Goal: Information Seeking & Learning: Check status

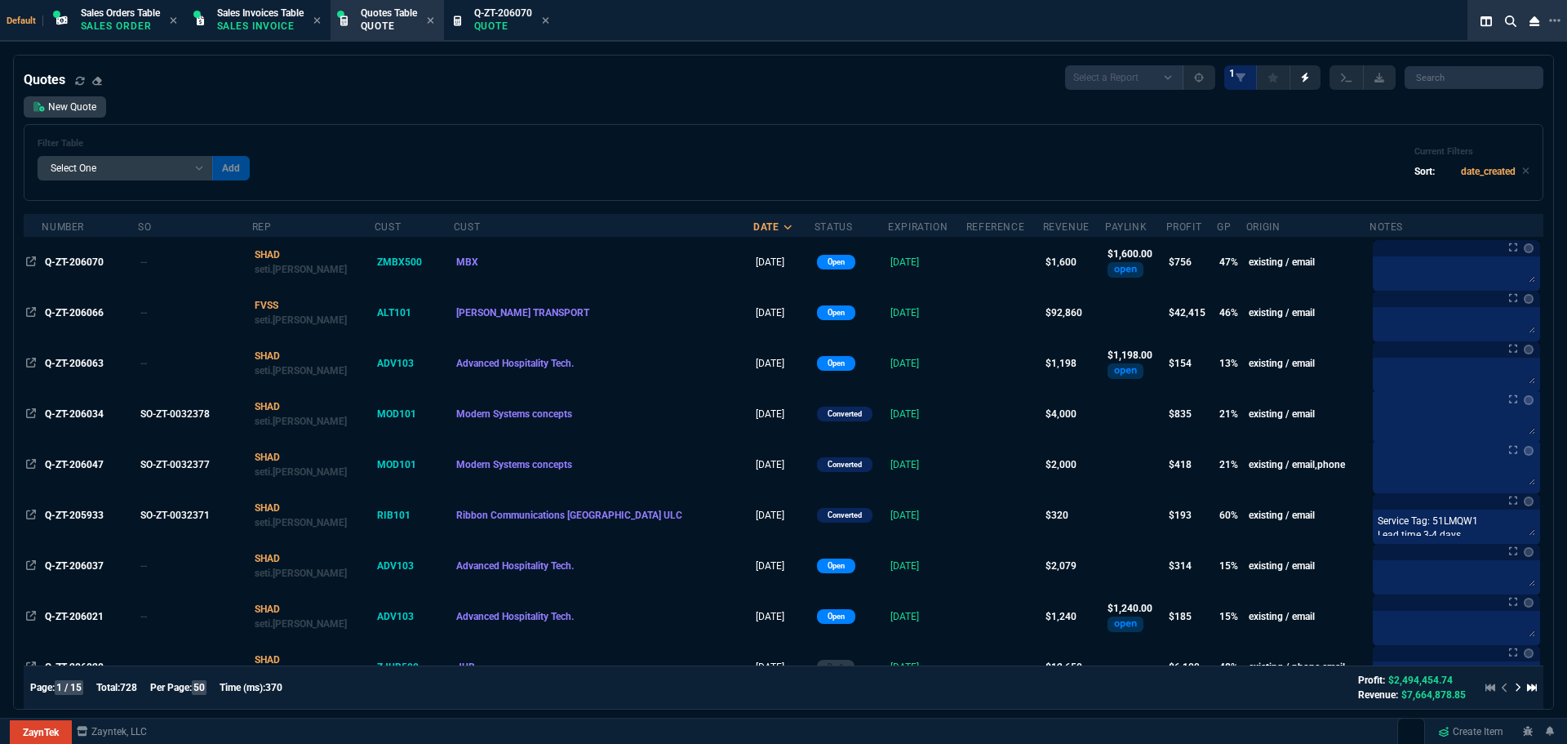
select select "4: SHAD"
select select
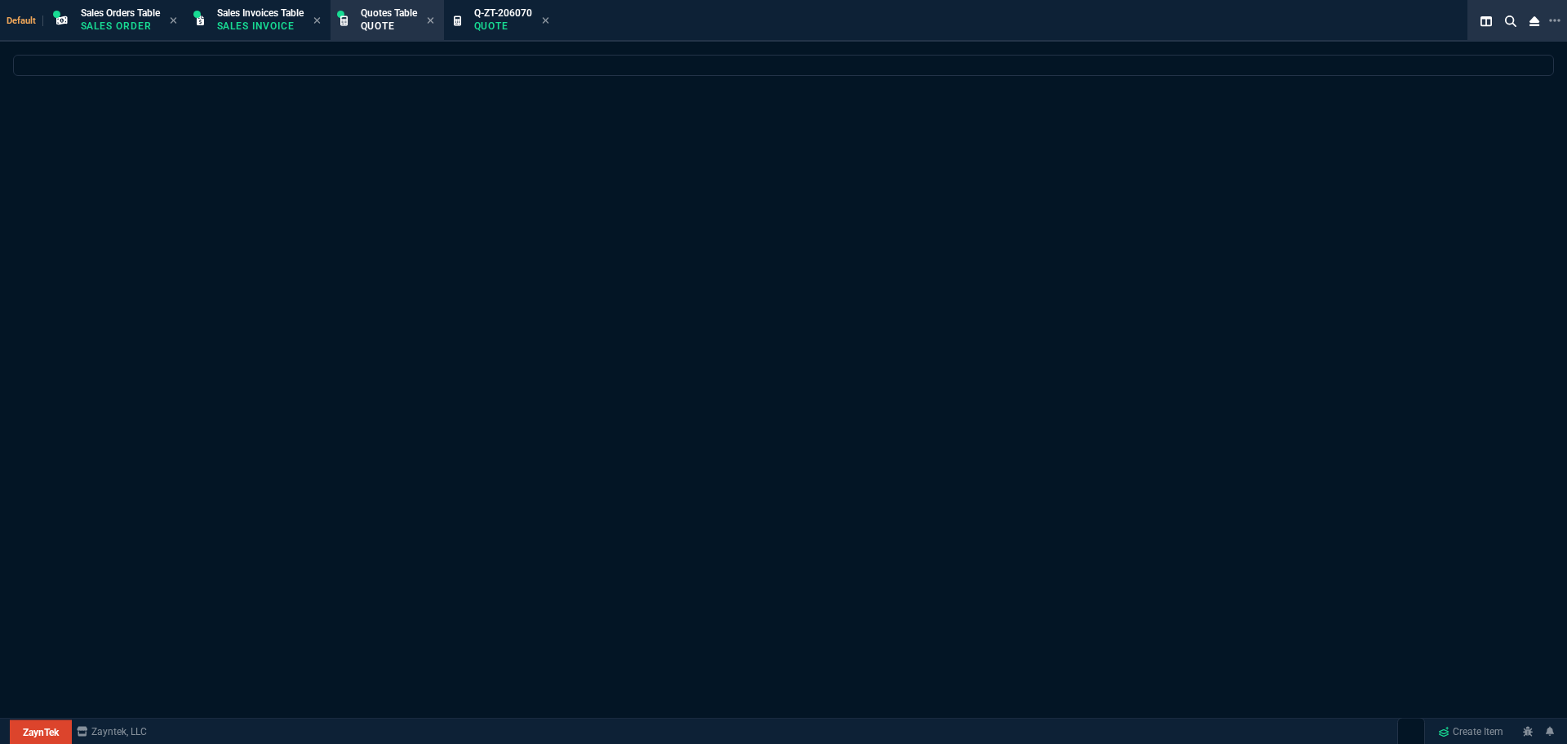
select select "4: SHAD"
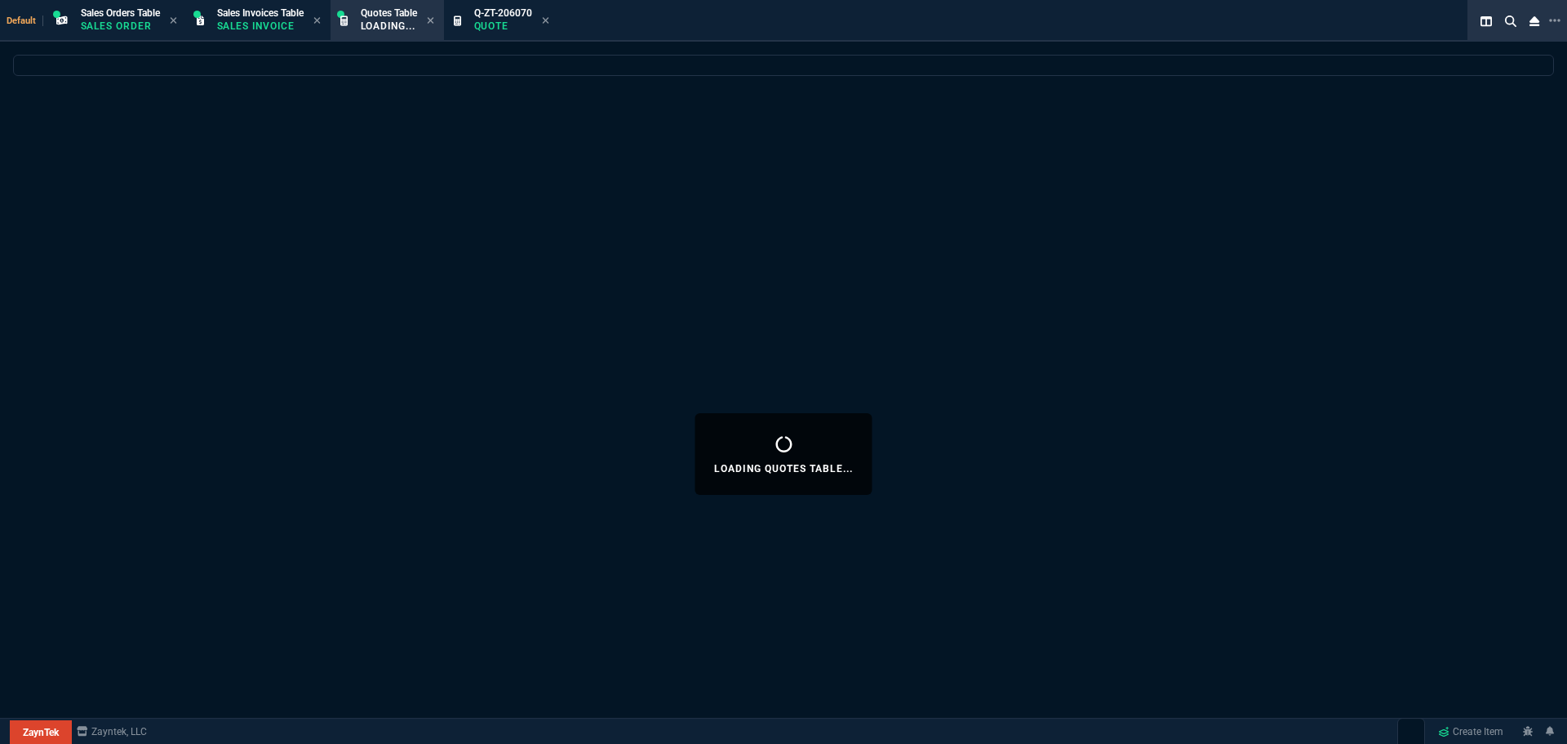
select select
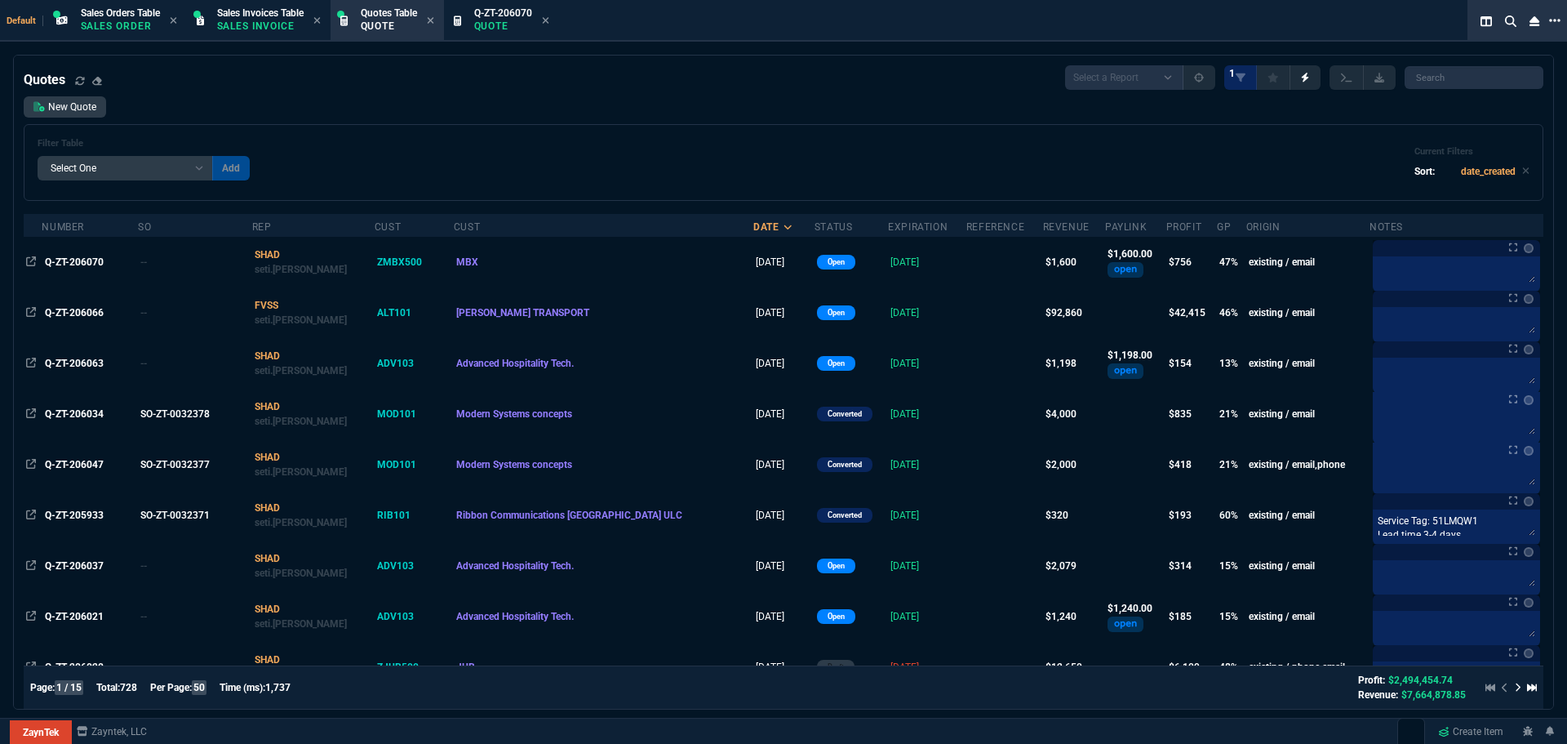
click at [1554, 19] on icon at bounding box center [1554, 20] width 11 height 13
click at [1428, 33] on li "Open New Tab" at bounding box center [1469, 33] width 162 height 20
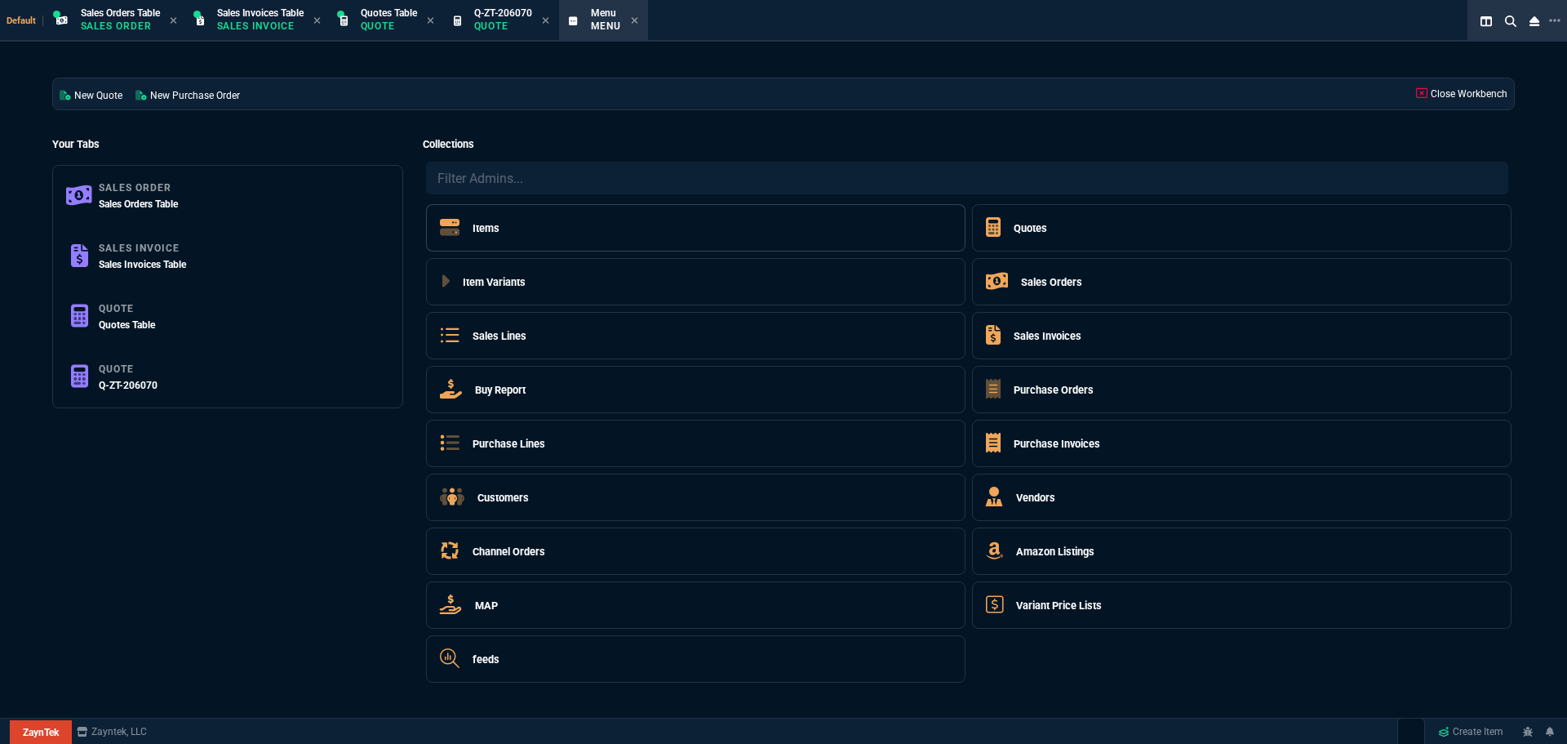
click at [489, 227] on h5 "Items" at bounding box center [486, 228] width 27 height 16
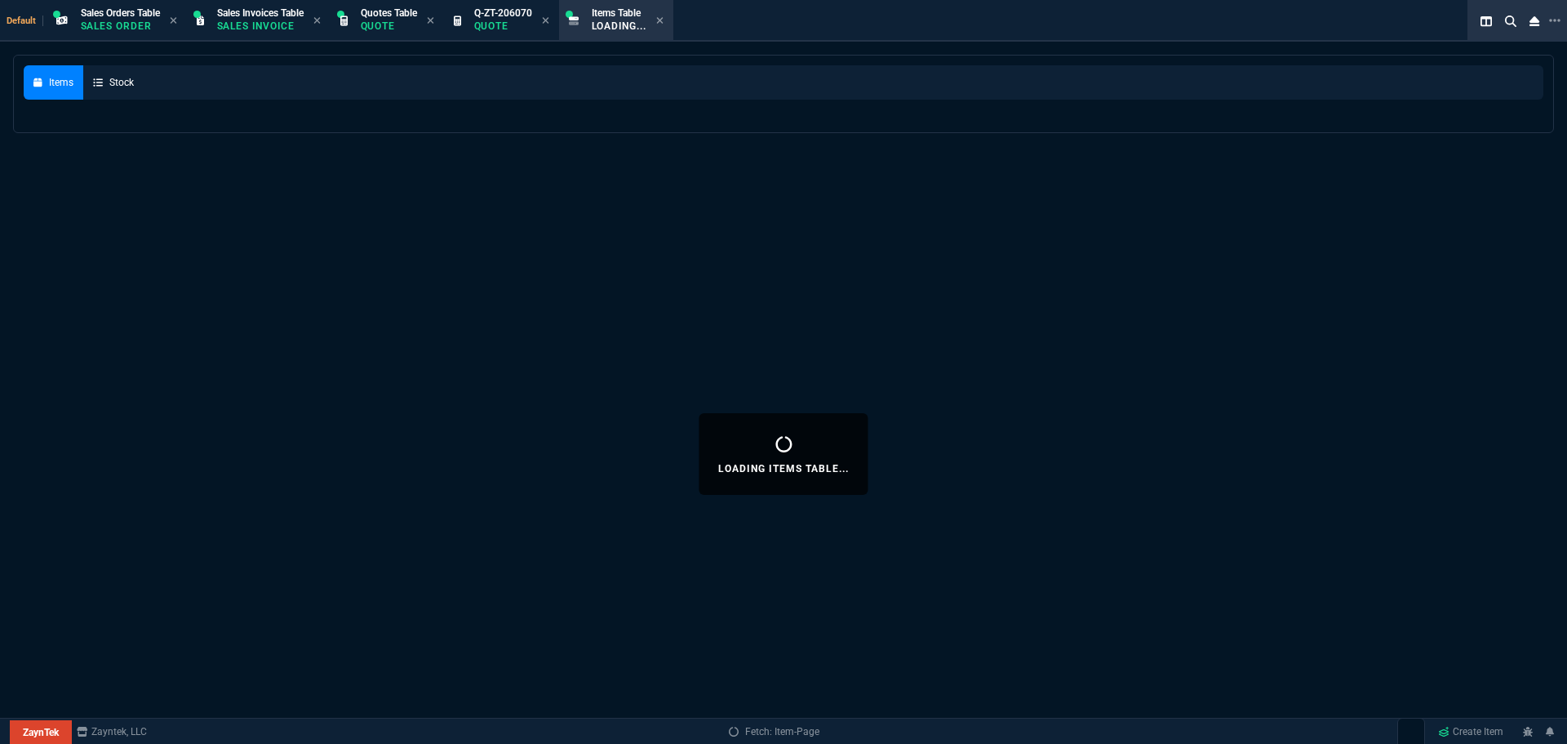
select select
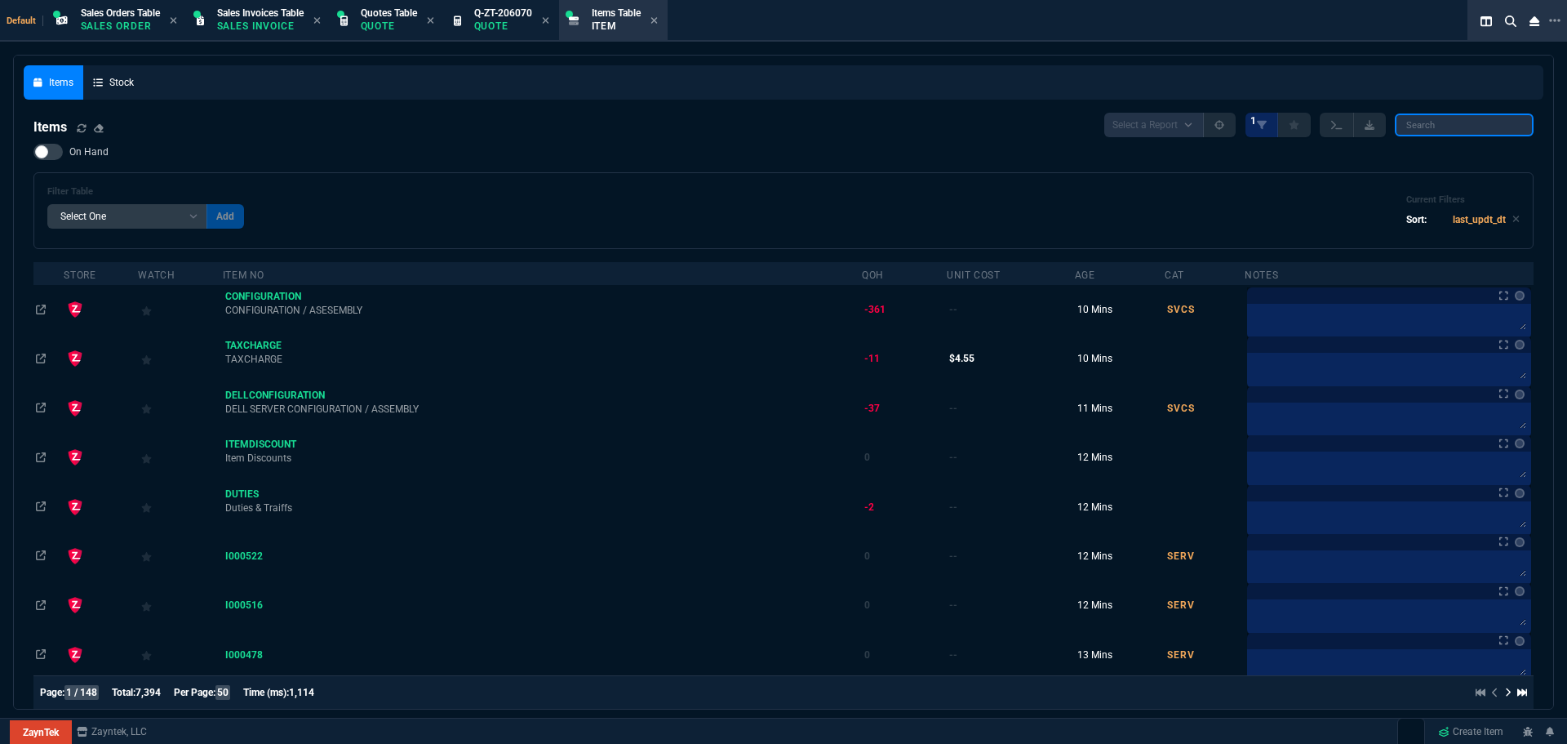
click at [1445, 124] on input "search" at bounding box center [1464, 124] width 139 height 23
paste input "02-SSC-6820"
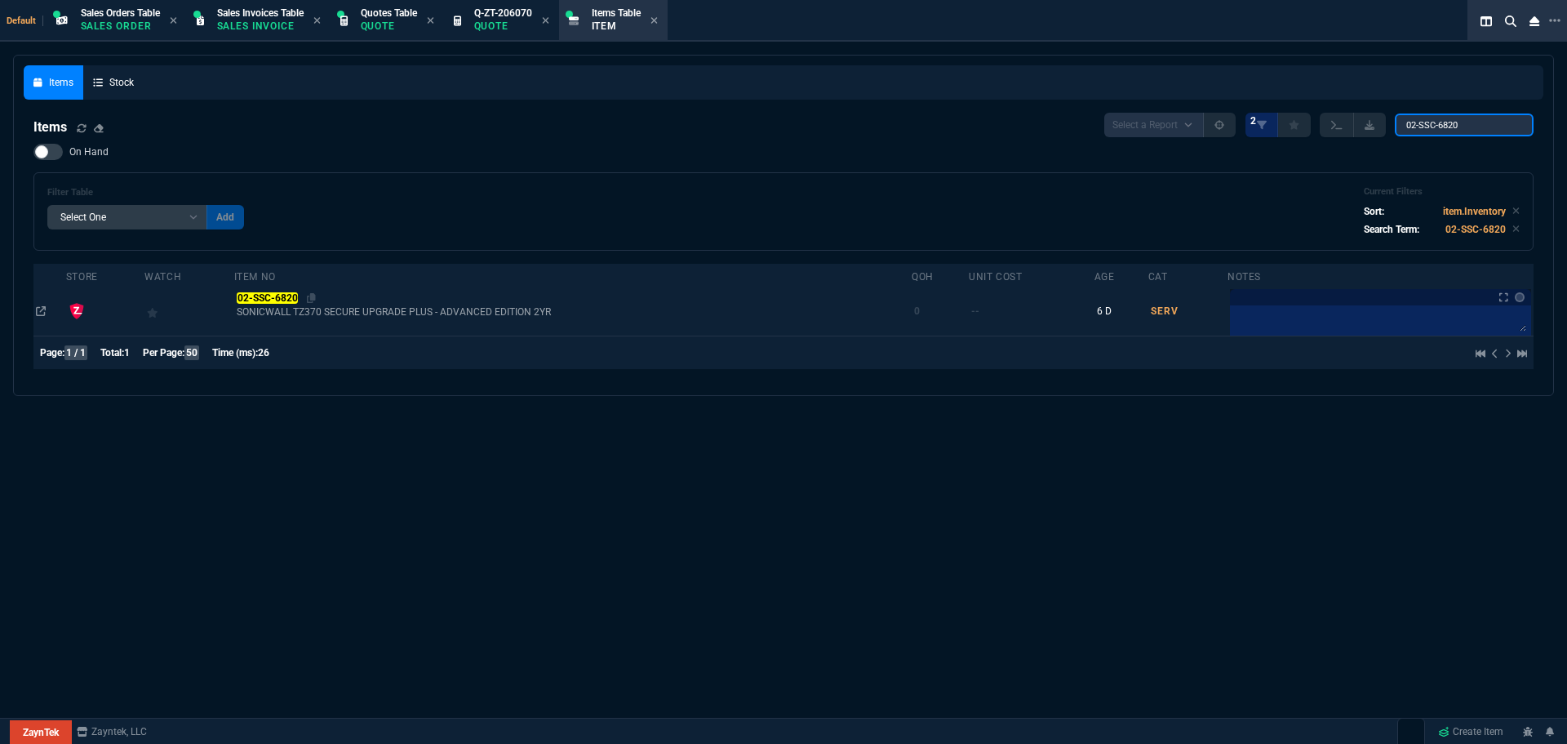
type input "02-SSC-6820"
click at [263, 300] on mark "02-SSC-6820" at bounding box center [267, 297] width 61 height 11
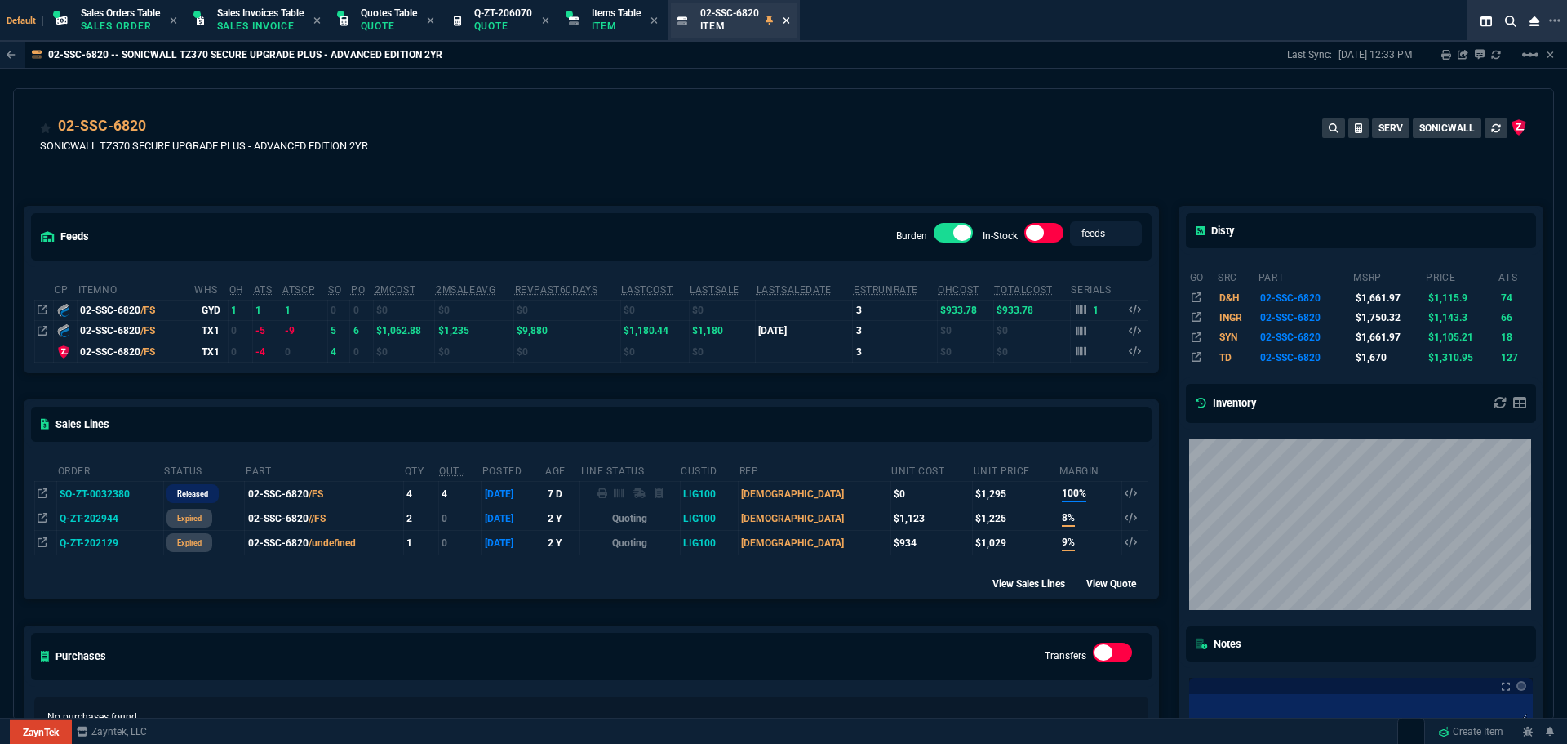
click at [790, 23] on icon at bounding box center [786, 21] width 7 height 10
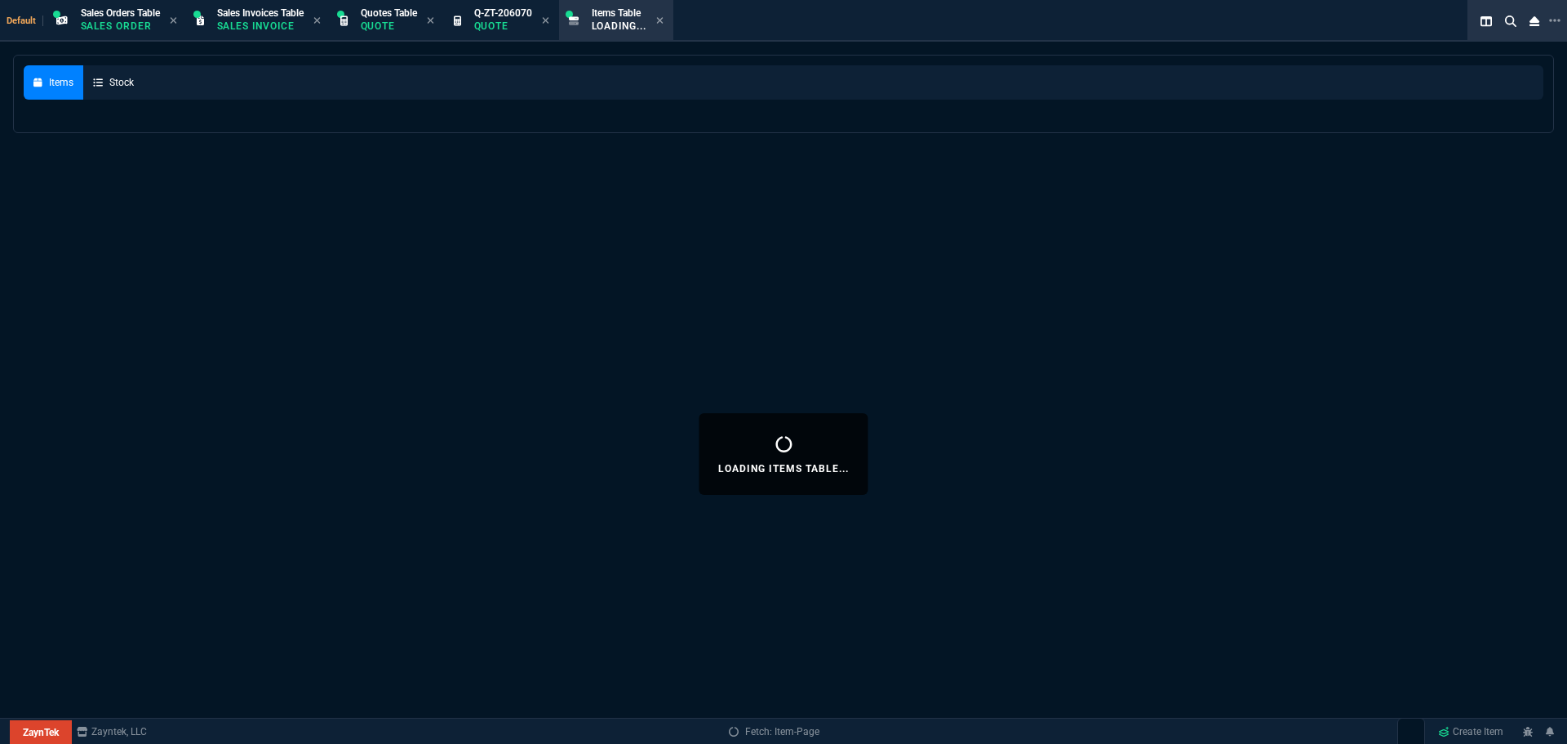
select select
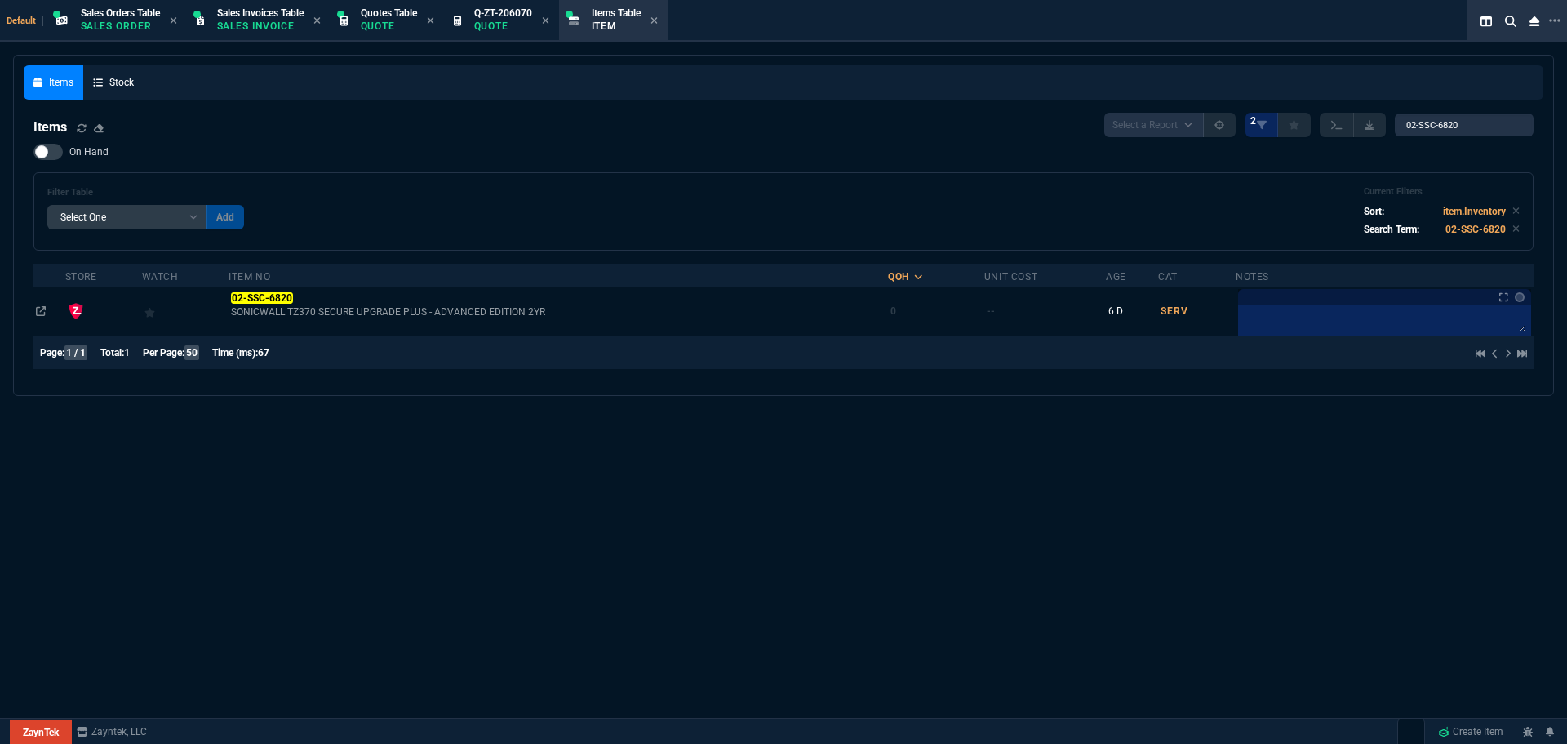
click at [658, 21] on icon at bounding box center [654, 21] width 7 height 10
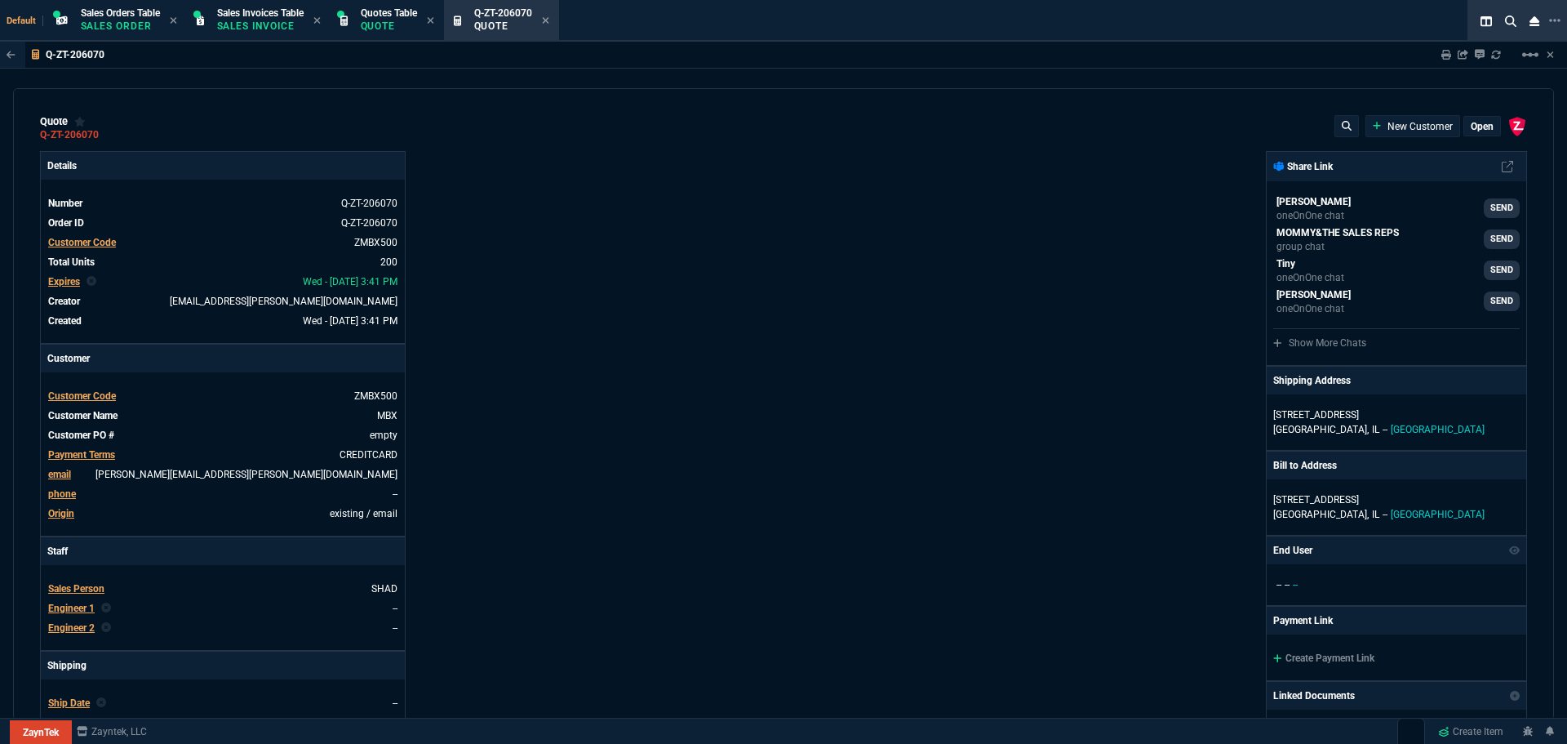
type input "50"
type input "4"
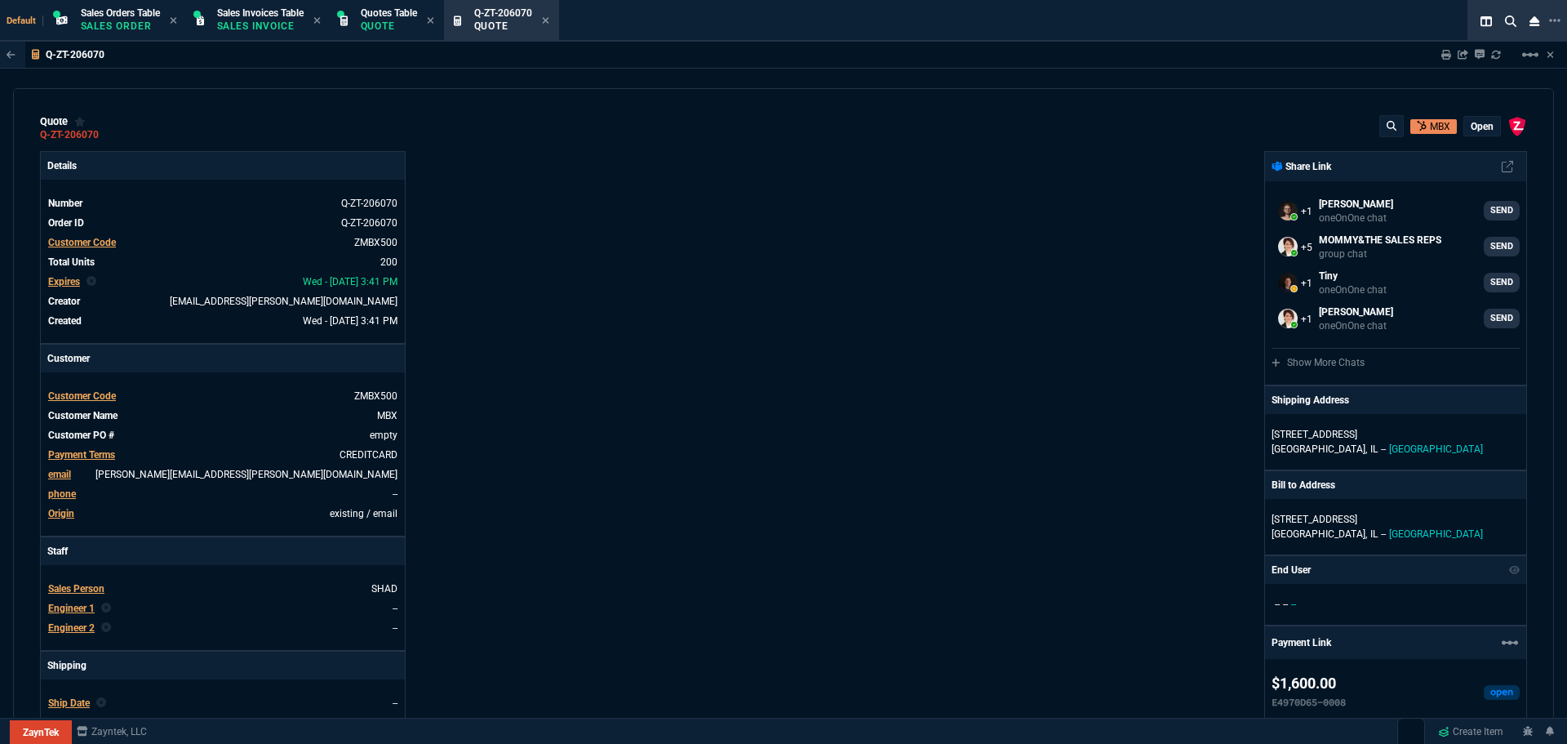
type input "70.18"
type input "89"
click at [382, 27] on p "Quote" at bounding box center [389, 26] width 56 height 13
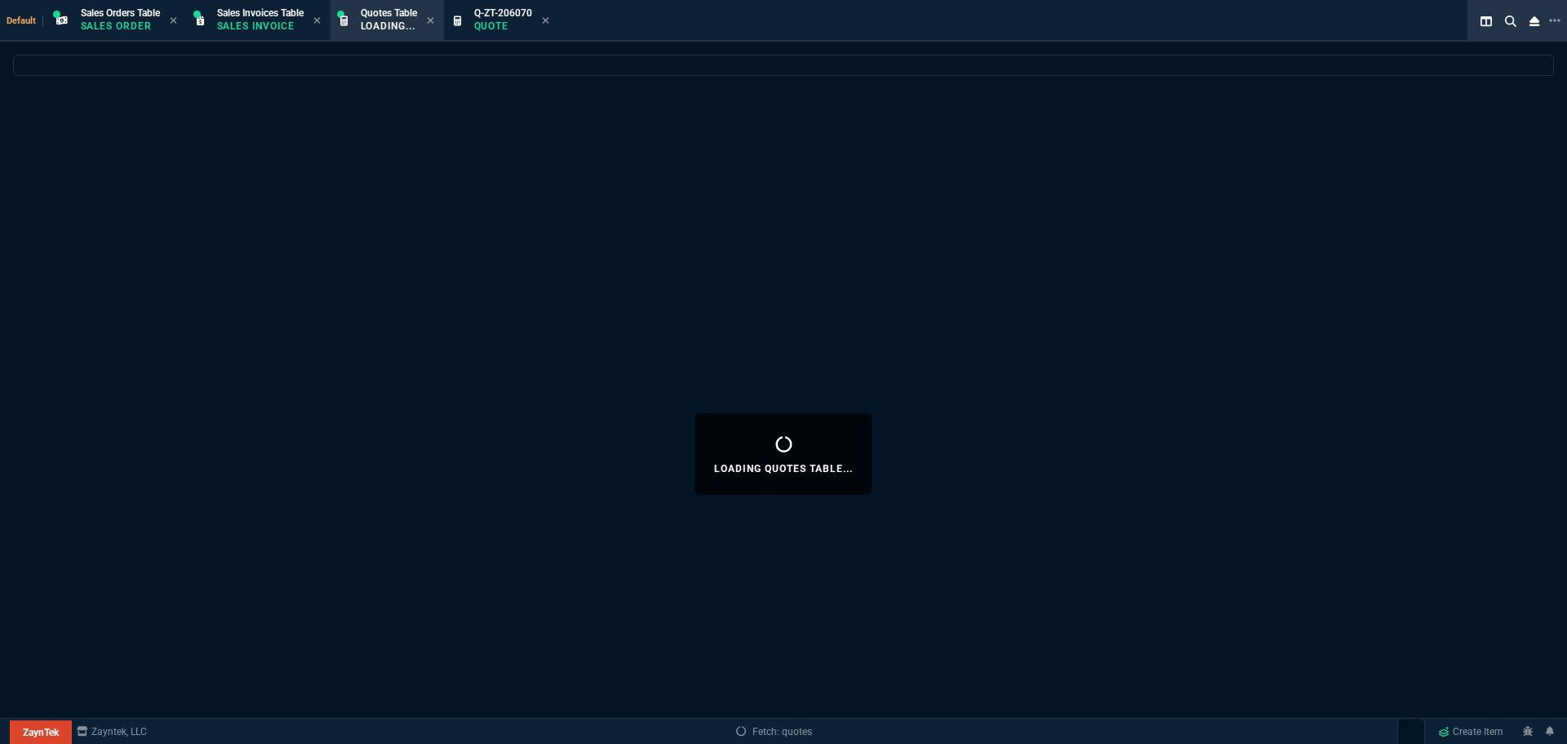
select select
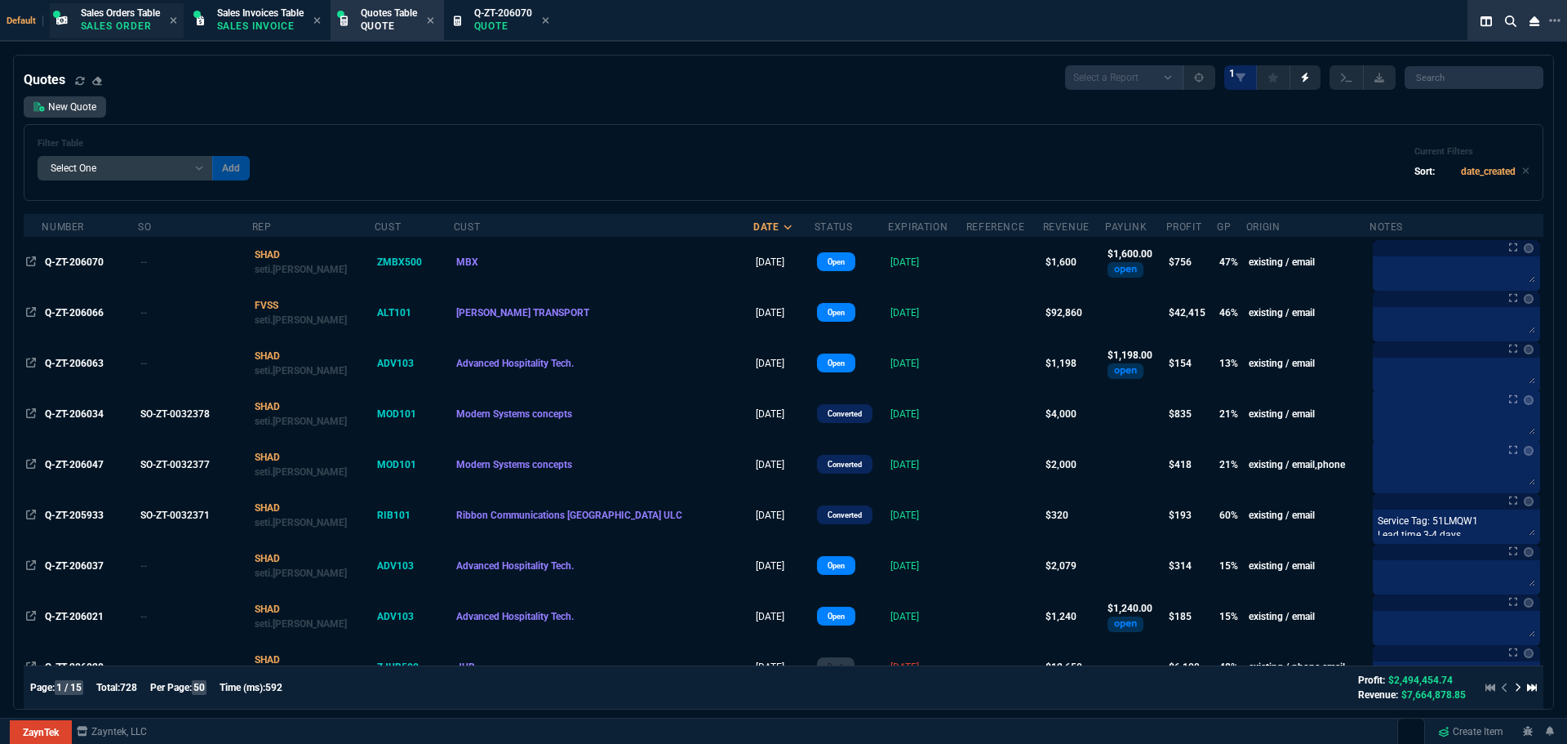
click at [131, 26] on p "Sales Order" at bounding box center [120, 26] width 79 height 13
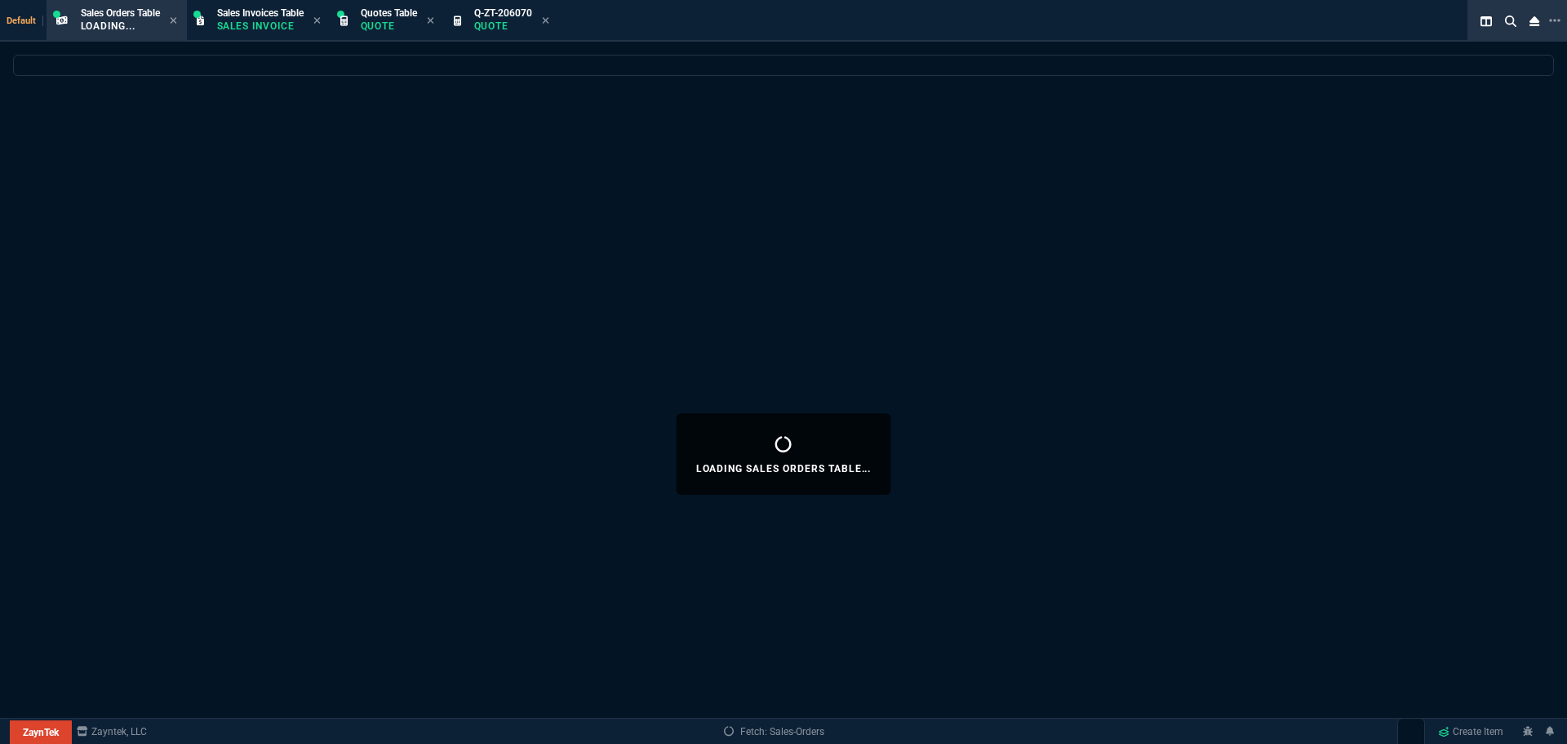
select select
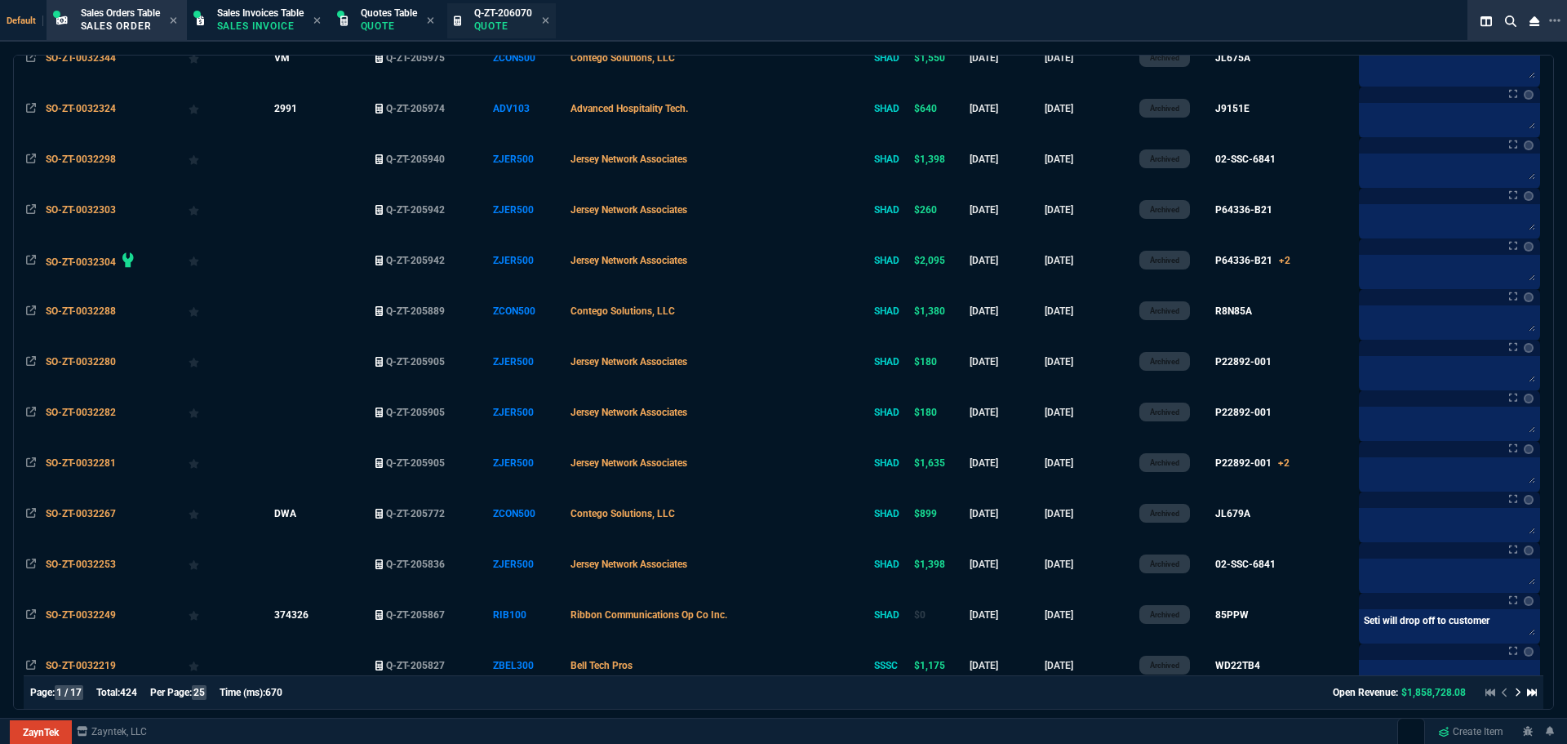
scroll to position [357, 0]
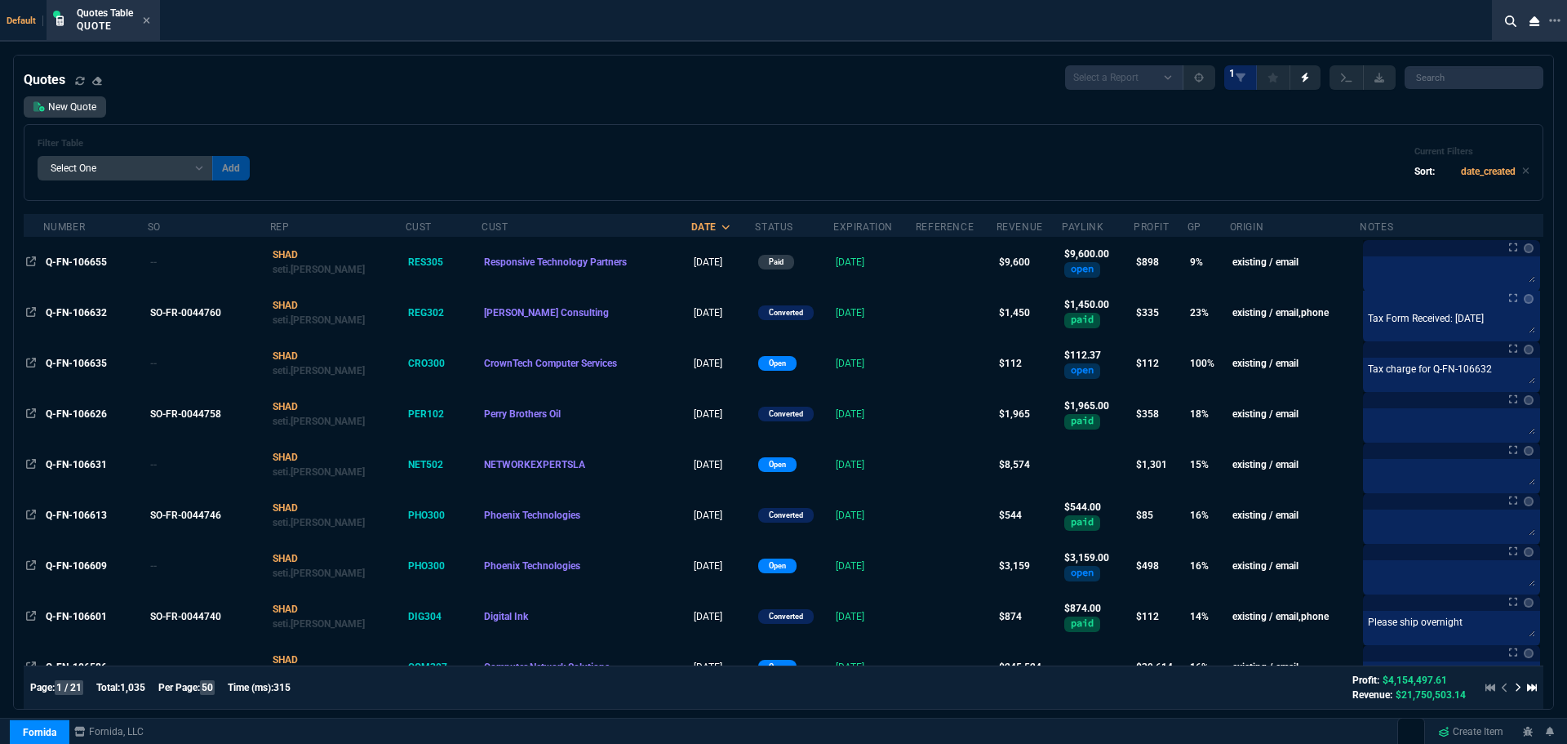
select select "4: SHAD"
select select
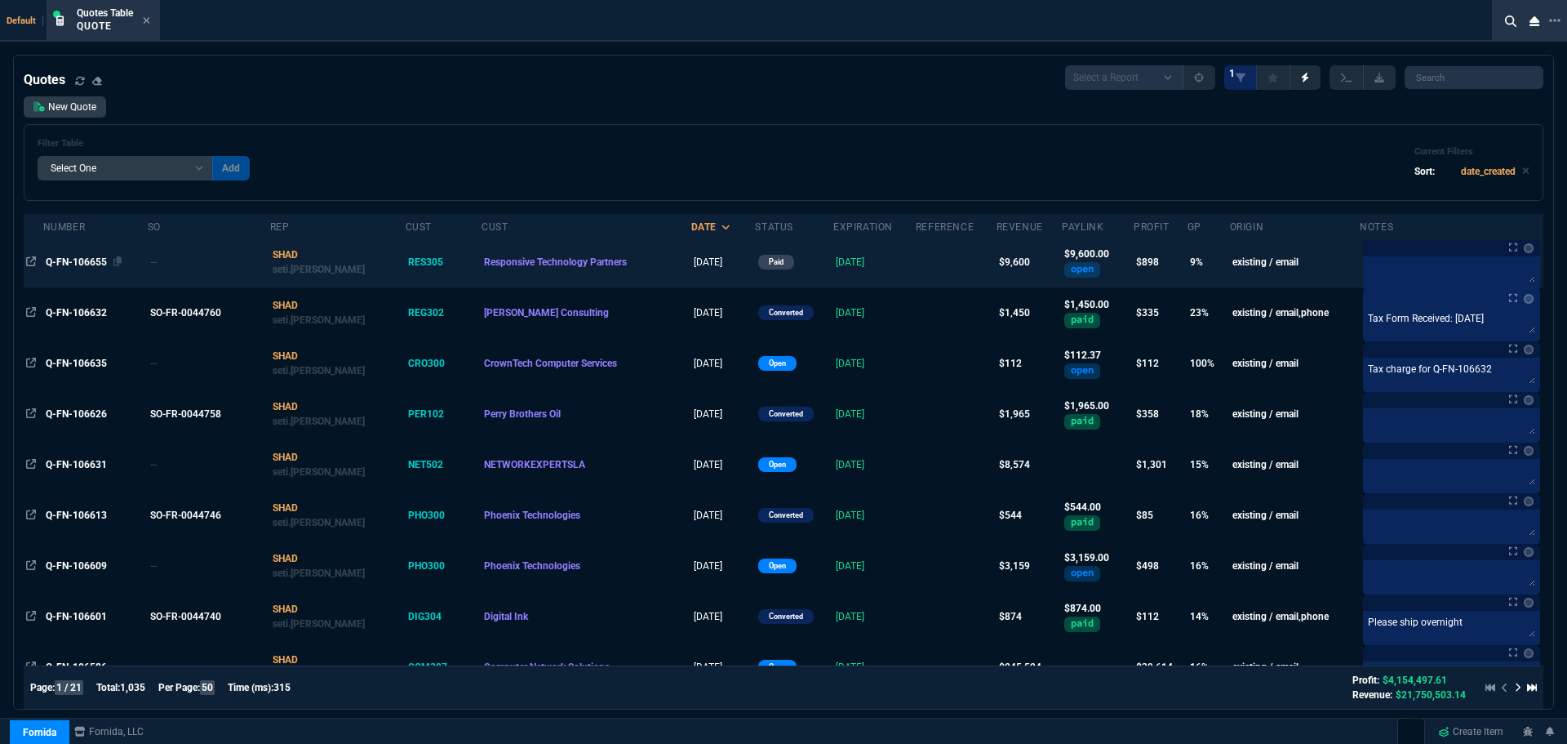
click at [82, 259] on span "Q-FN-106655" at bounding box center [76, 261] width 61 height 11
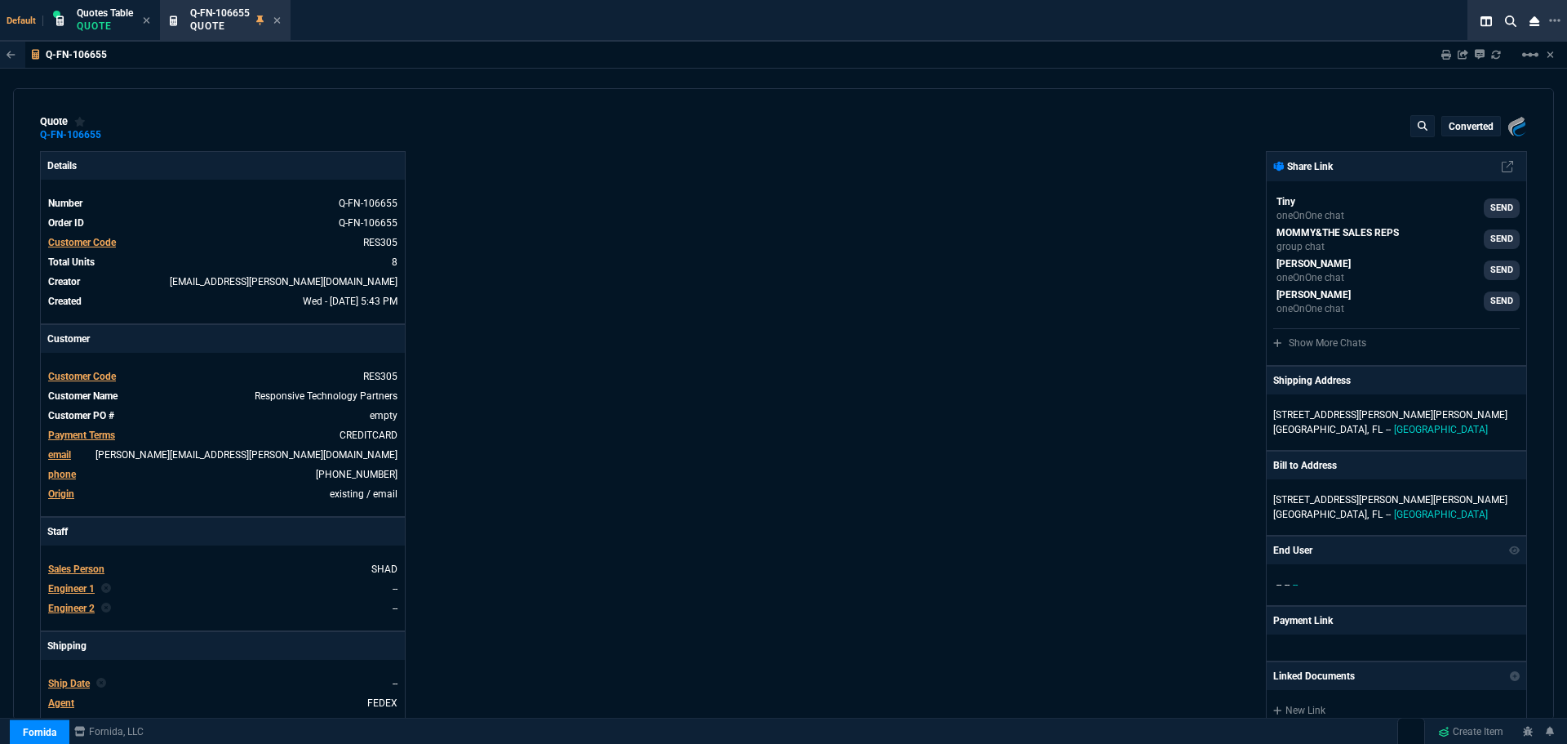
type input "14"
type input "169"
type input "1661.97"
type input "28"
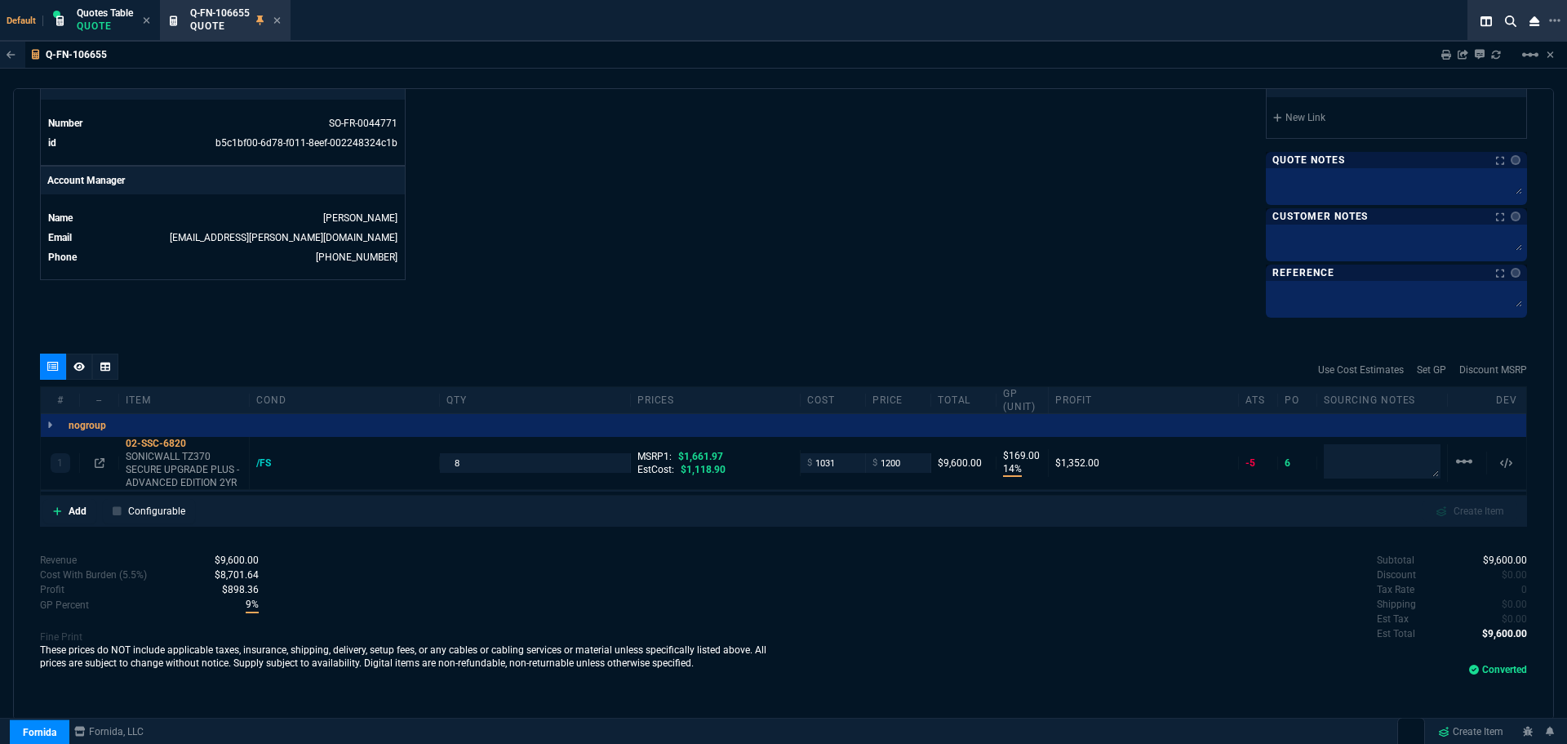
scroll to position [870, 0]
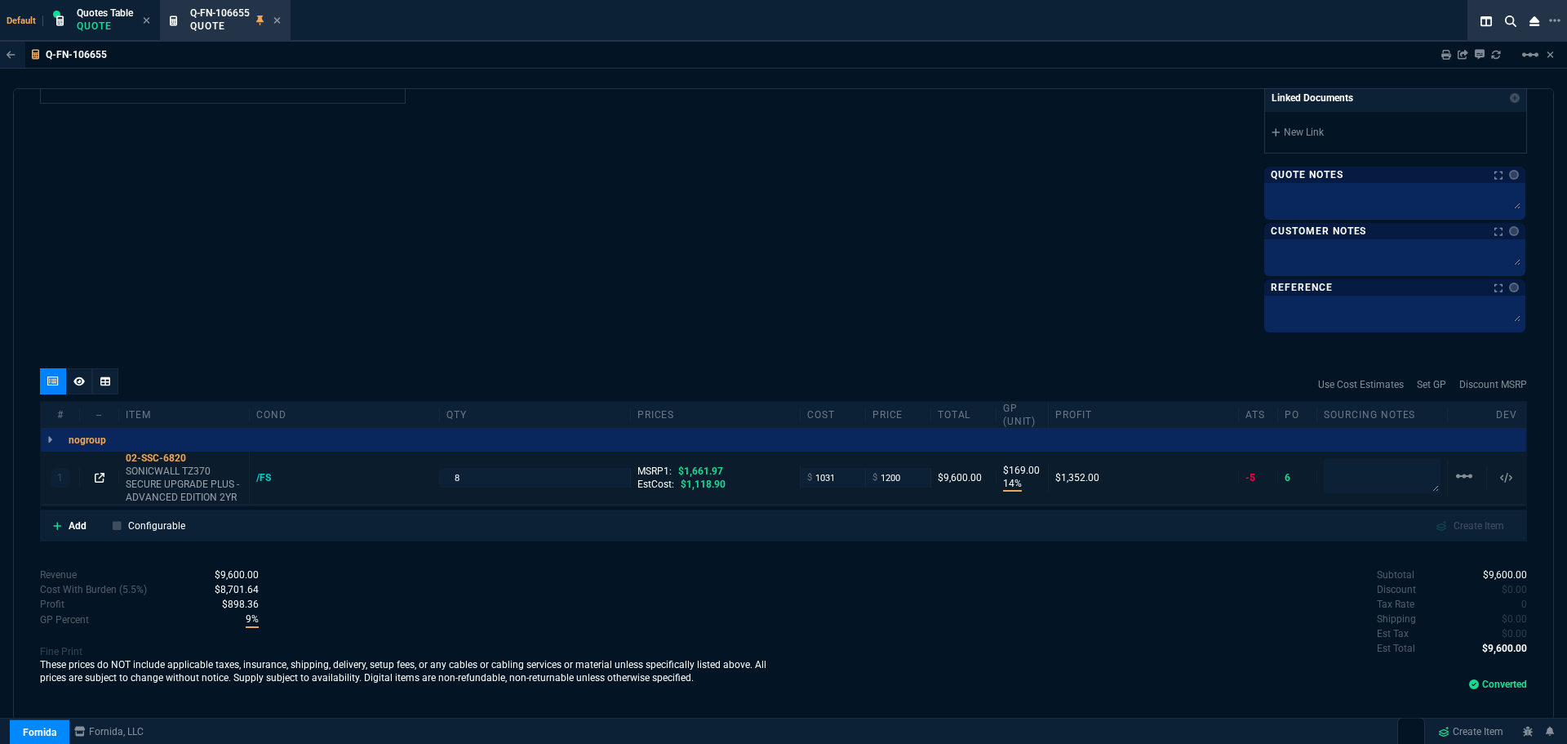
click at [99, 480] on icon at bounding box center [100, 478] width 10 height 10
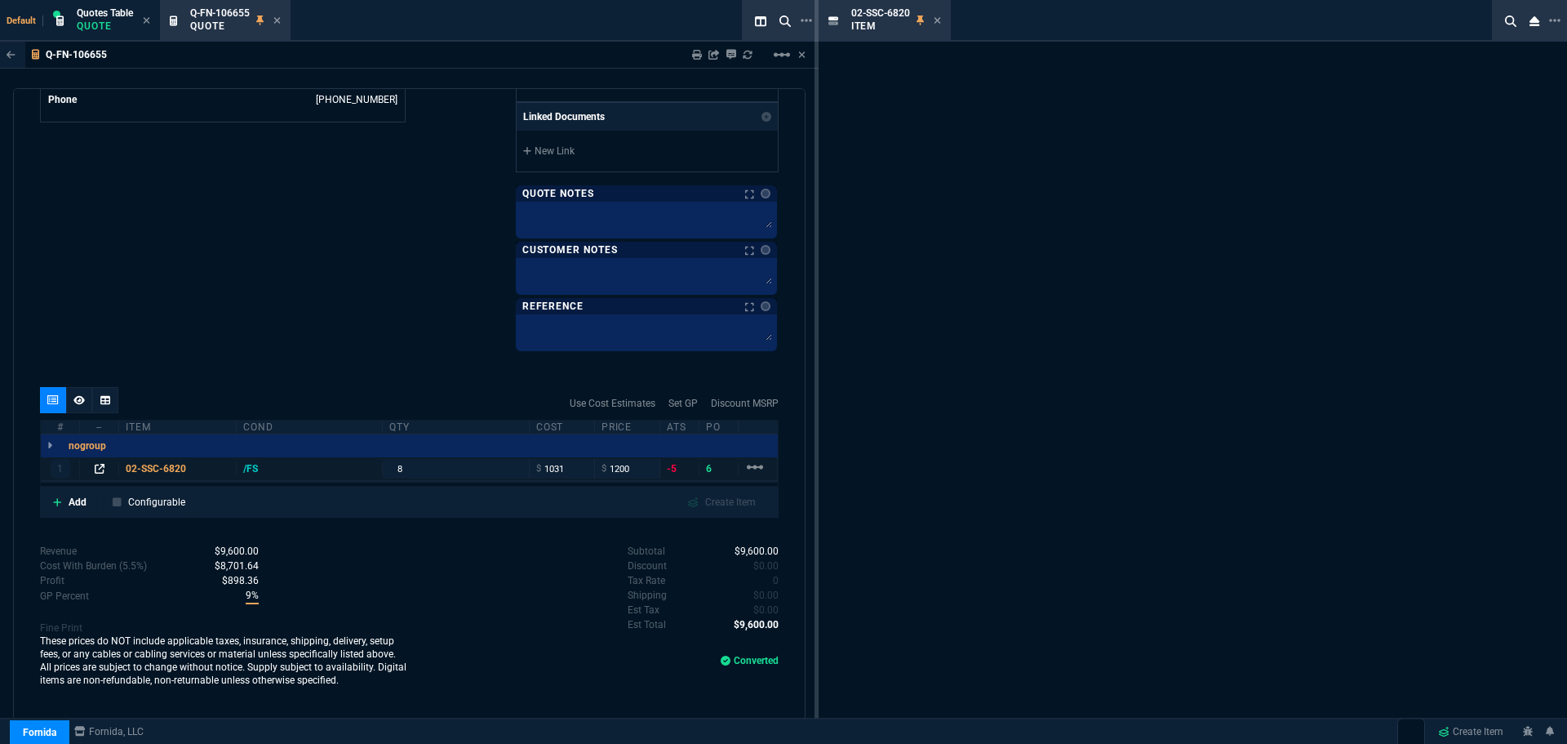
scroll to position [852, 0]
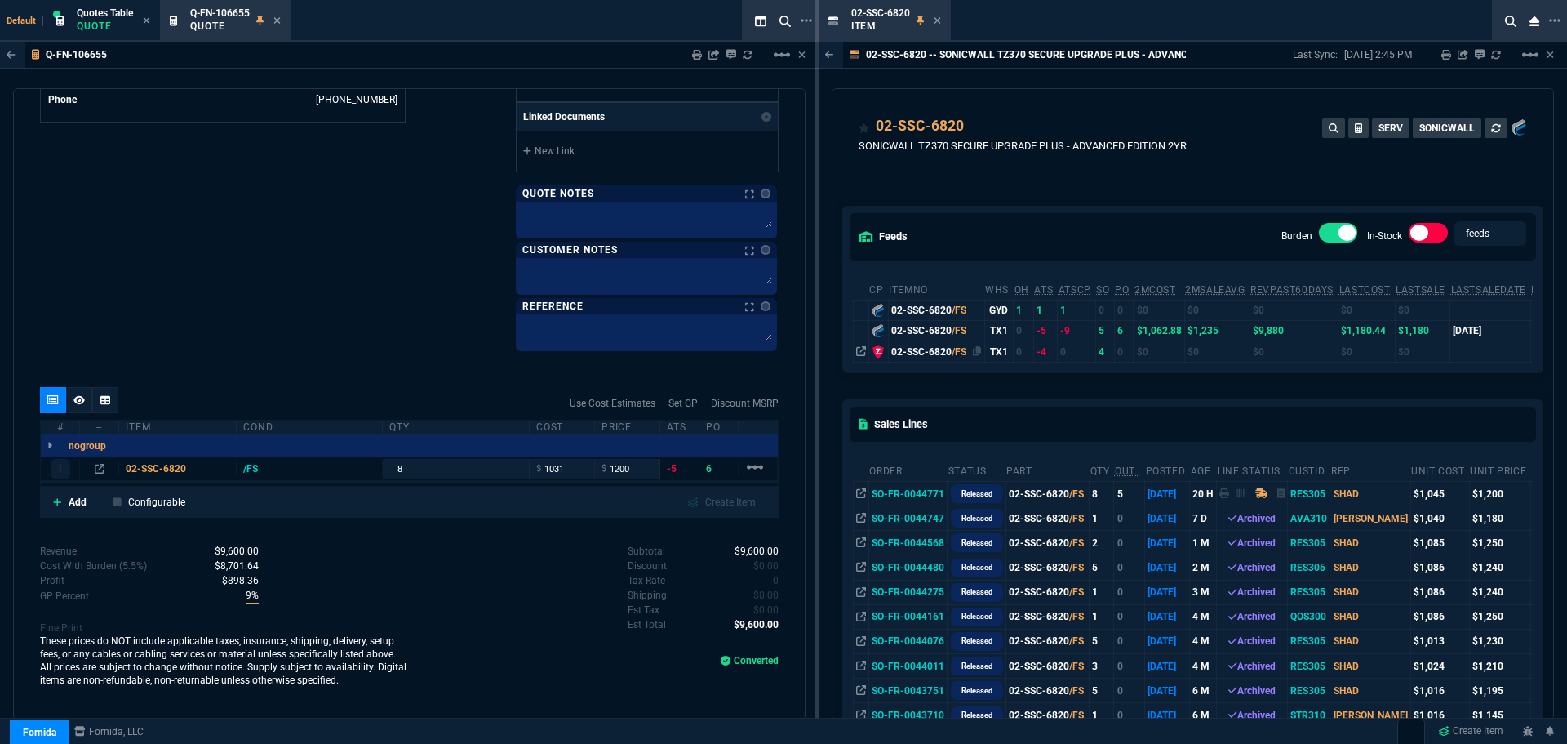
click at [962, 350] on span "/FS" at bounding box center [959, 351] width 15 height 11
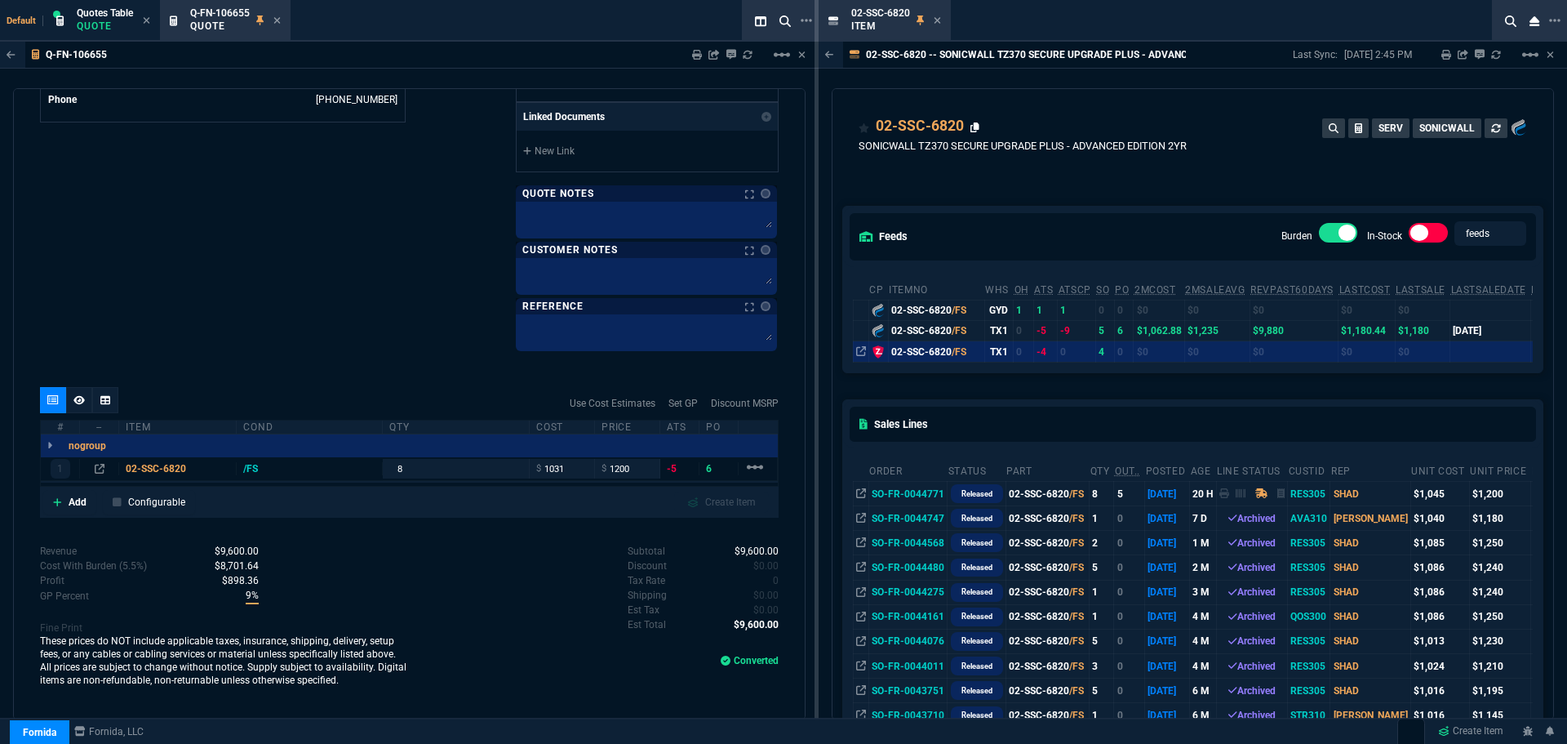
click at [975, 126] on icon at bounding box center [975, 127] width 9 height 10
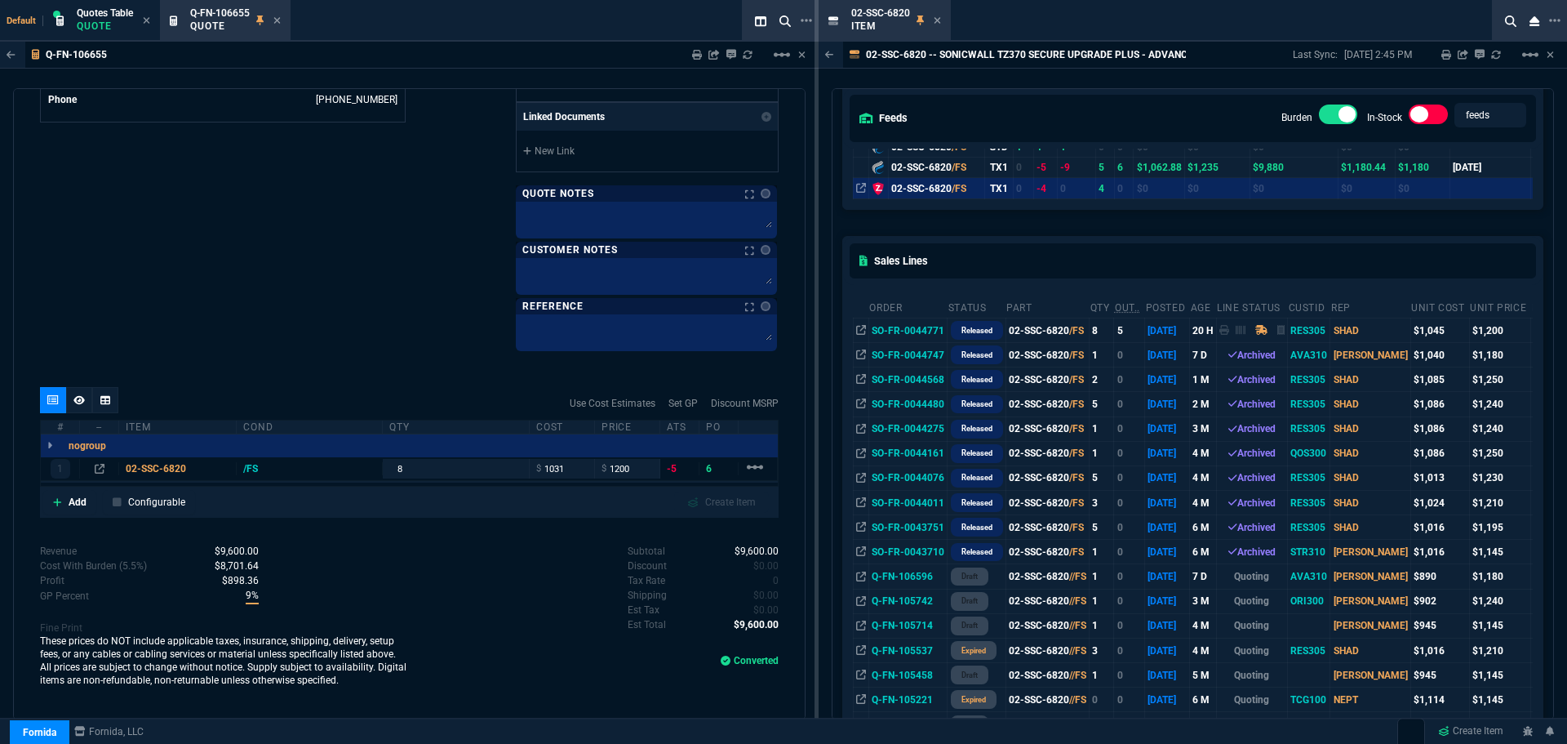
scroll to position [0, 0]
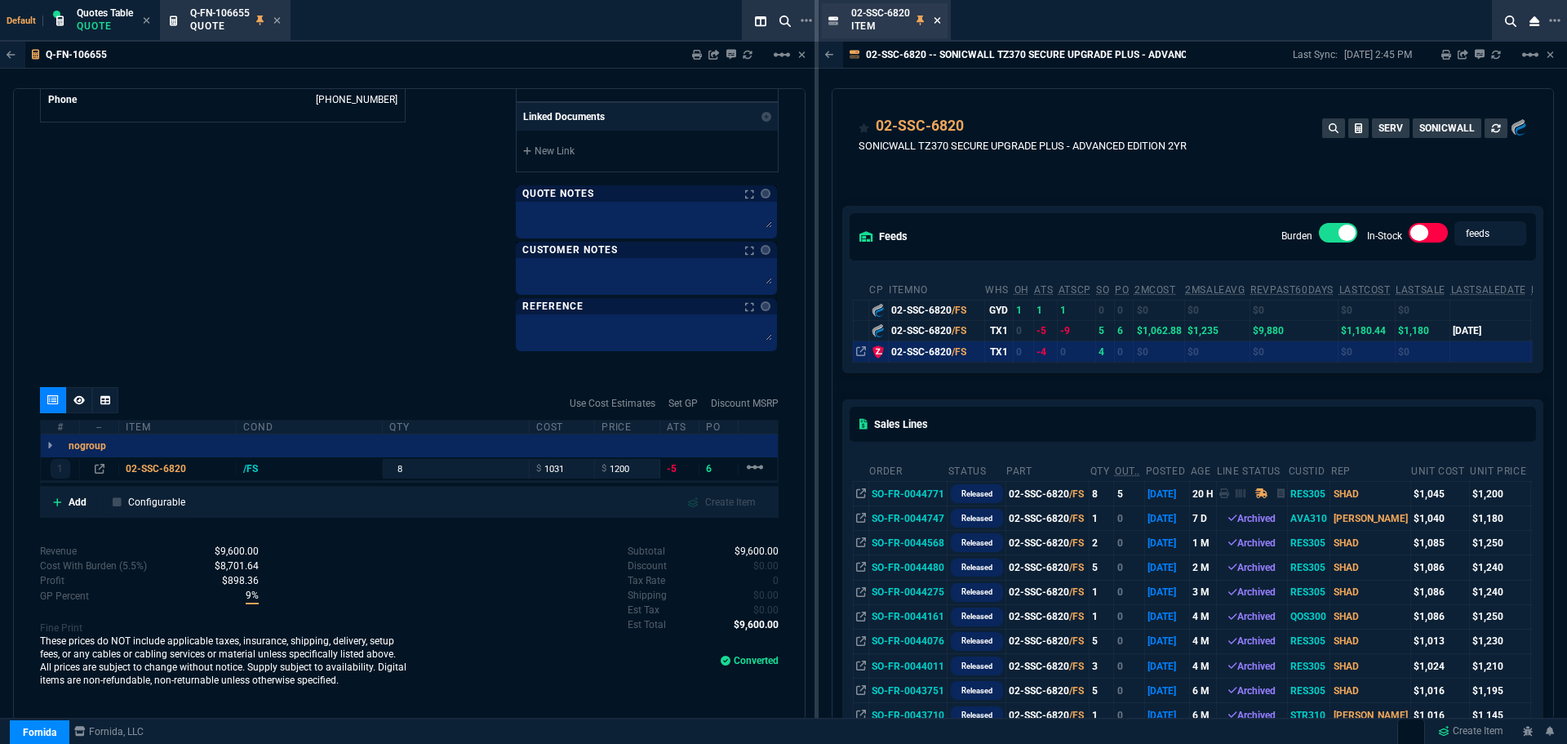
click at [940, 23] on icon at bounding box center [937, 20] width 7 height 7
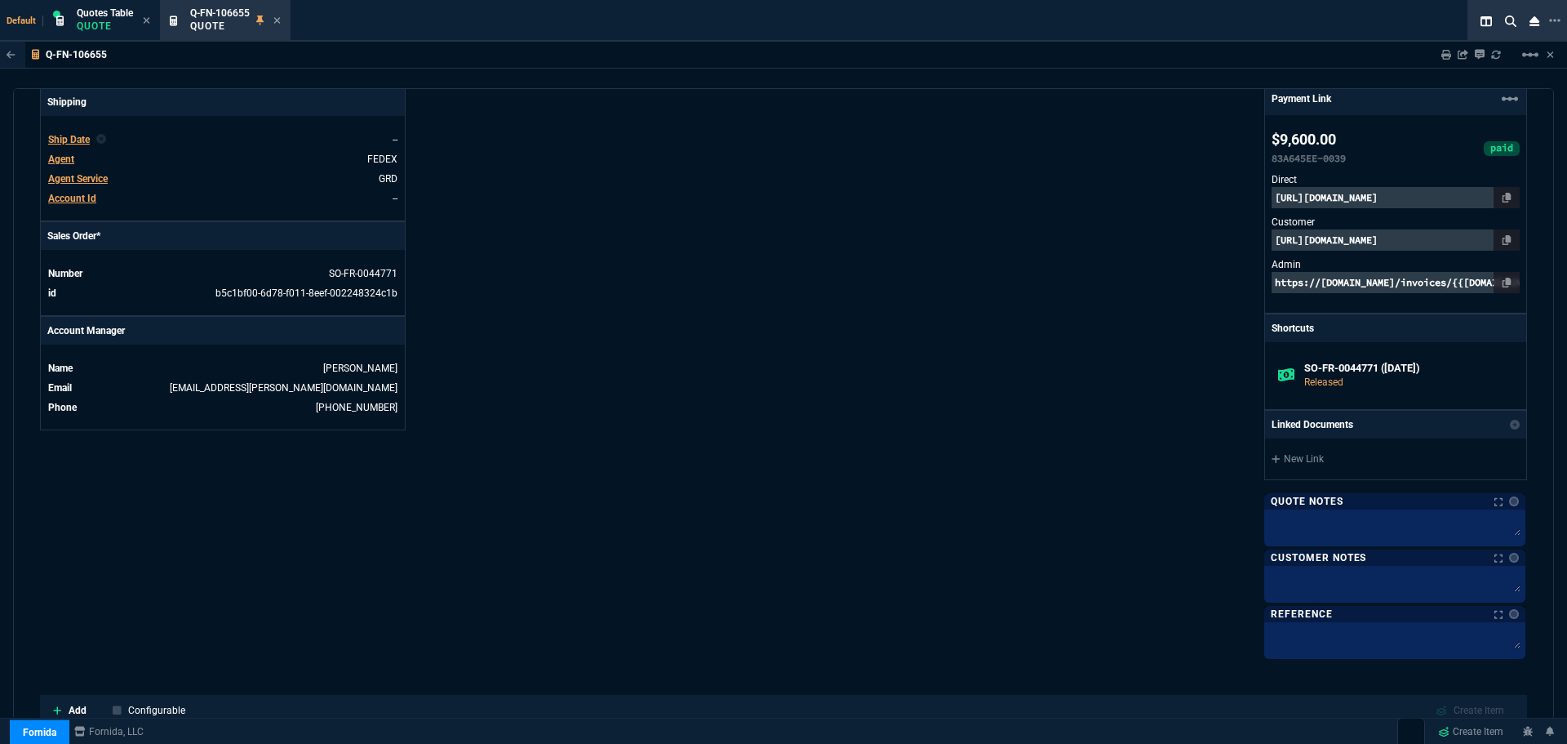
scroll to position [217, 0]
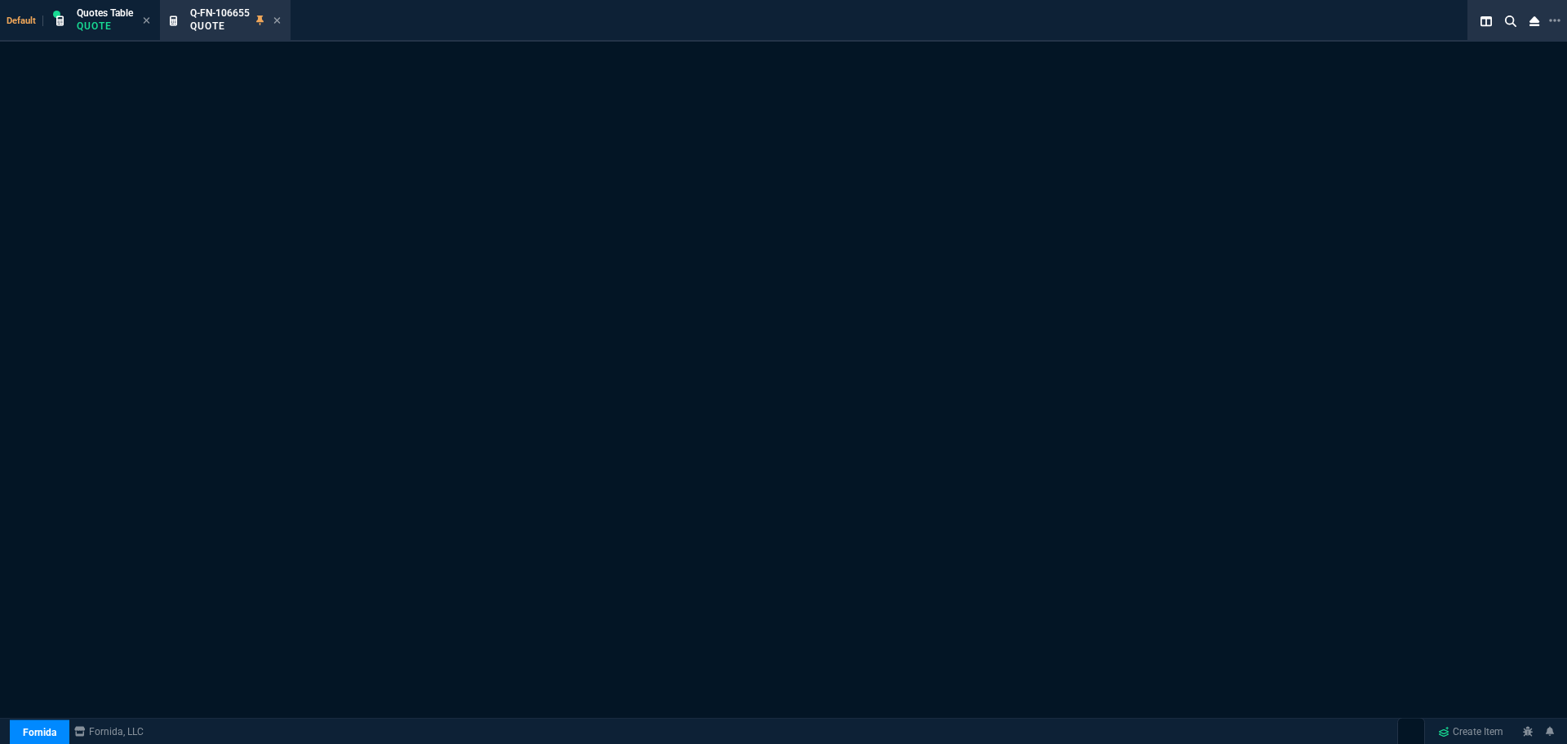
select select "4: SHAD"
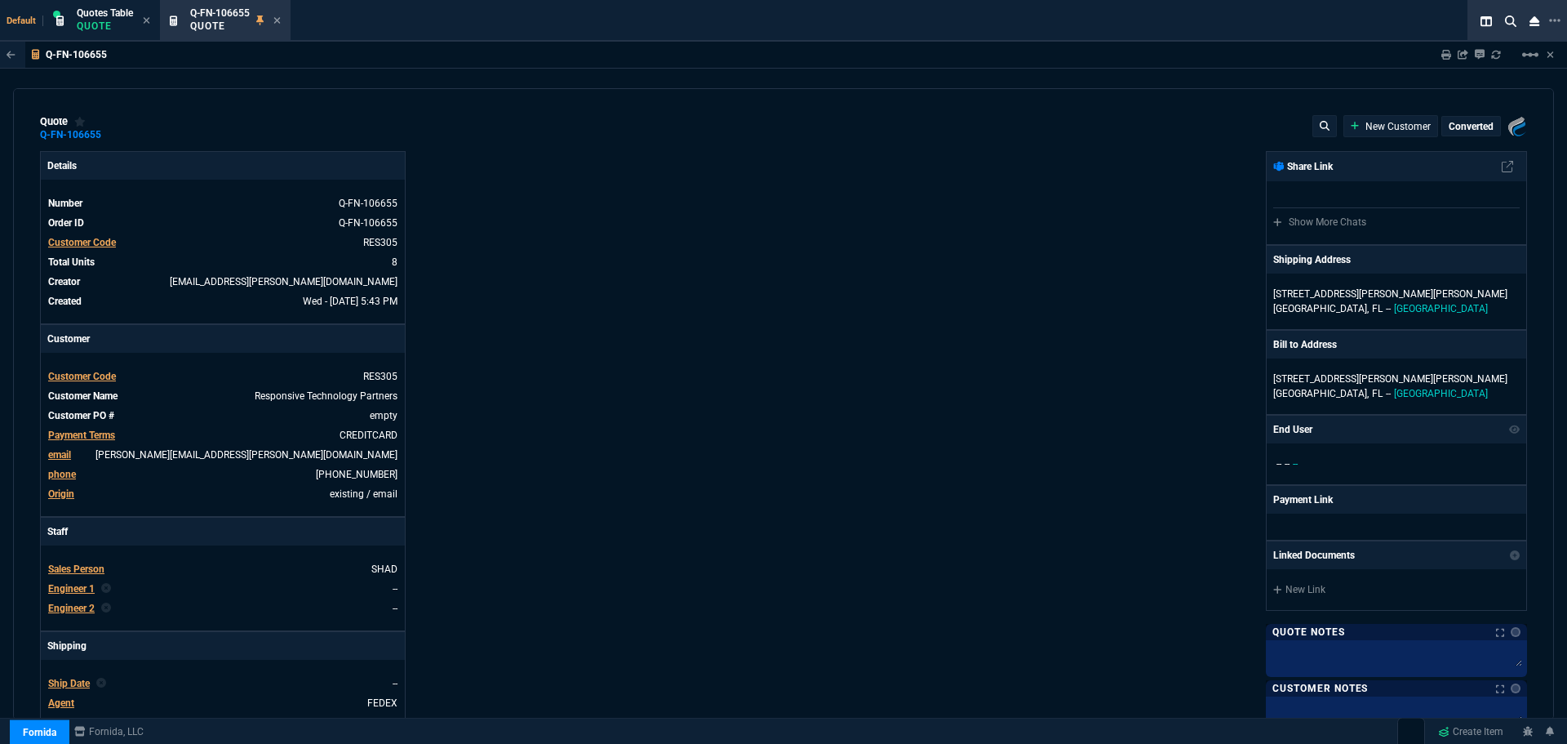
type input "1661.97"
type input "14"
type input "169"
type input "28"
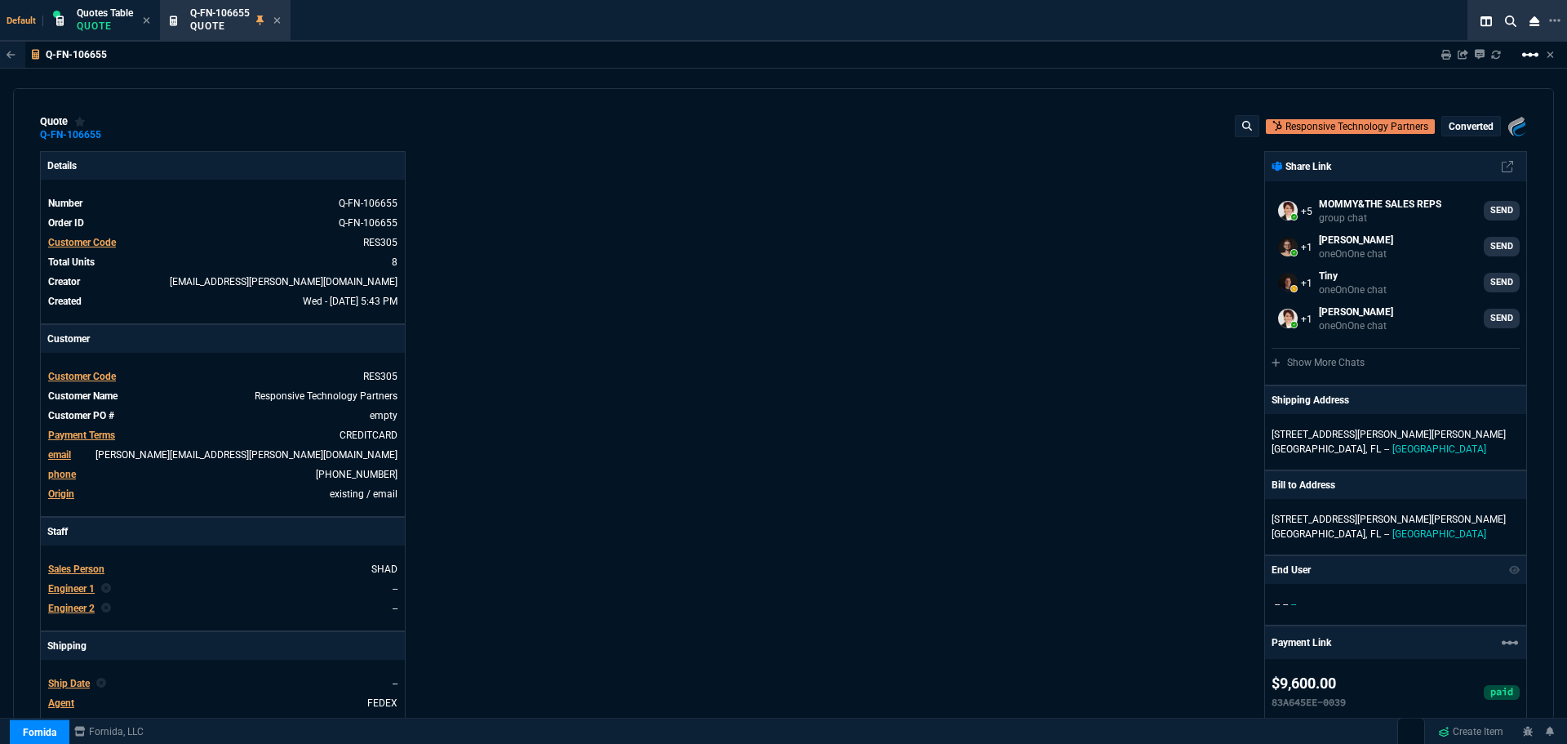
click at [1527, 59] on mat-icon "linear_scale" at bounding box center [1531, 55] width 20 height 20
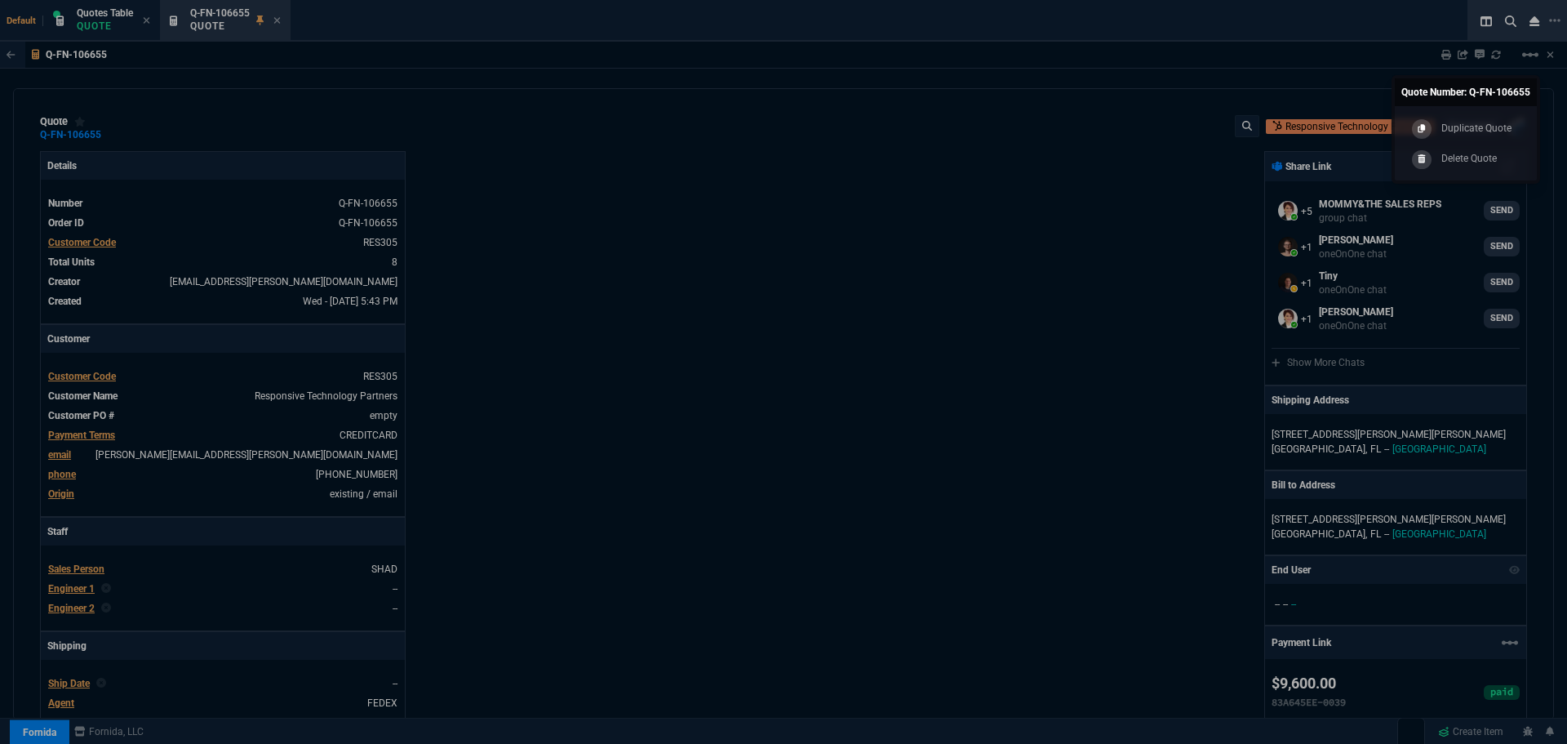
click at [1557, 19] on div at bounding box center [783, 372] width 1567 height 744
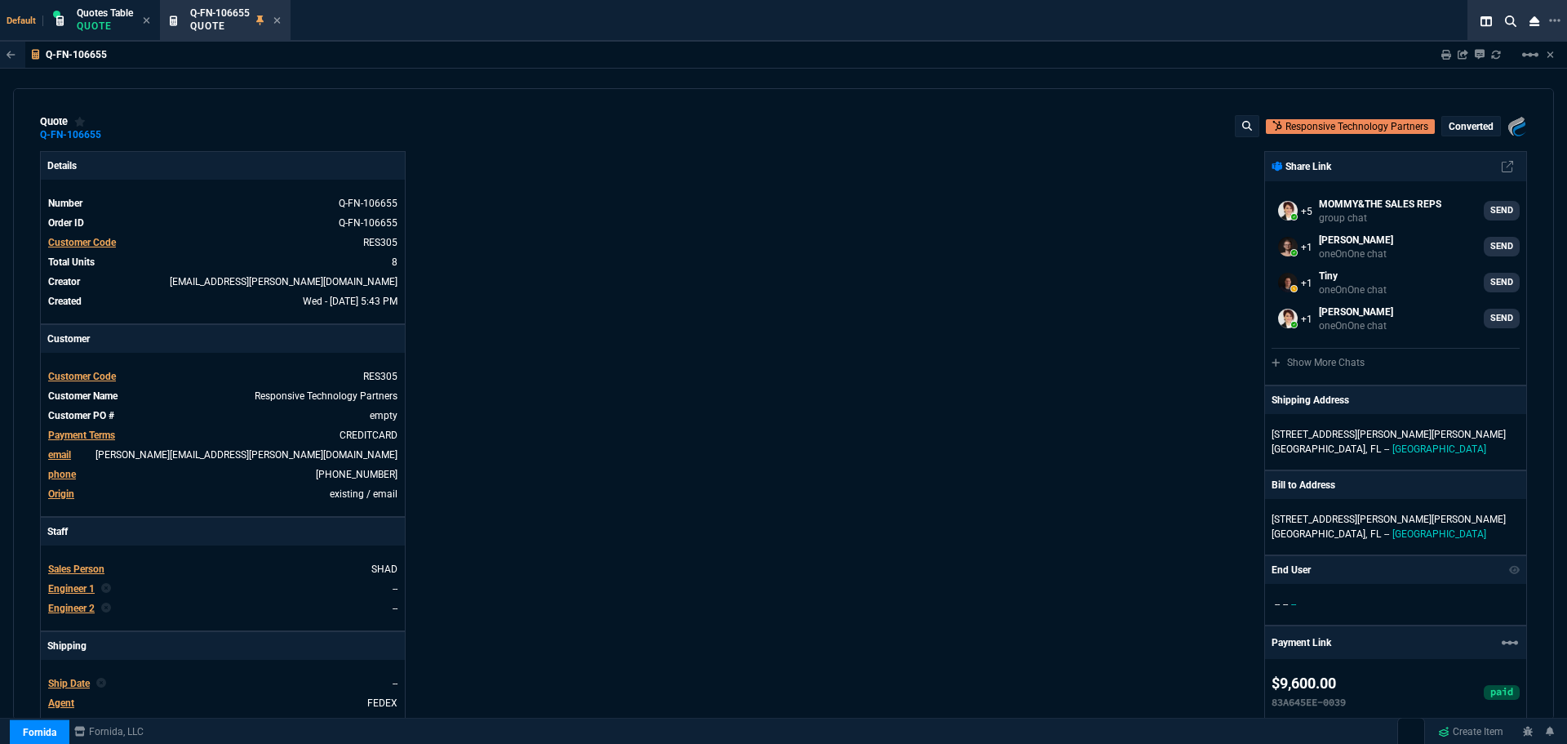
click at [1557, 19] on icon at bounding box center [1554, 20] width 11 height 13
click at [1455, 24] on li "Open New Tab" at bounding box center [1472, 33] width 162 height 20
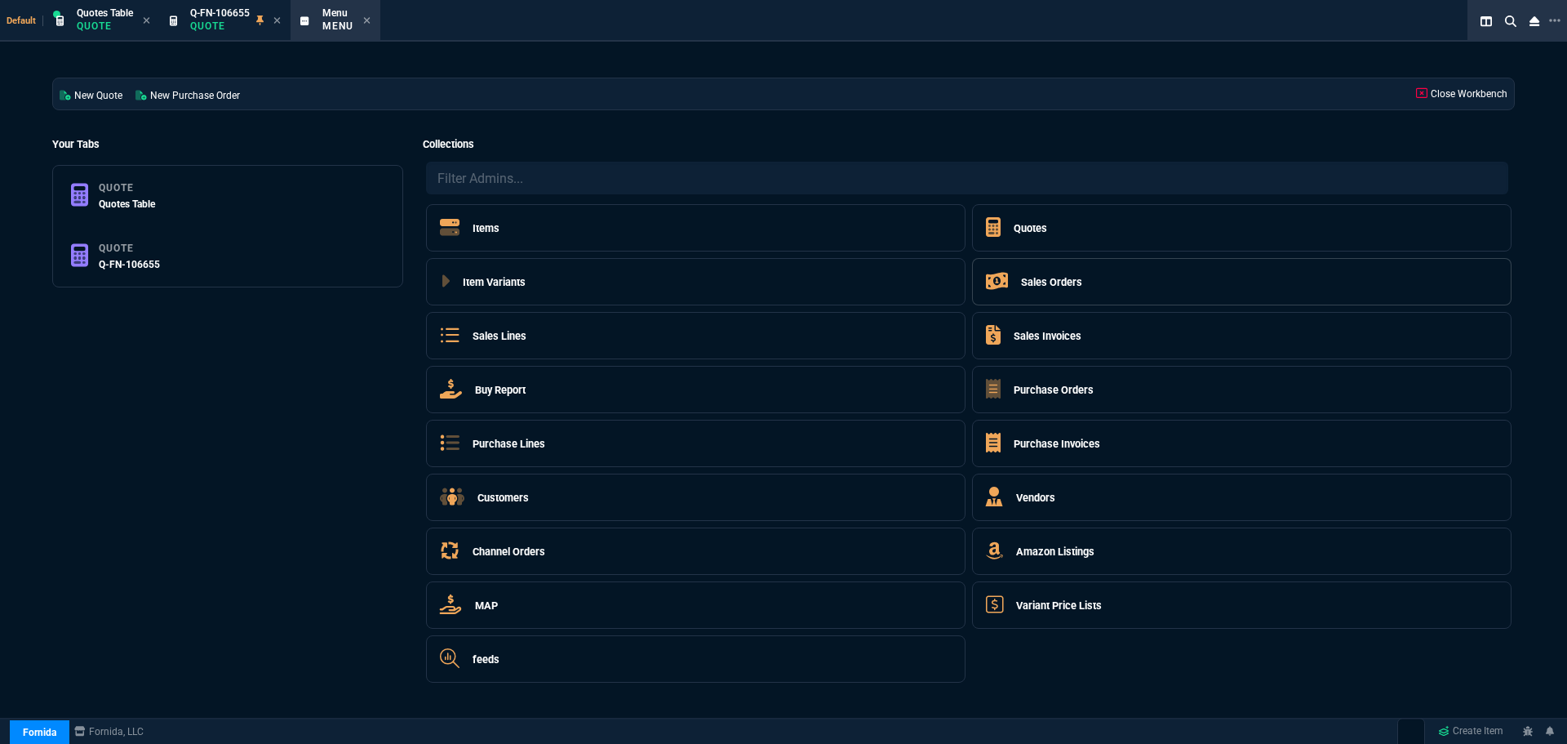
click at [1064, 280] on h5 "Sales Orders" at bounding box center [1051, 282] width 61 height 16
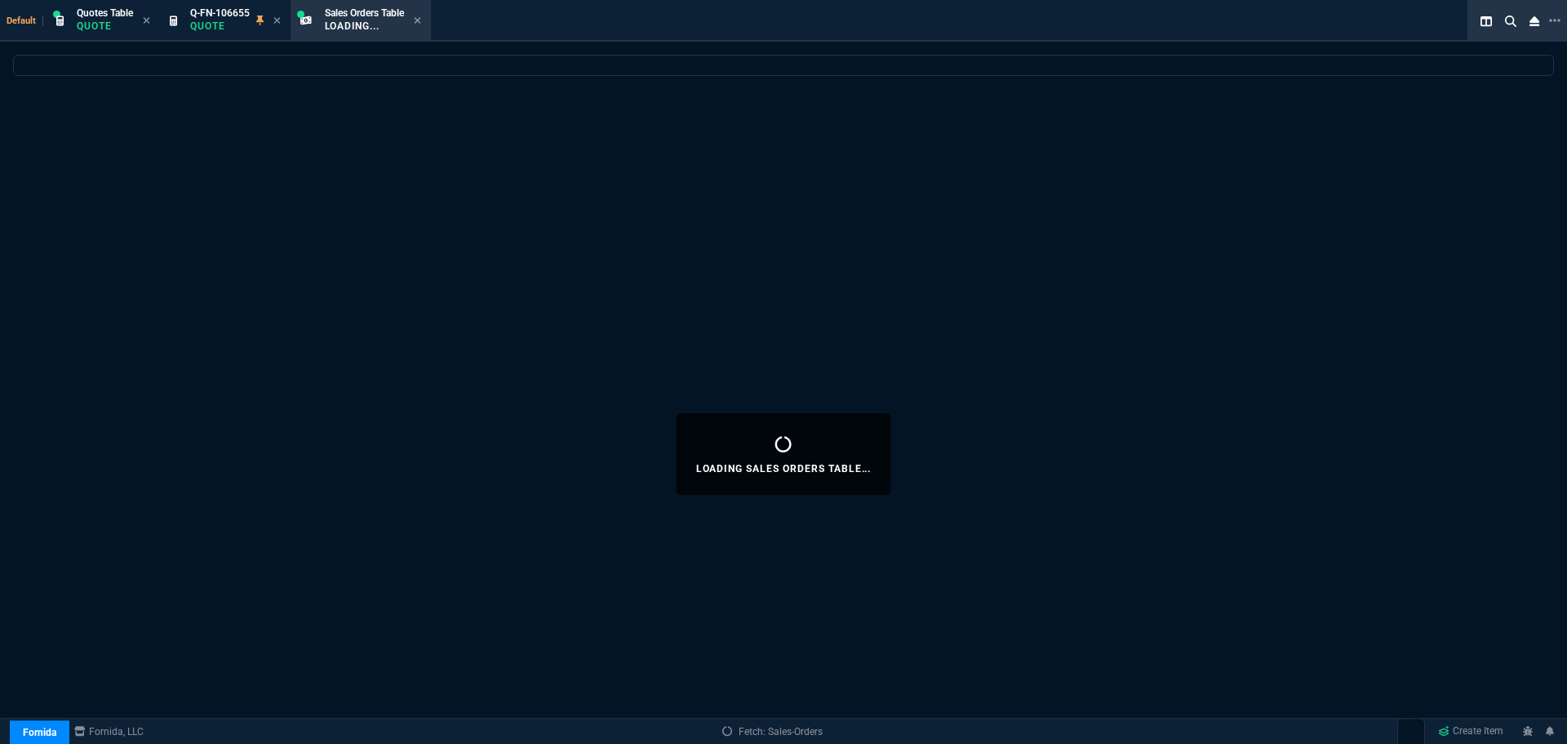
select select
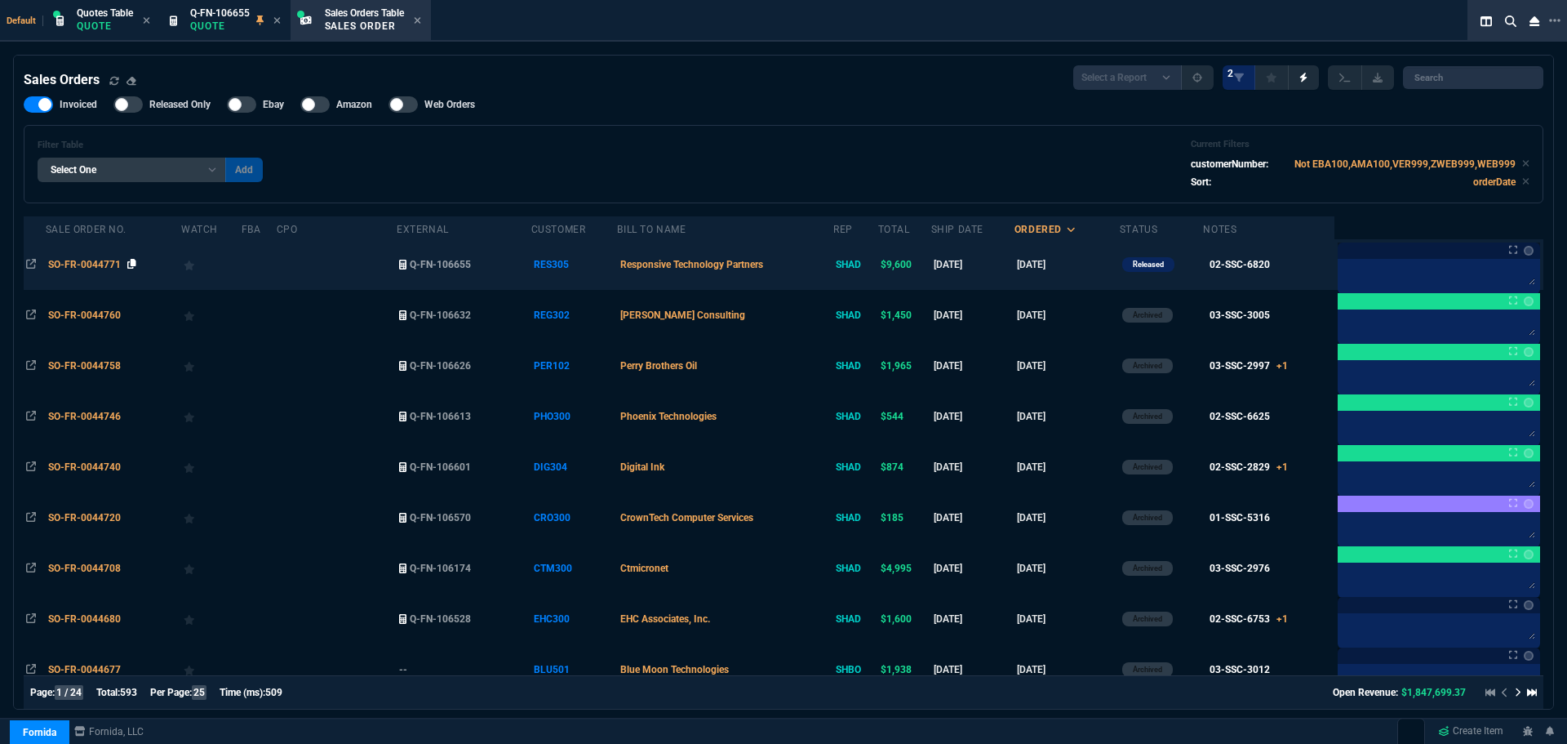
click at [131, 261] on icon at bounding box center [131, 264] width 9 height 10
click at [73, 260] on span "SO-FR-0044771" at bounding box center [84, 264] width 73 height 11
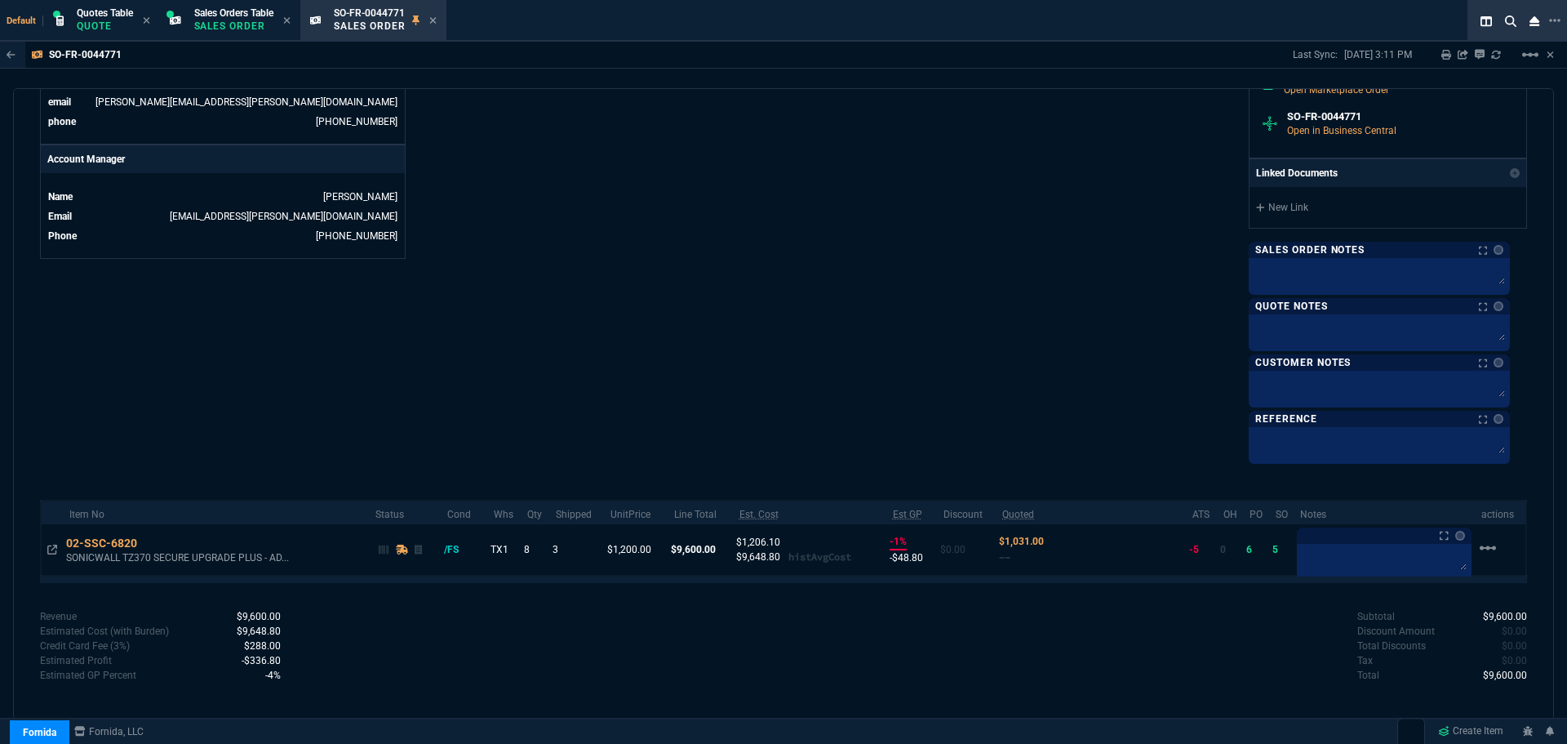
scroll to position [735, 0]
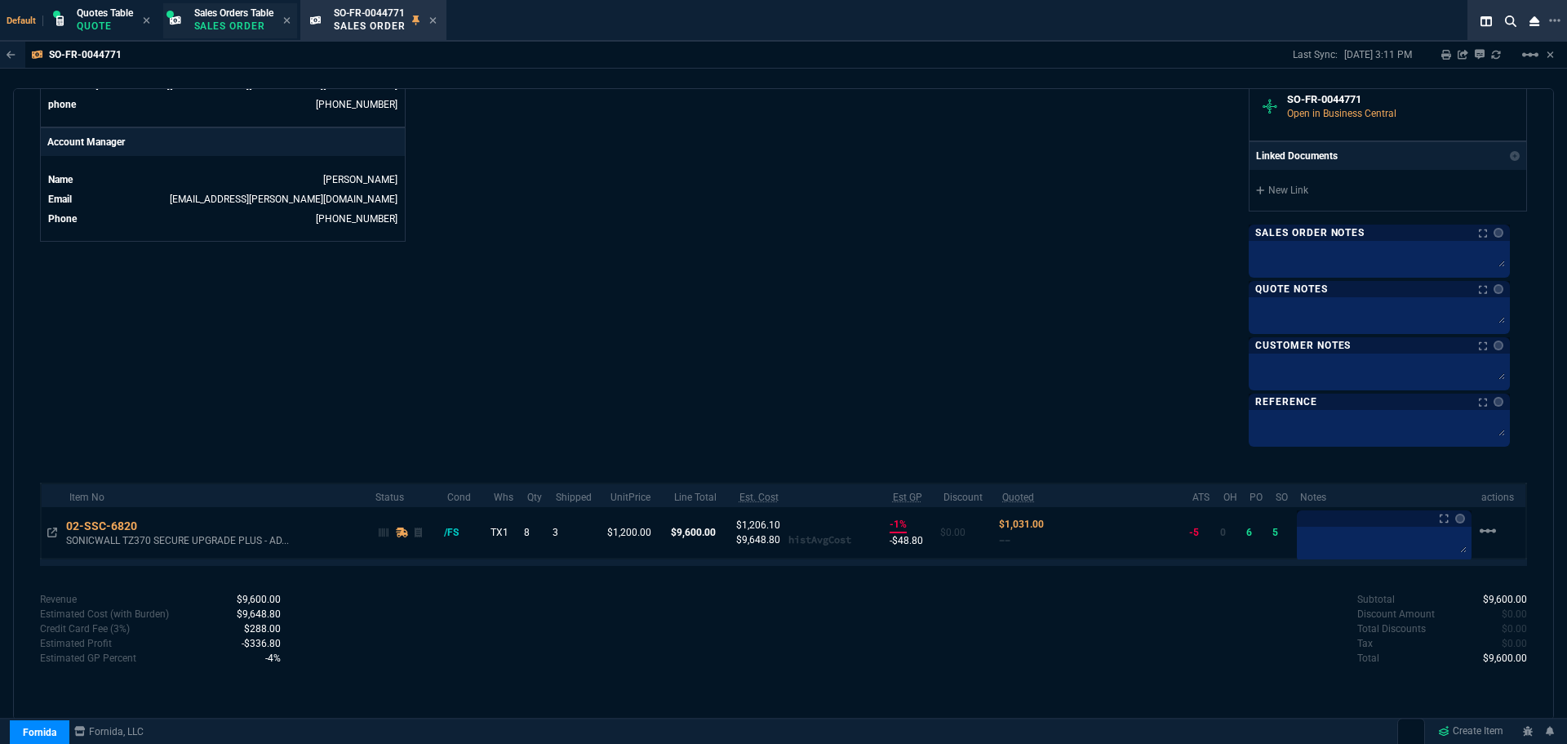
click at [256, 20] on p "Sales Order" at bounding box center [233, 26] width 79 height 13
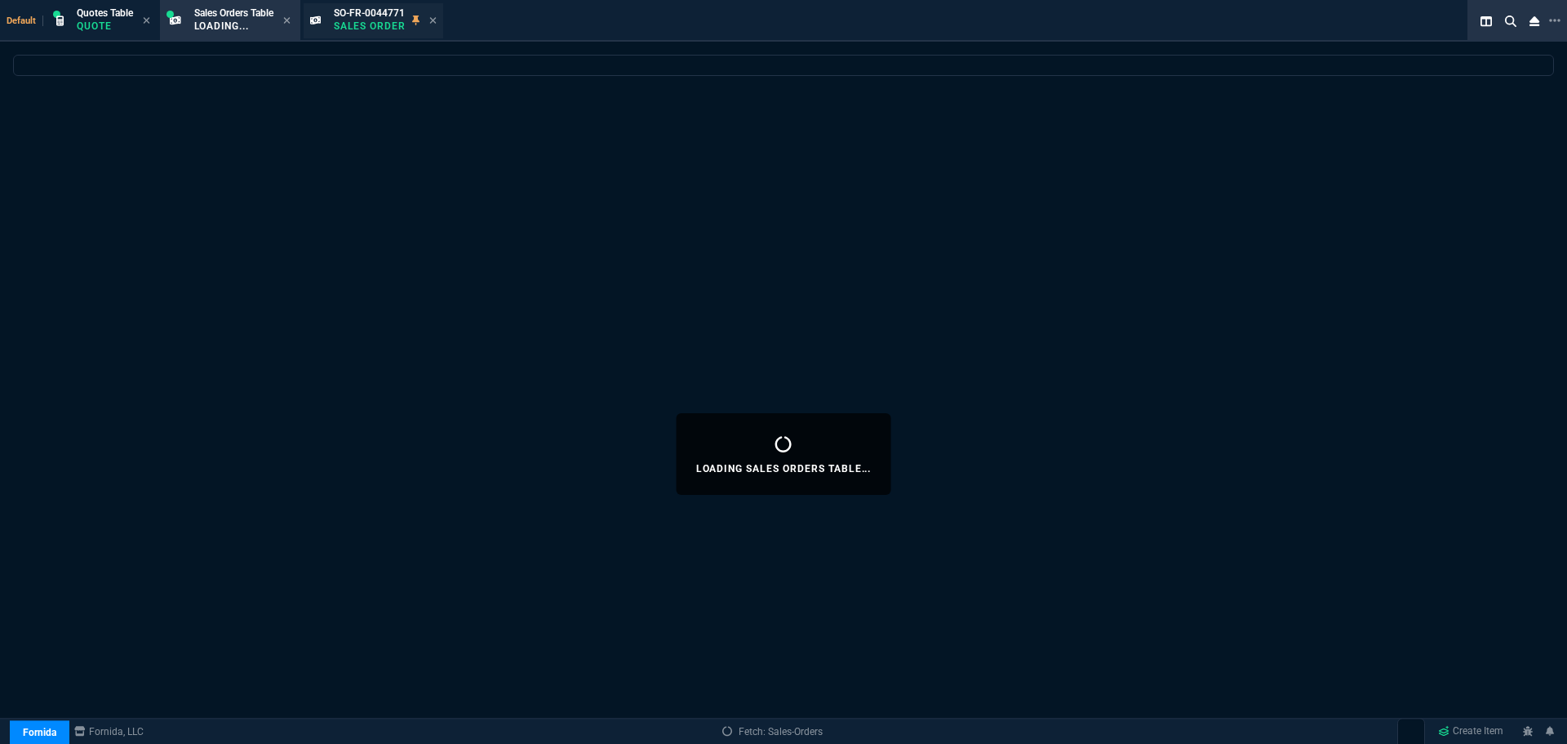
select select
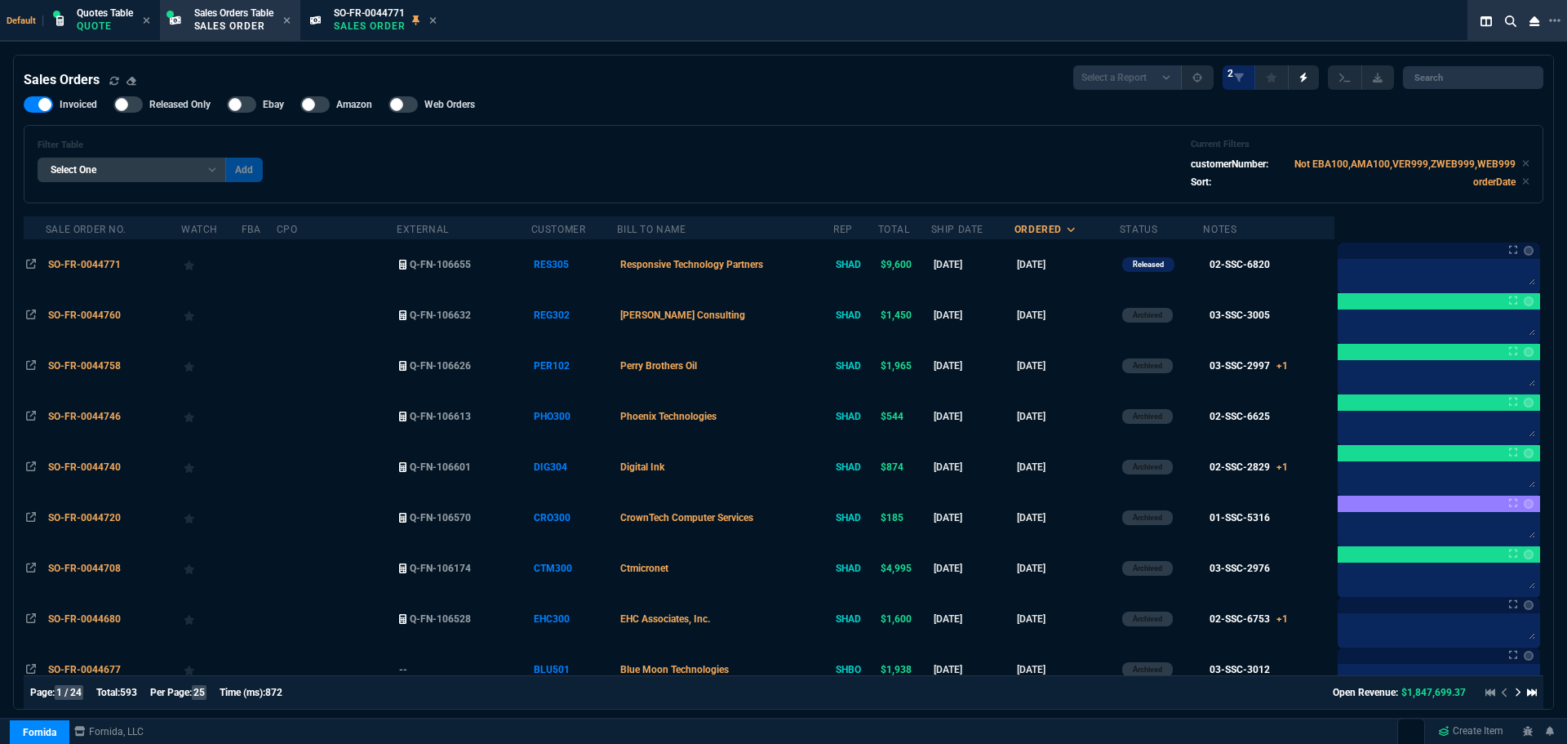
click at [375, 24] on p "Sales Order" at bounding box center [370, 26] width 72 height 13
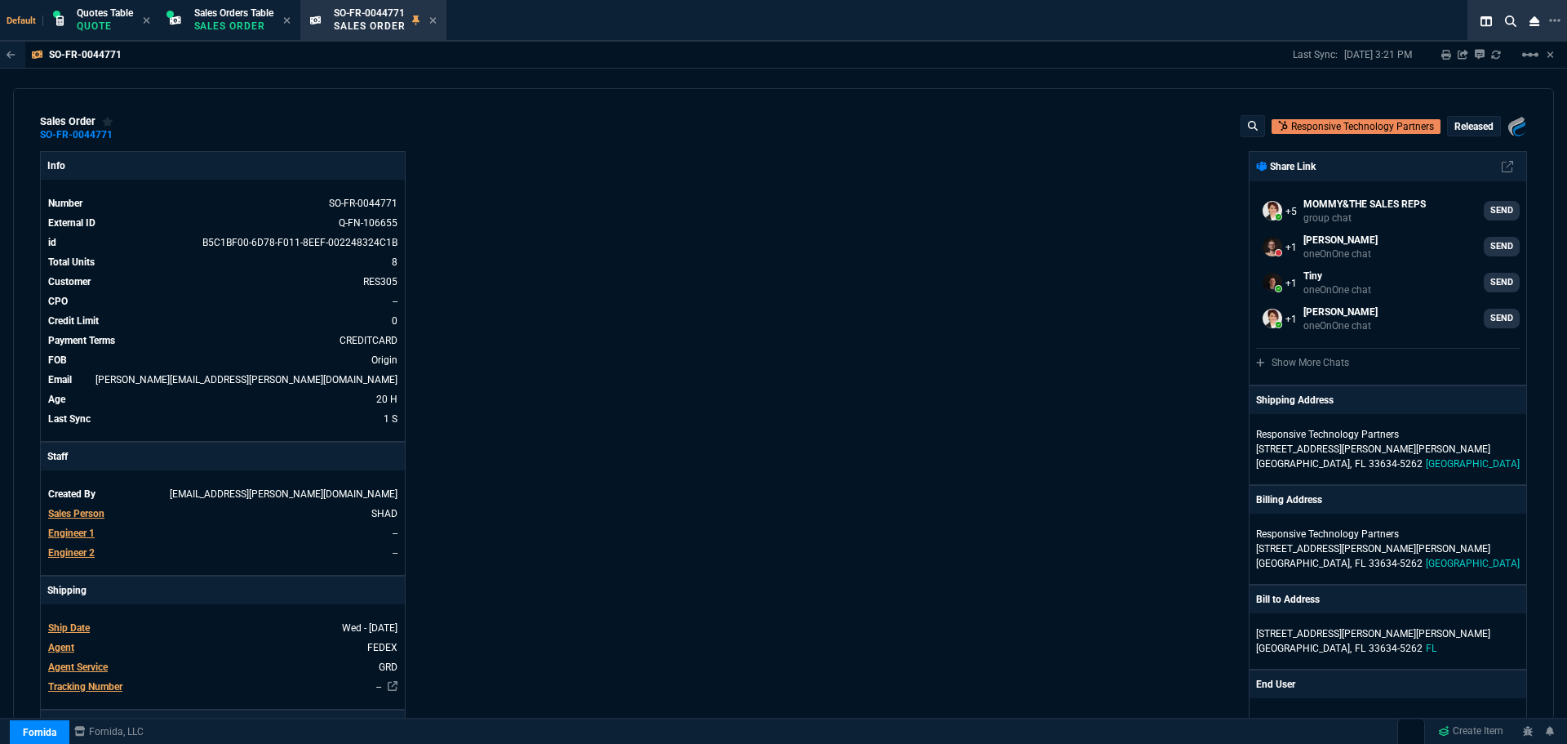
select select "4: SHAD"
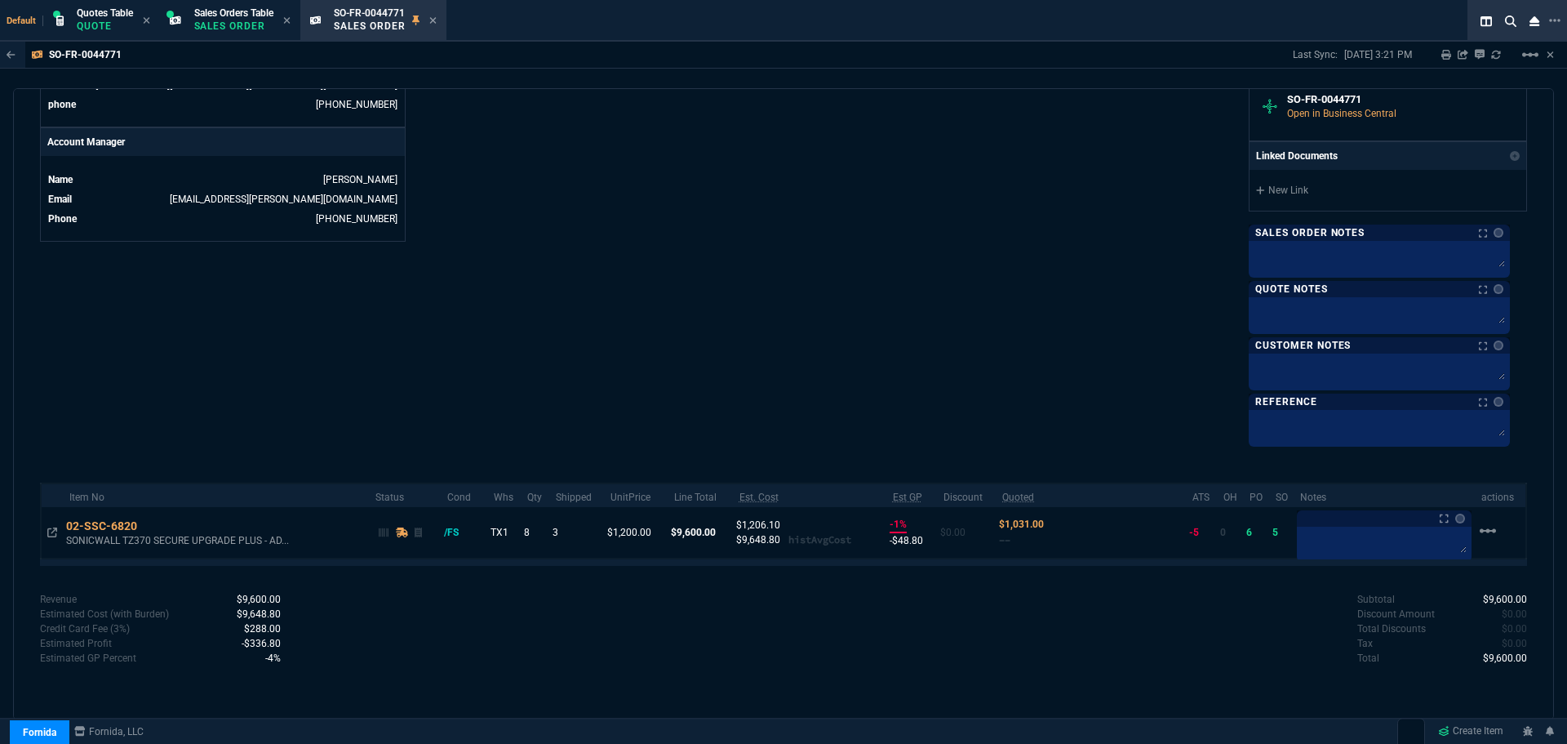
click at [436, 19] on icon at bounding box center [432, 20] width 7 height 7
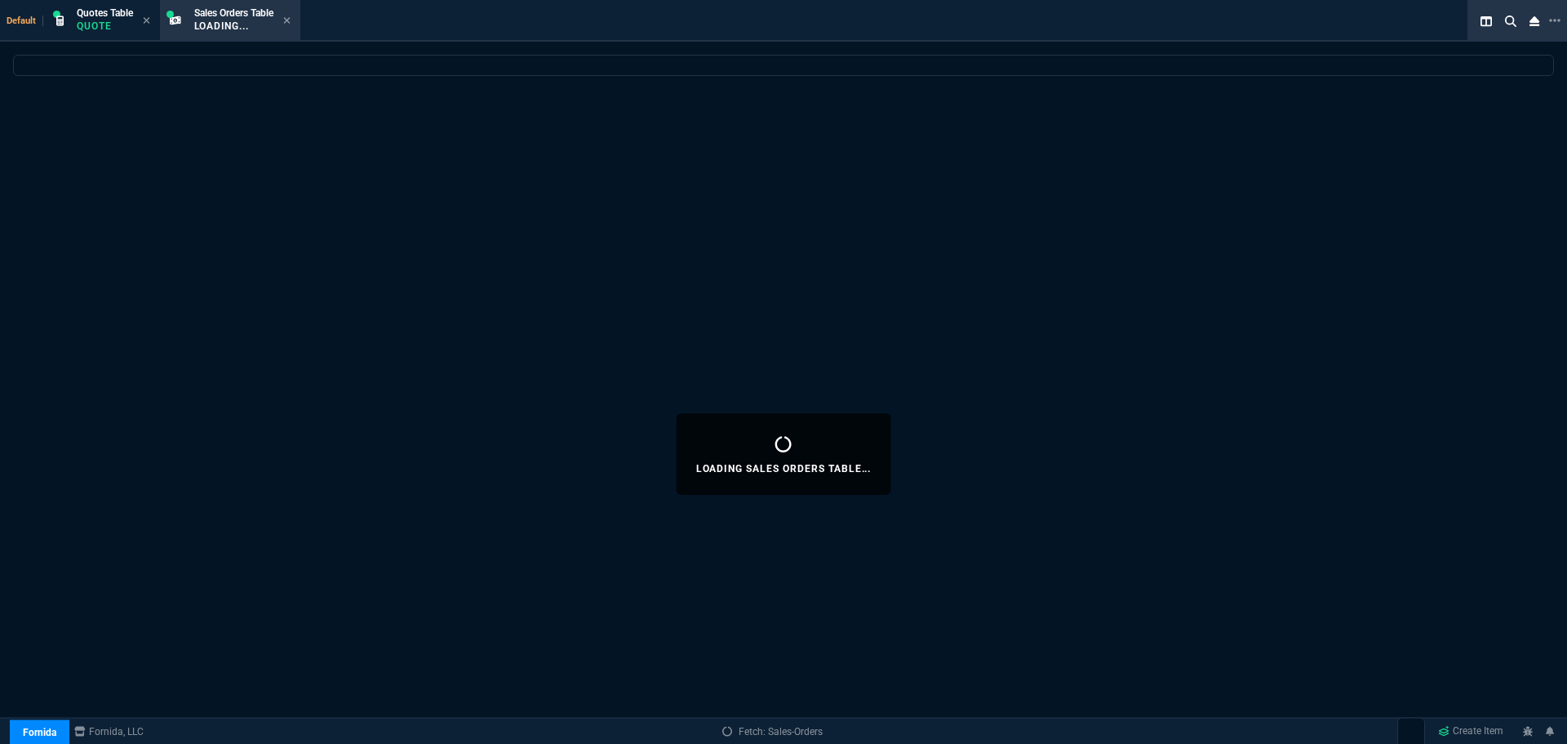
select select
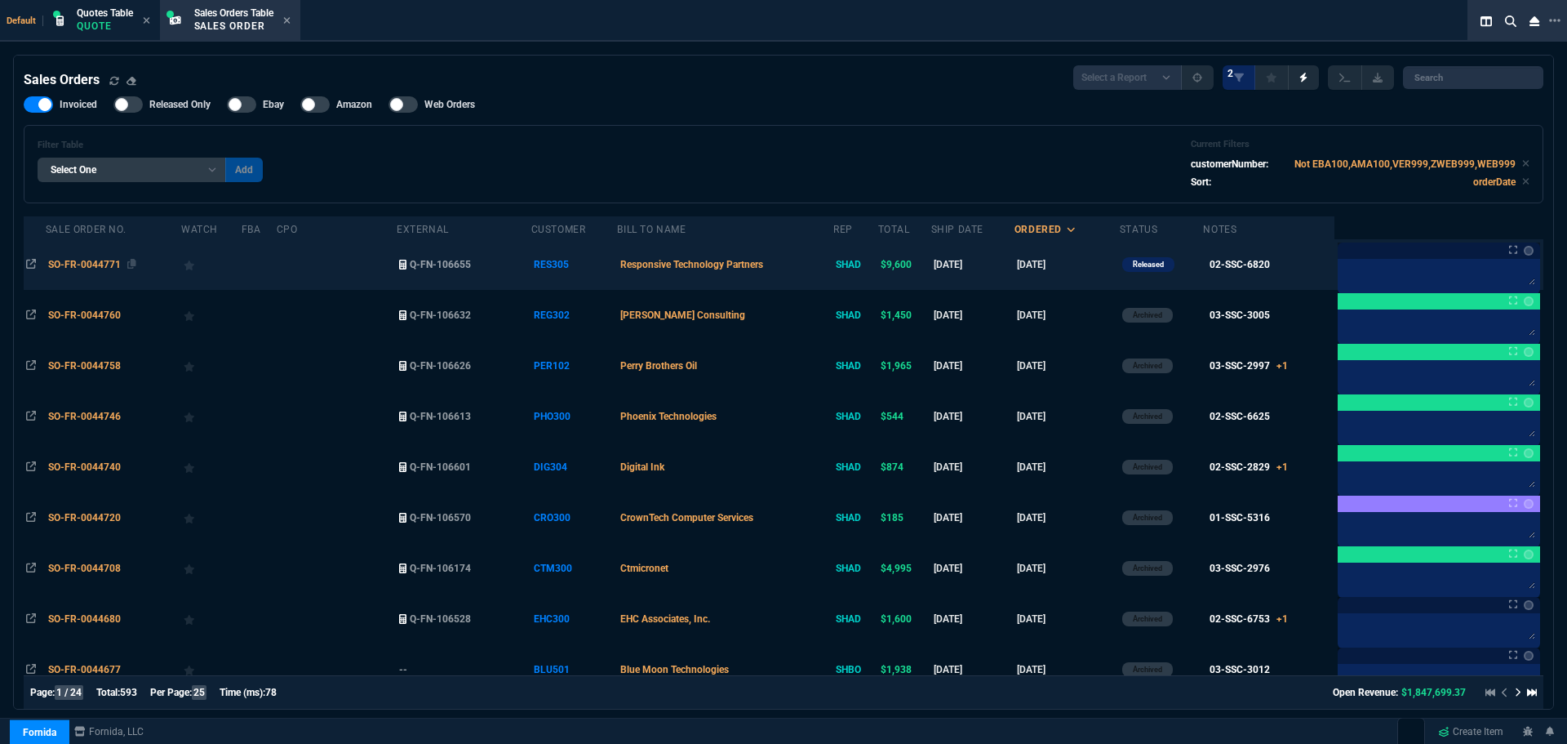
click at [87, 265] on span "SO-FR-0044771" at bounding box center [84, 264] width 73 height 11
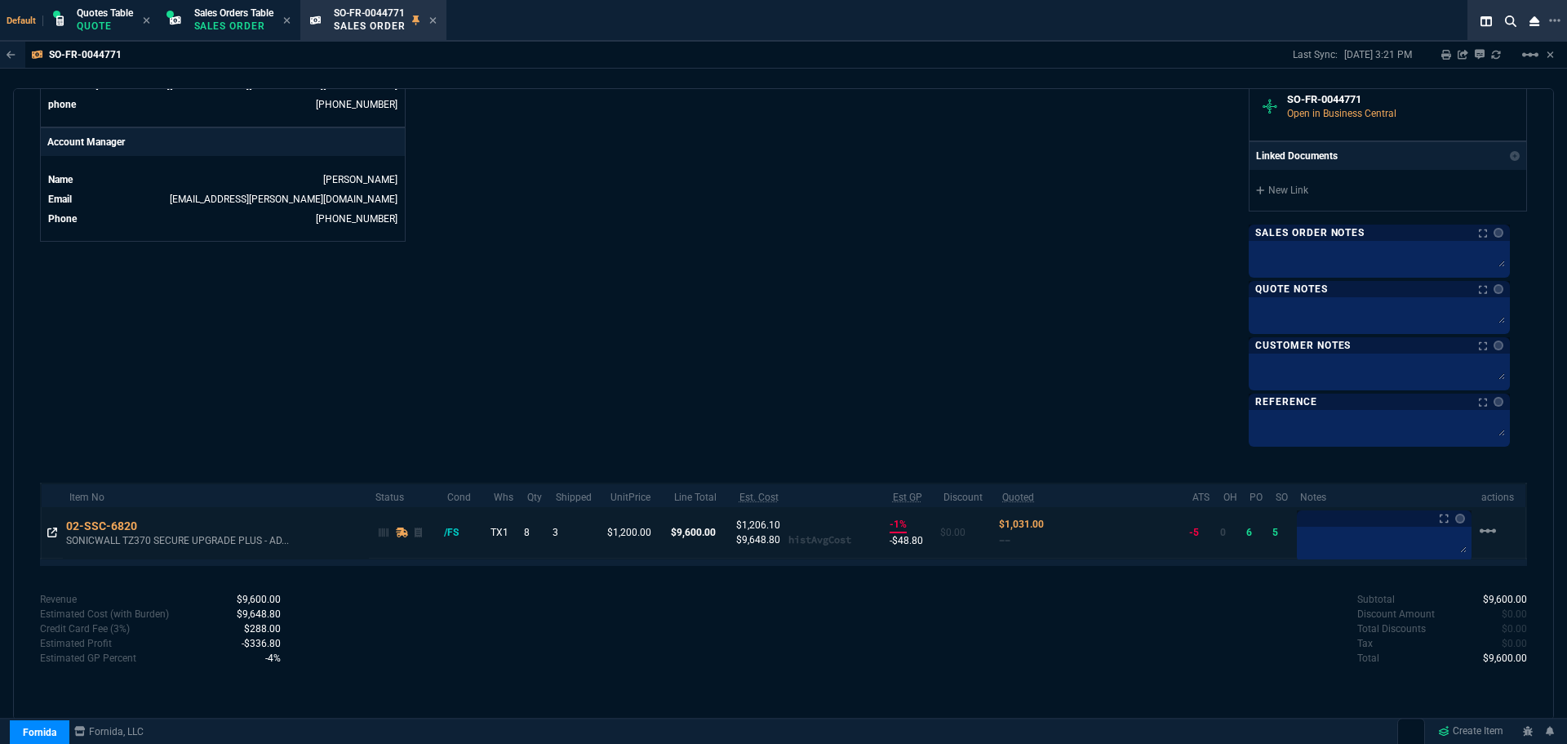
click at [47, 528] on icon at bounding box center [52, 532] width 10 height 10
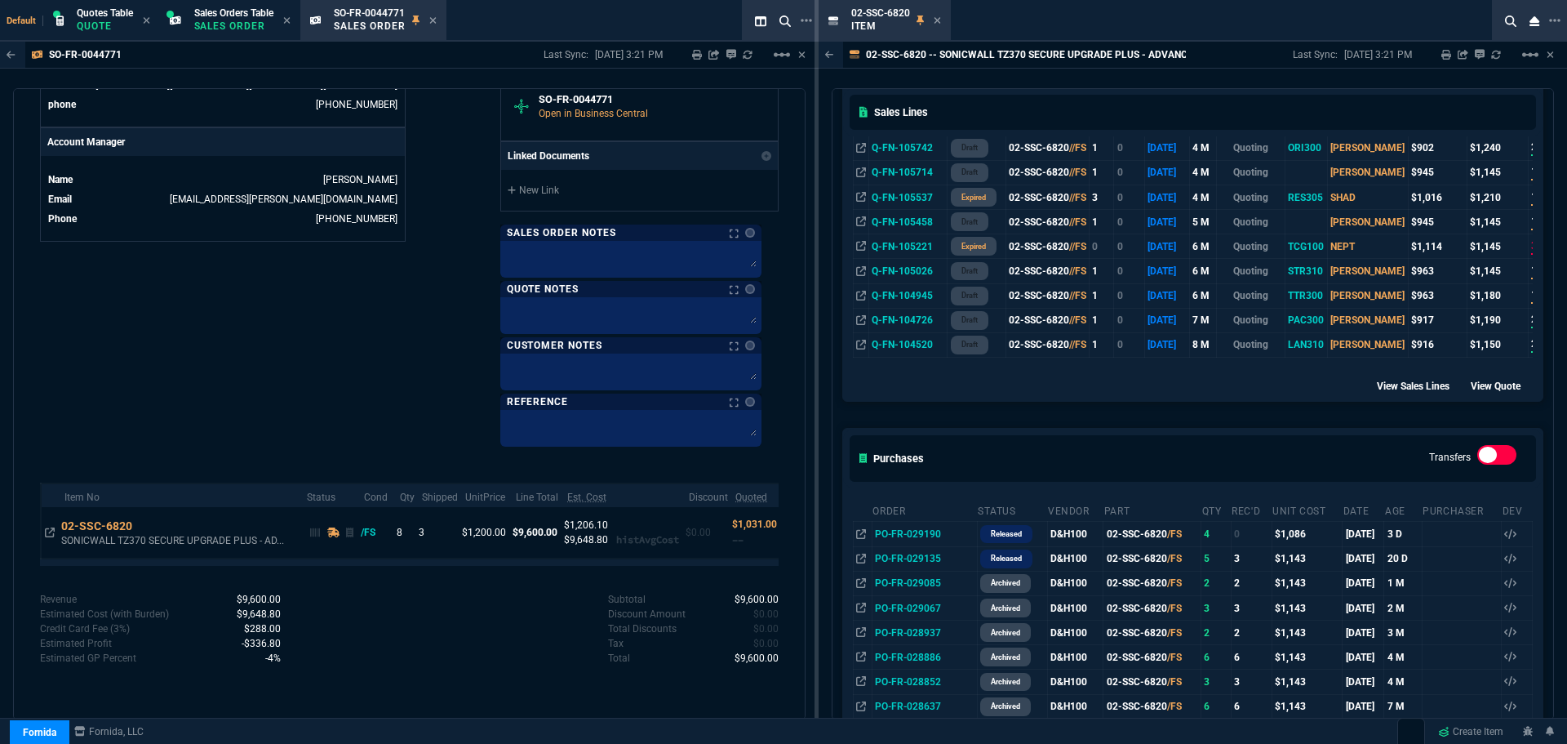
scroll to position [653, 0]
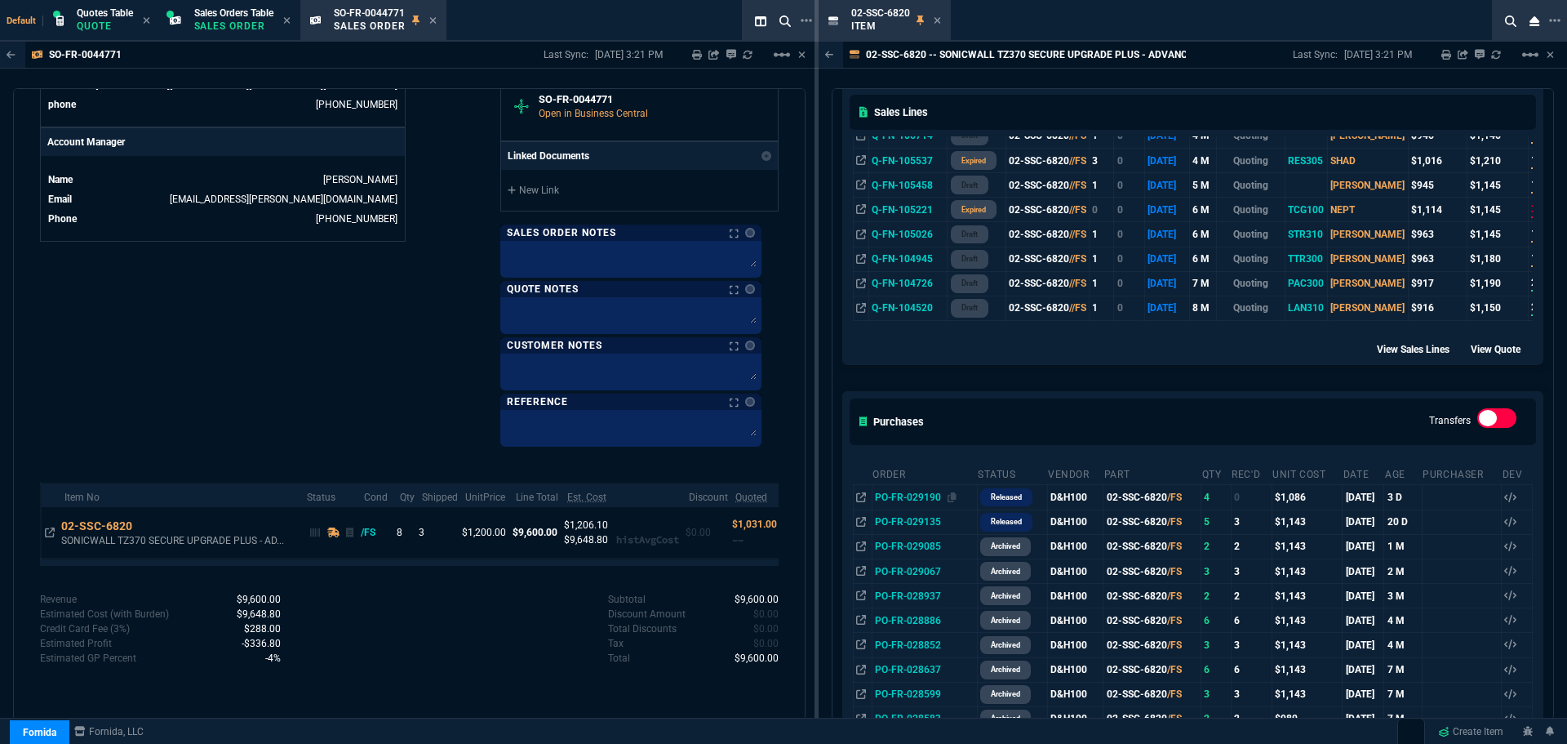
click at [890, 496] on span "PO-FR-029190" at bounding box center [908, 496] width 66 height 11
click at [953, 498] on icon at bounding box center [952, 497] width 9 height 10
click at [949, 522] on icon at bounding box center [952, 522] width 9 height 10
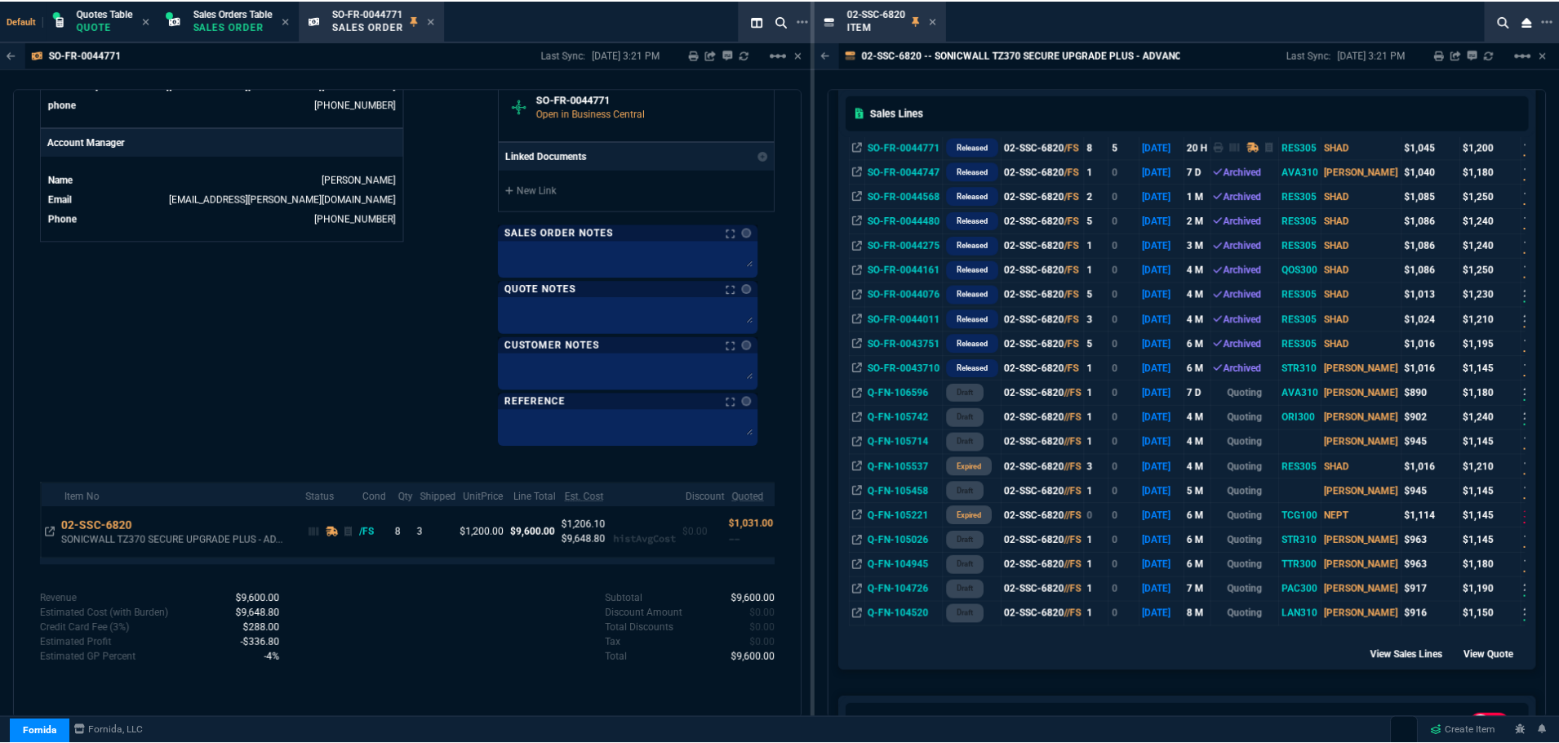
scroll to position [327, 0]
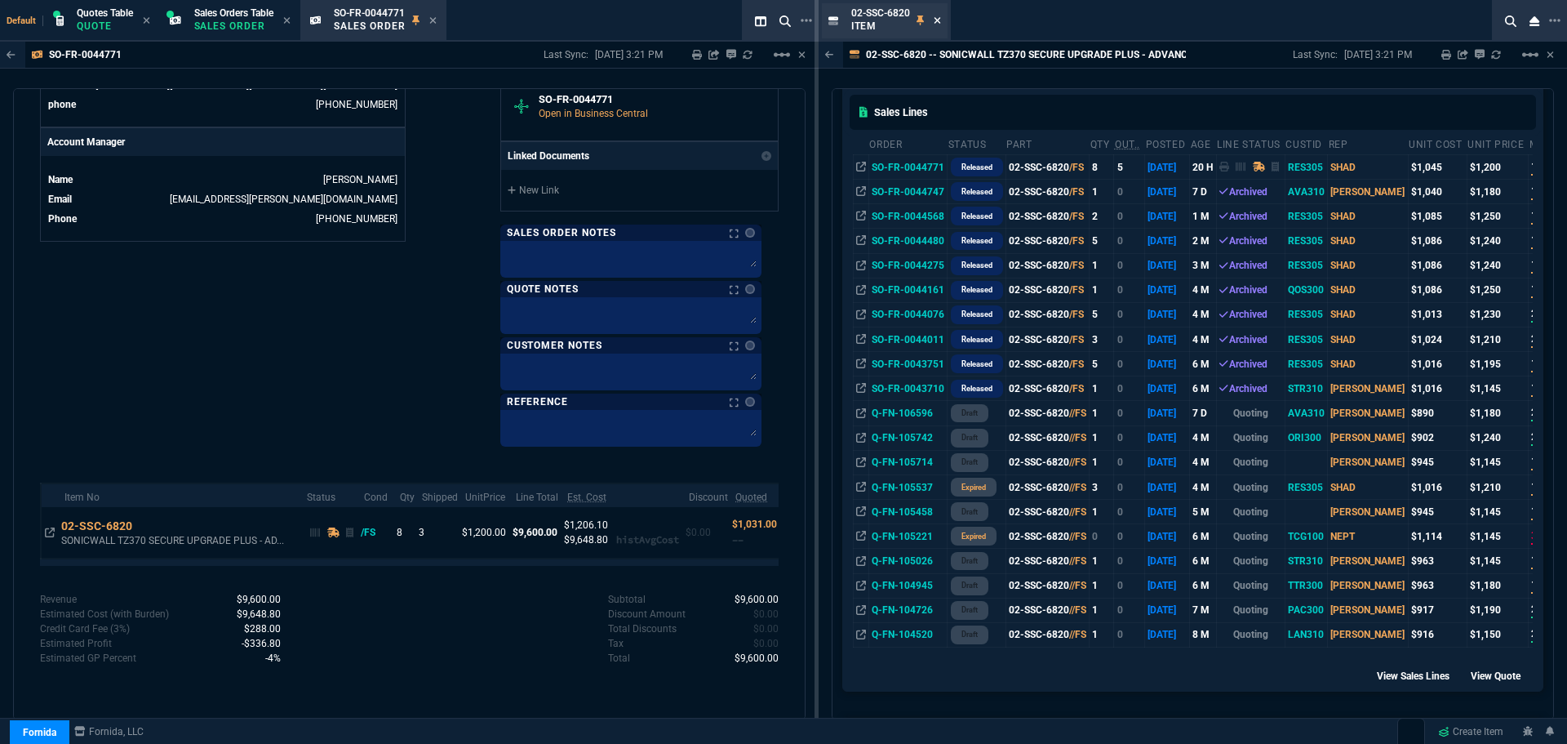
click at [935, 20] on icon at bounding box center [937, 21] width 7 height 10
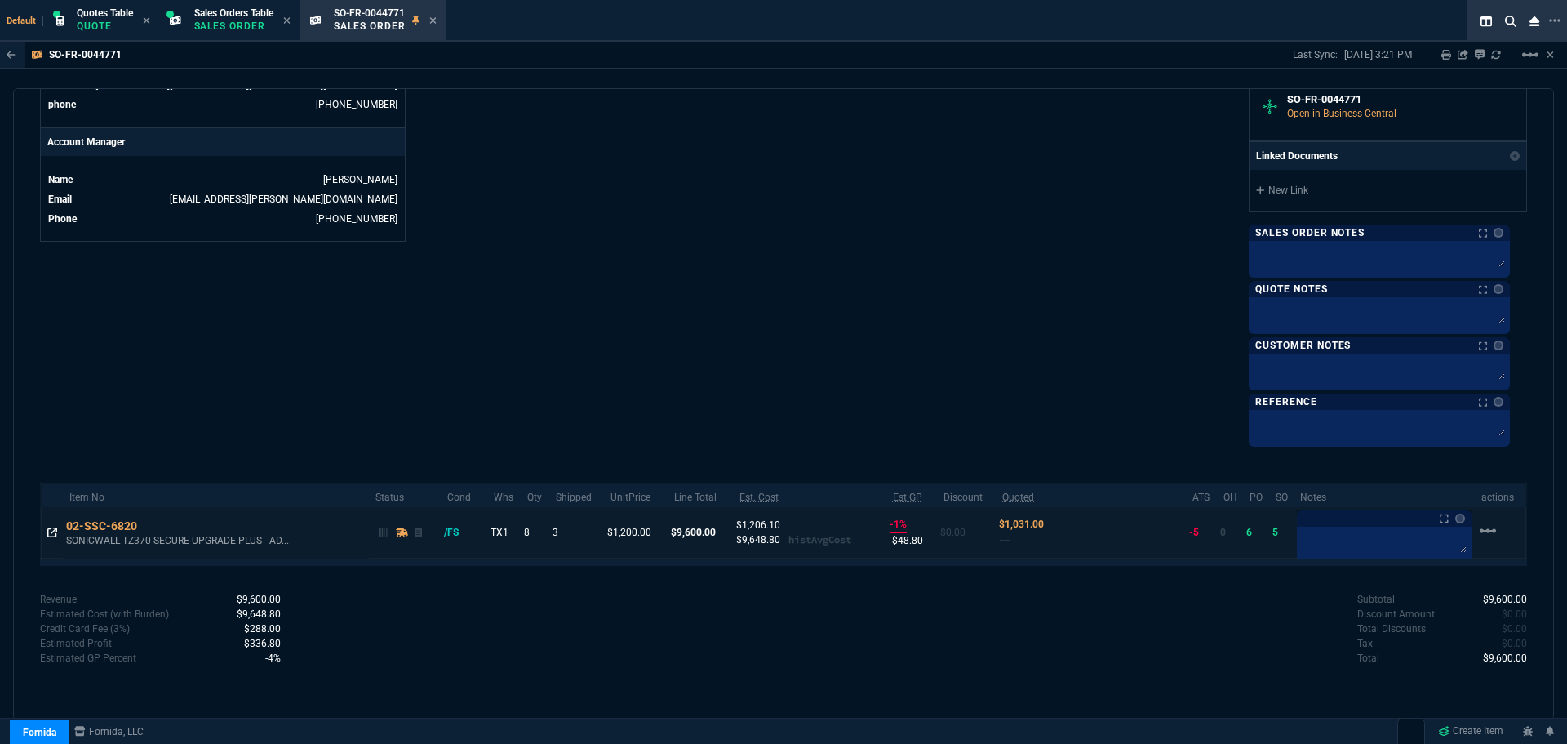
click at [49, 532] on icon at bounding box center [52, 532] width 10 height 10
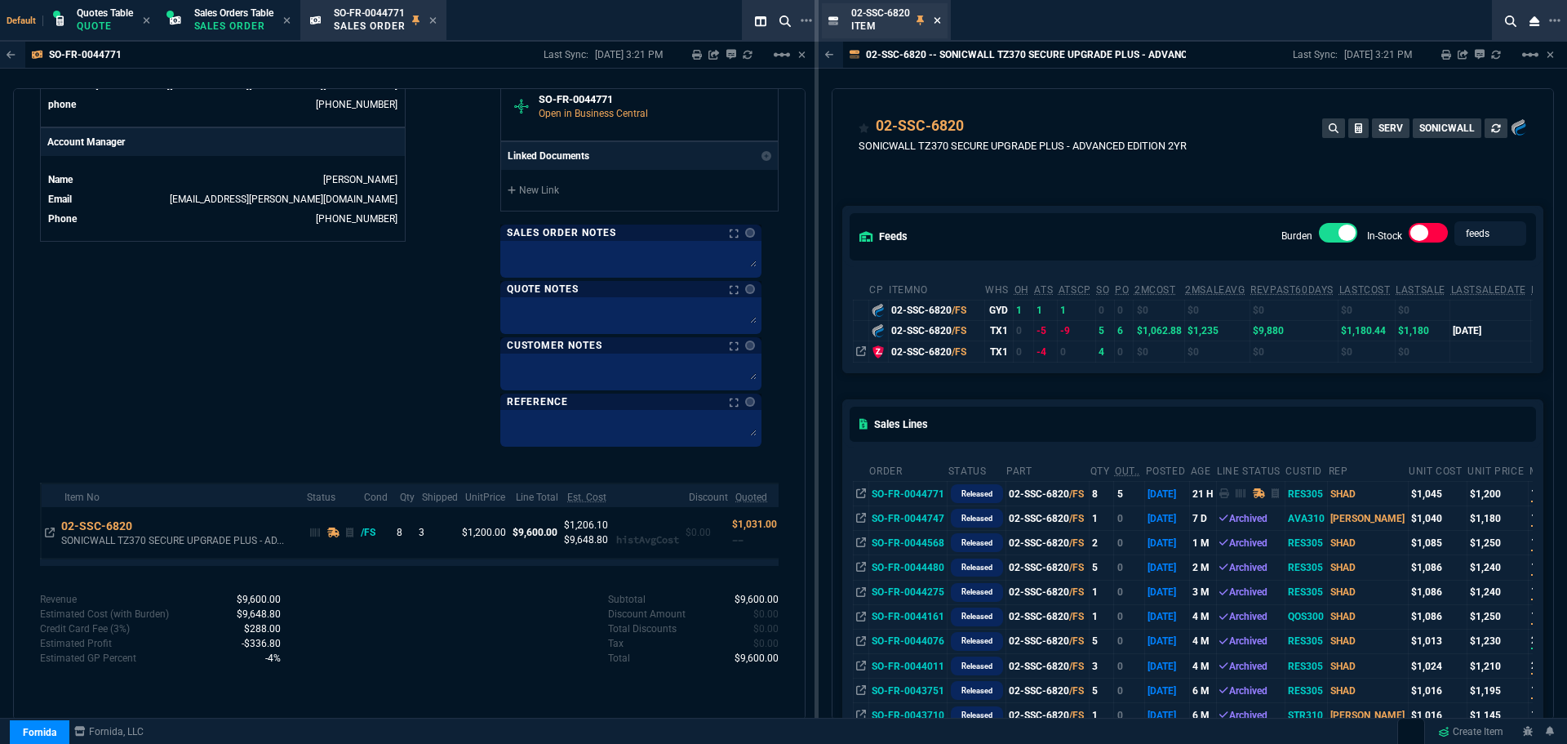
click at [936, 19] on icon at bounding box center [937, 20] width 7 height 7
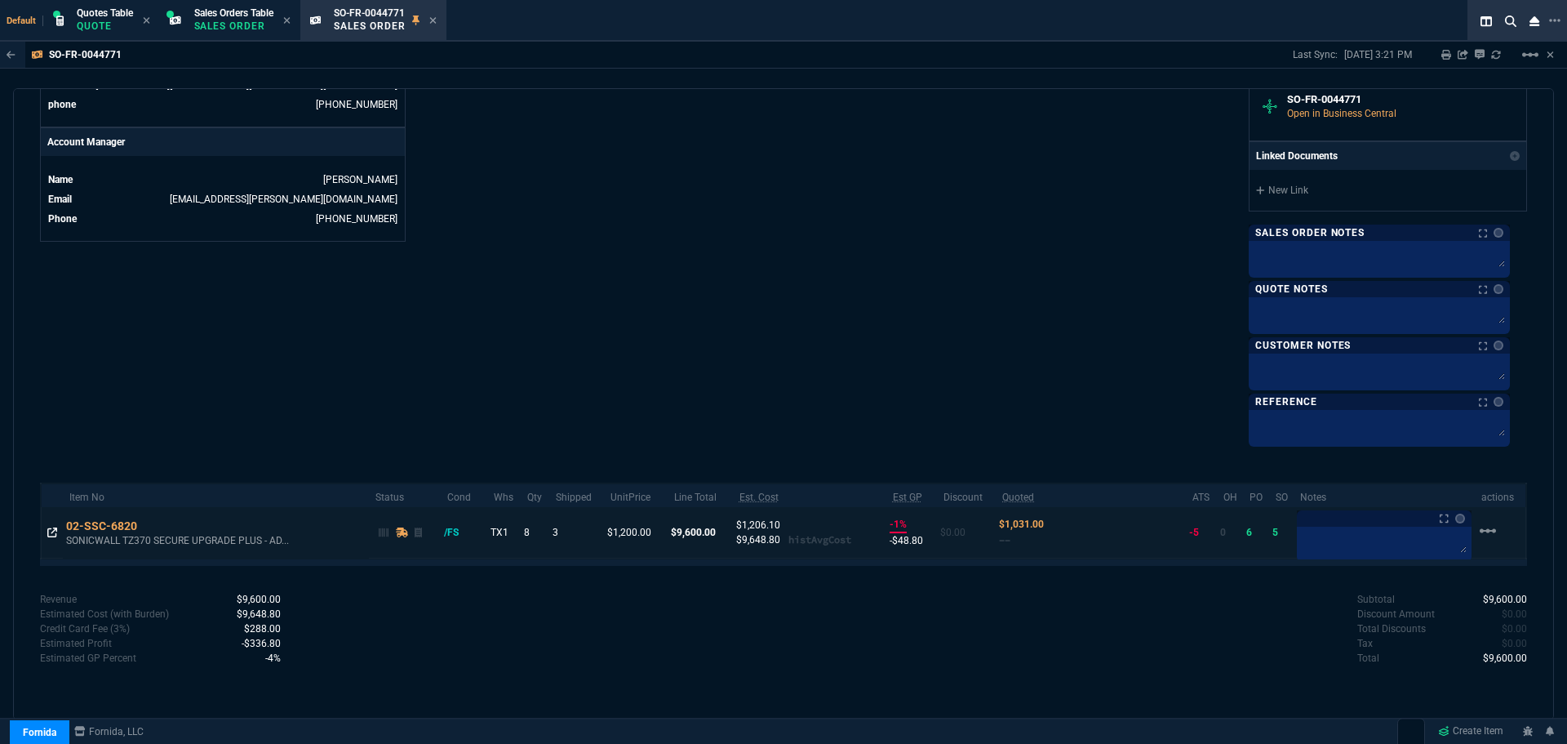
click at [56, 529] on icon at bounding box center [52, 532] width 10 height 10
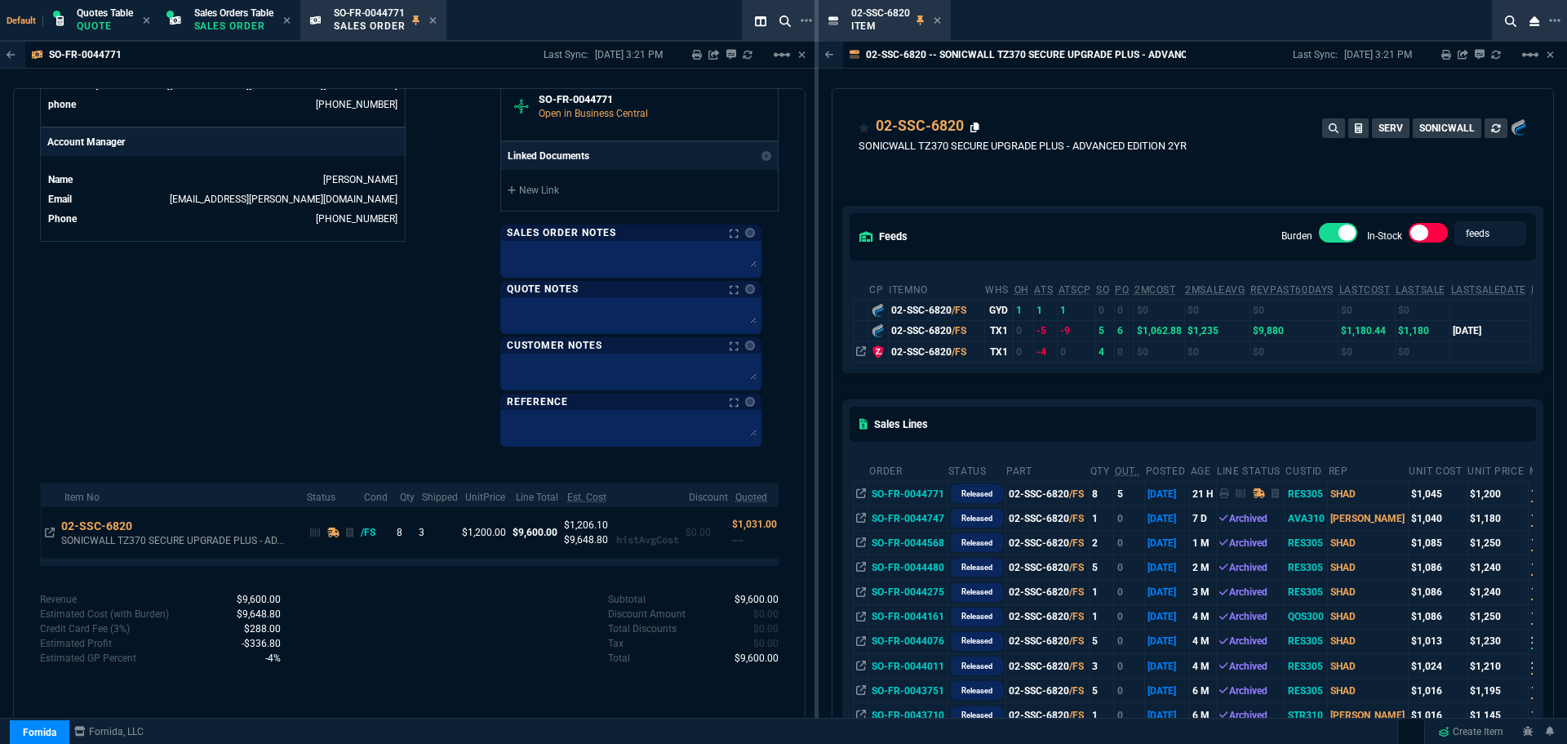
click at [976, 126] on icon at bounding box center [975, 127] width 9 height 10
click at [935, 22] on icon at bounding box center [937, 20] width 7 height 7
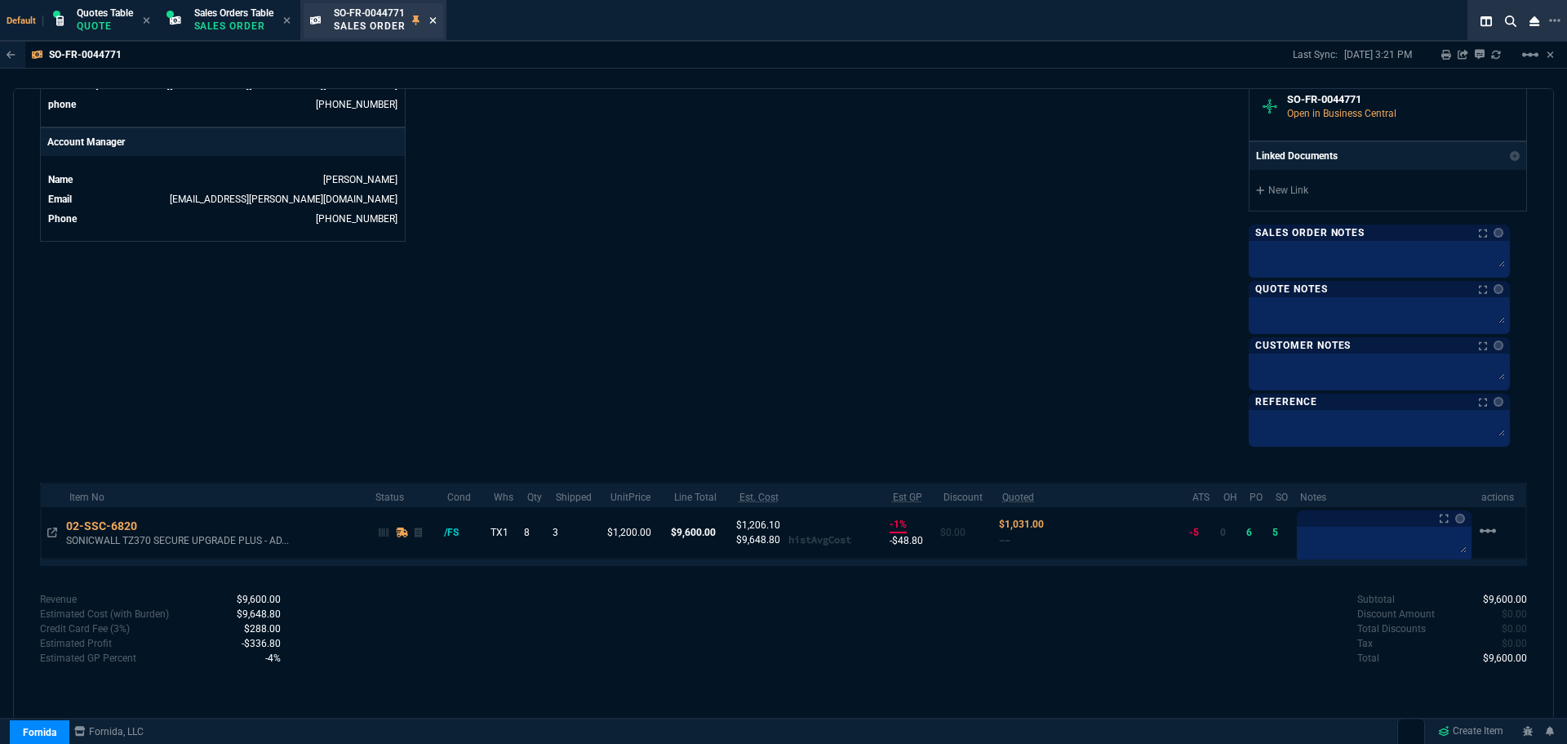
click at [437, 20] on icon at bounding box center [432, 21] width 7 height 10
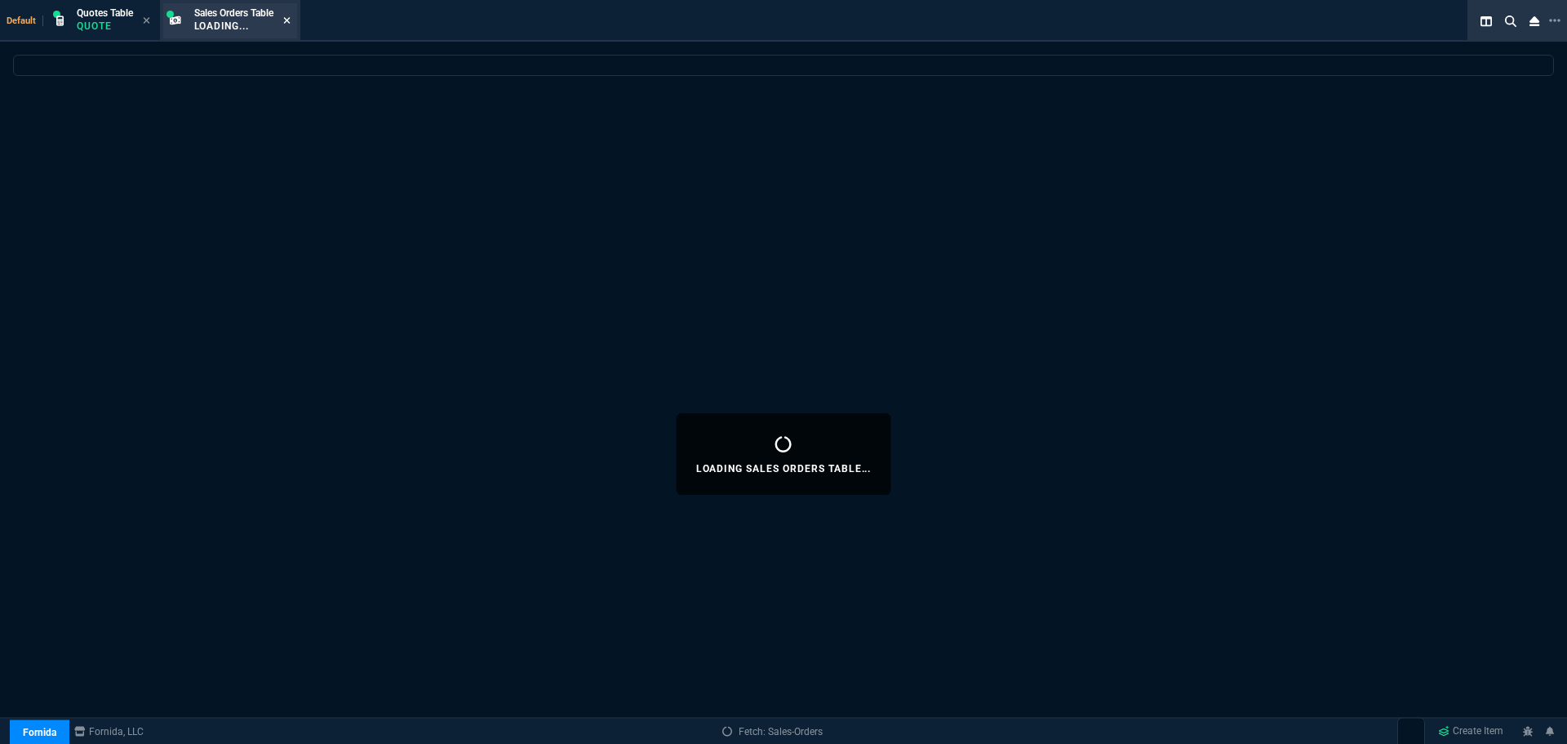
select select
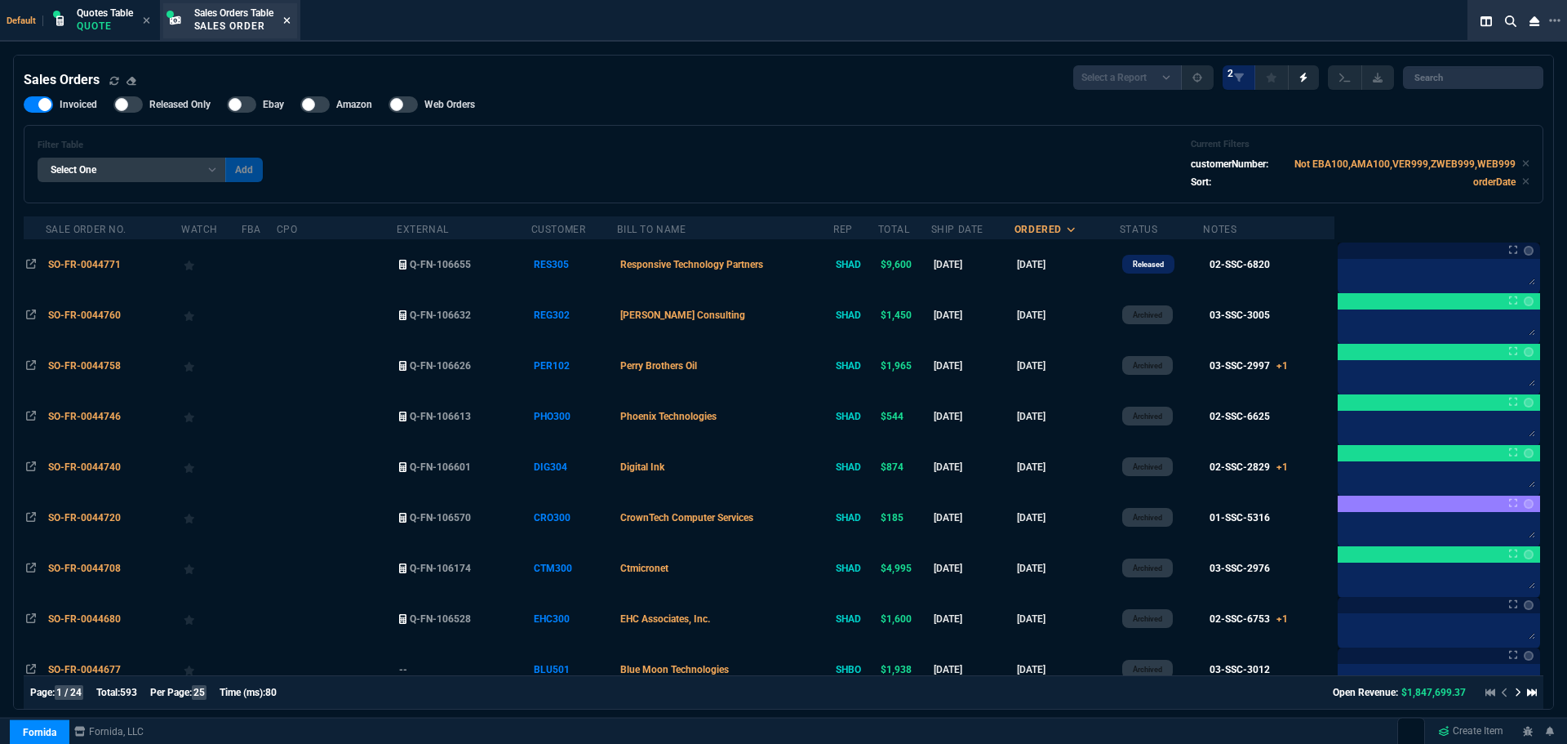
click at [291, 24] on icon at bounding box center [286, 21] width 7 height 10
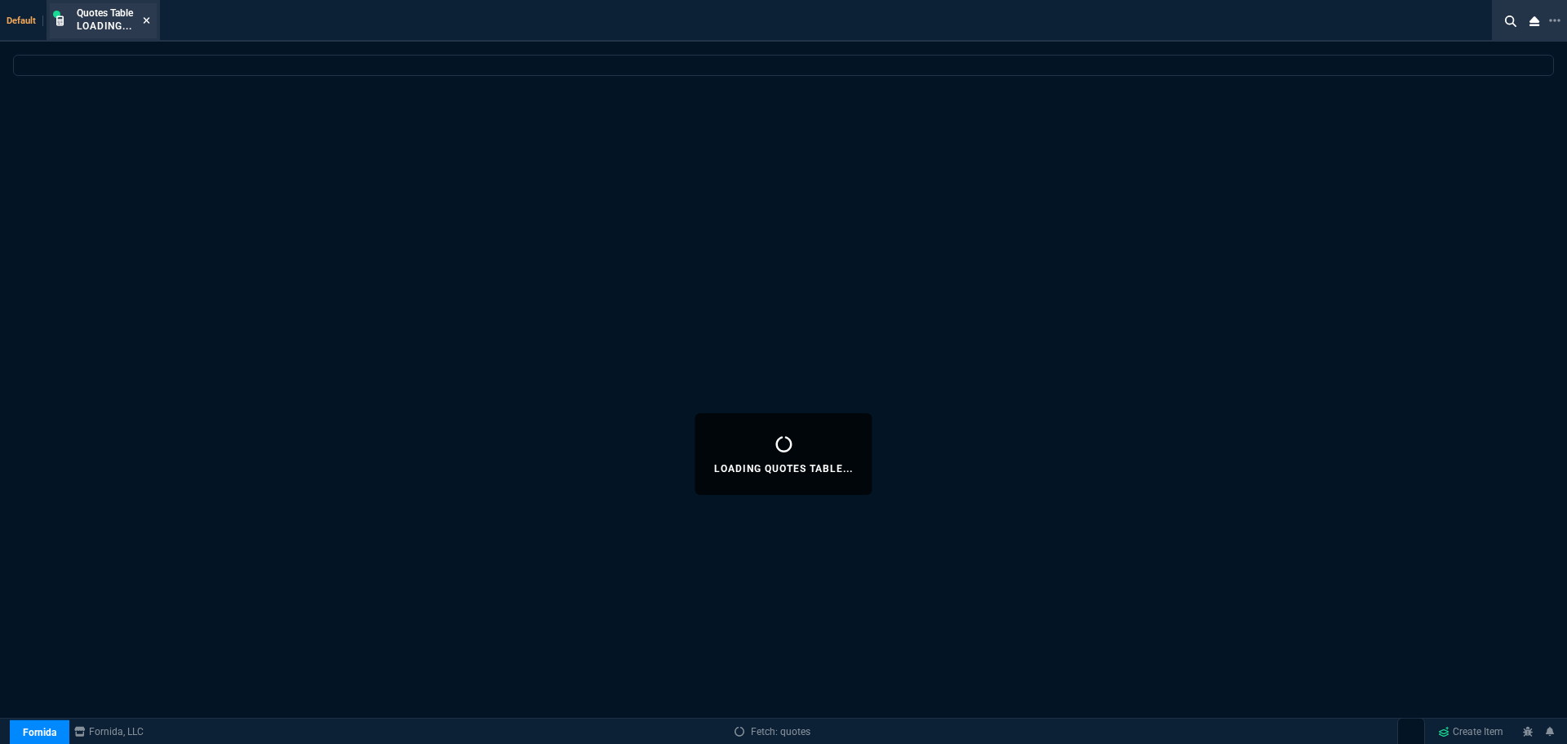
click at [150, 22] on icon at bounding box center [147, 20] width 7 height 7
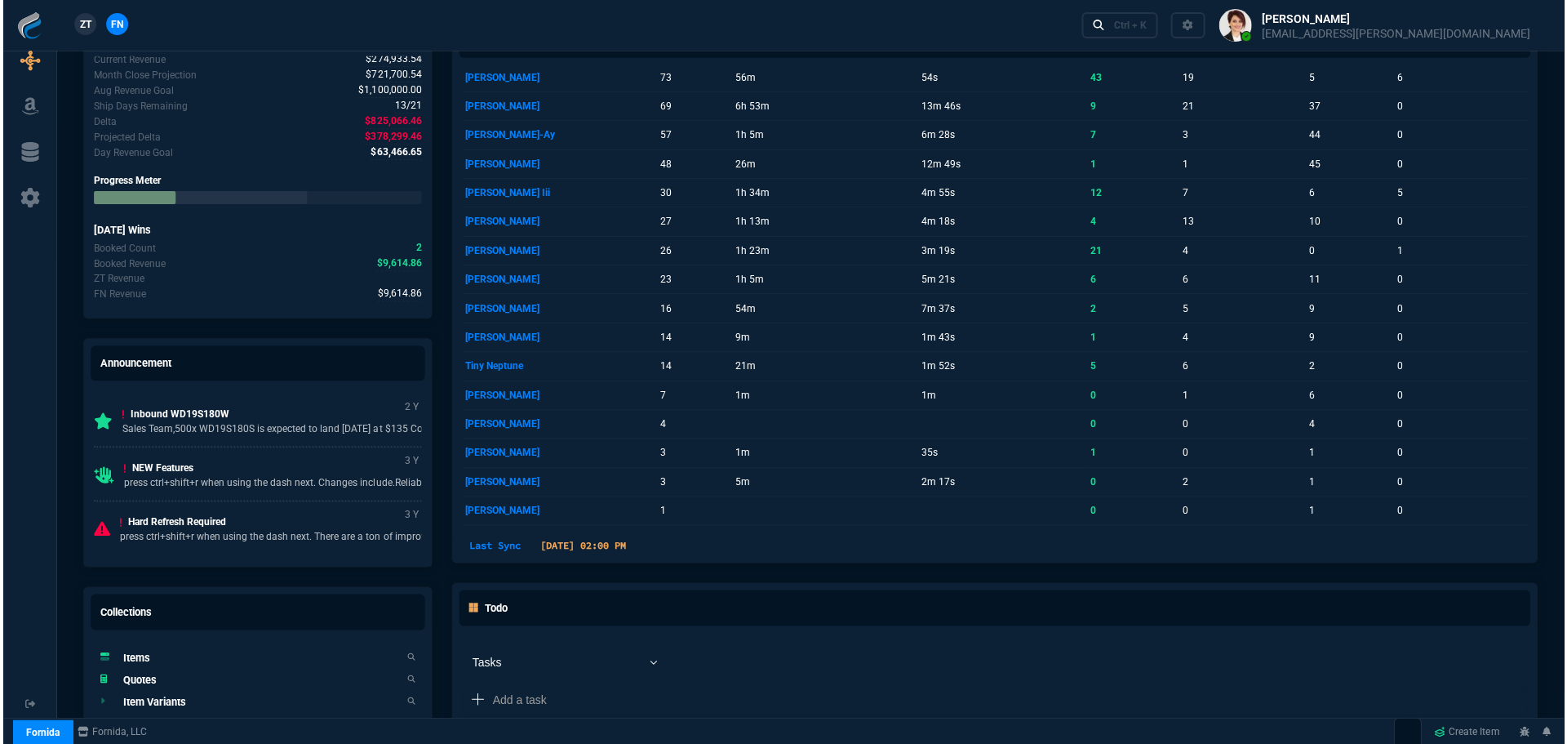
scroll to position [816, 0]
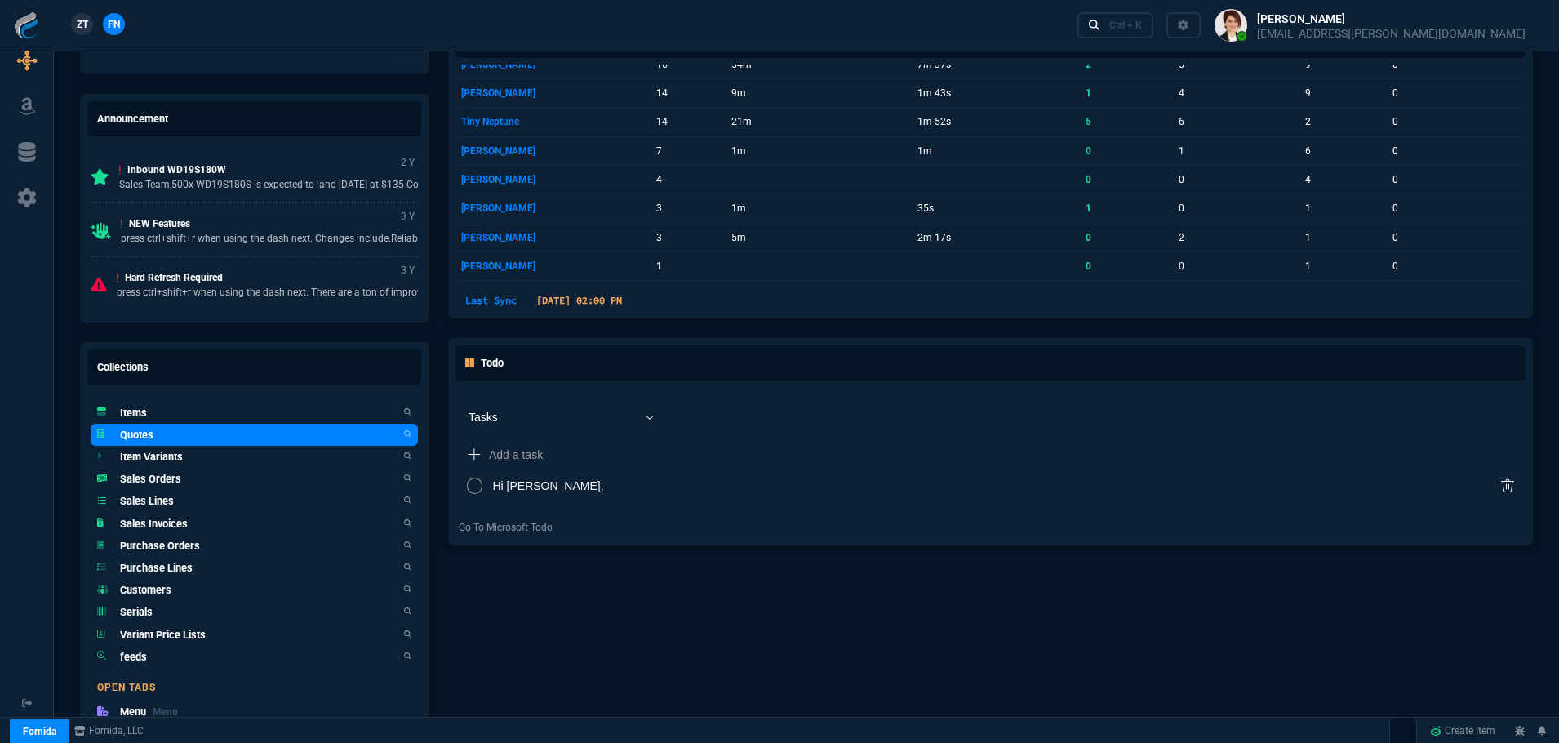
click at [128, 436] on h5 "Quotes" at bounding box center [136, 435] width 33 height 16
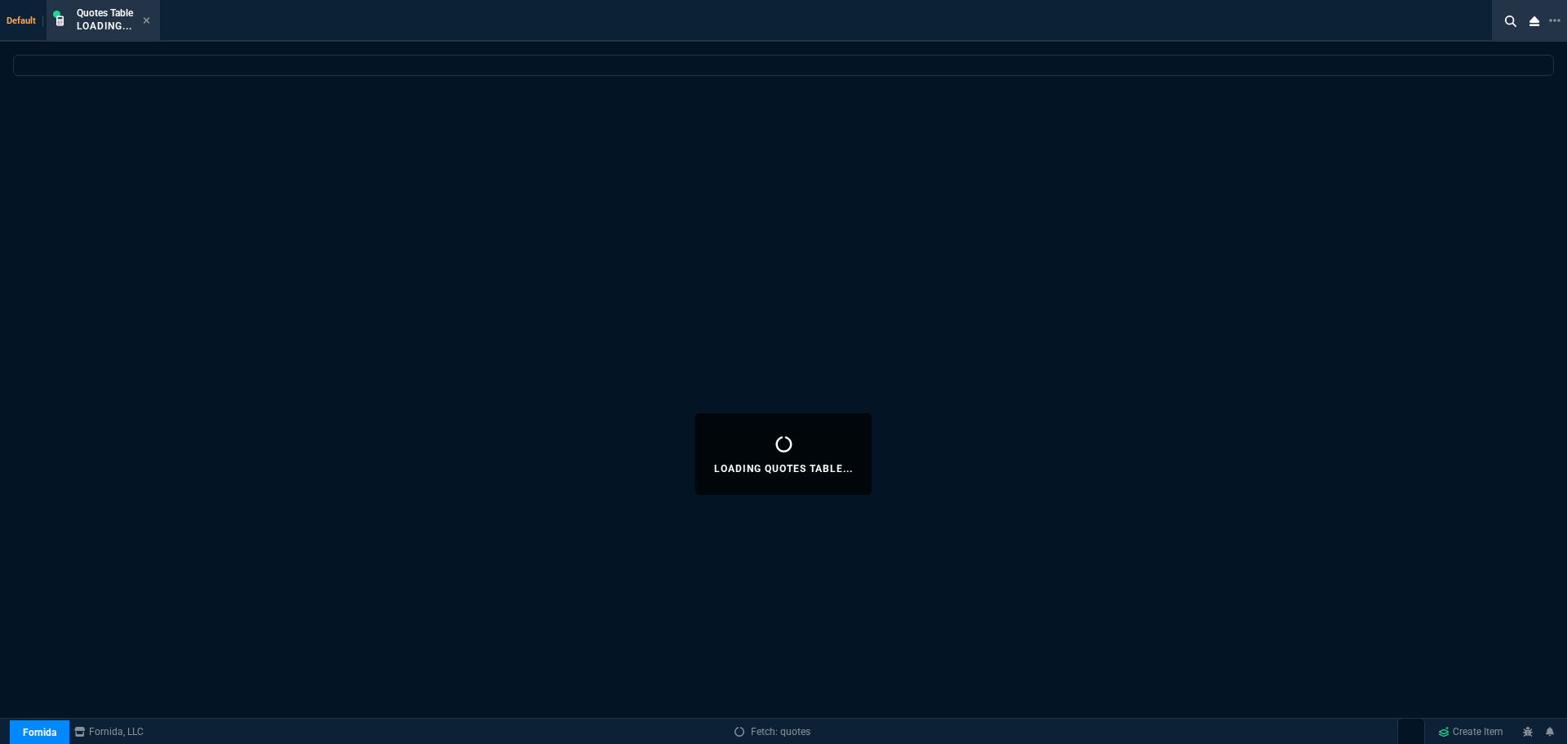
select select
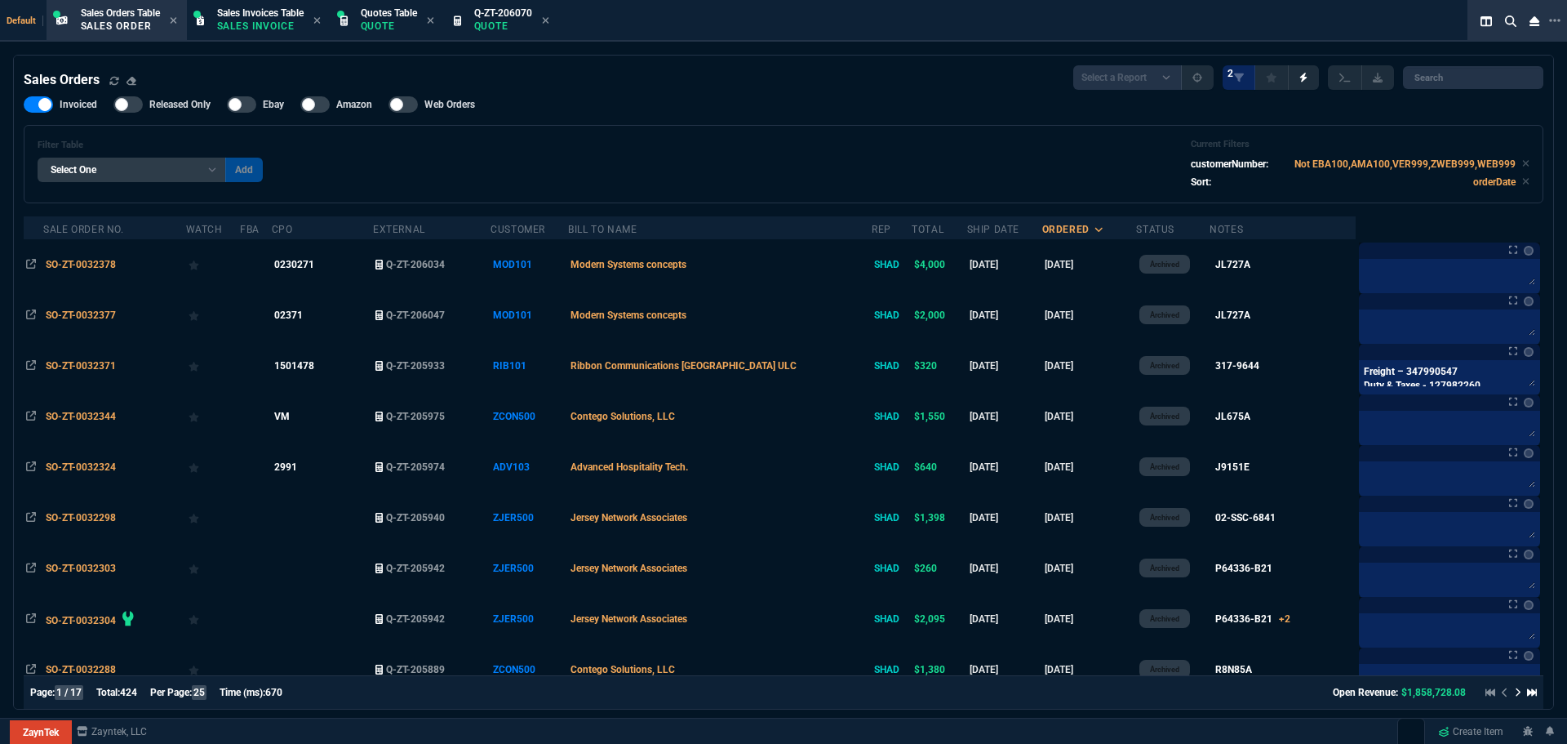
select select "4: SHAD"
select select
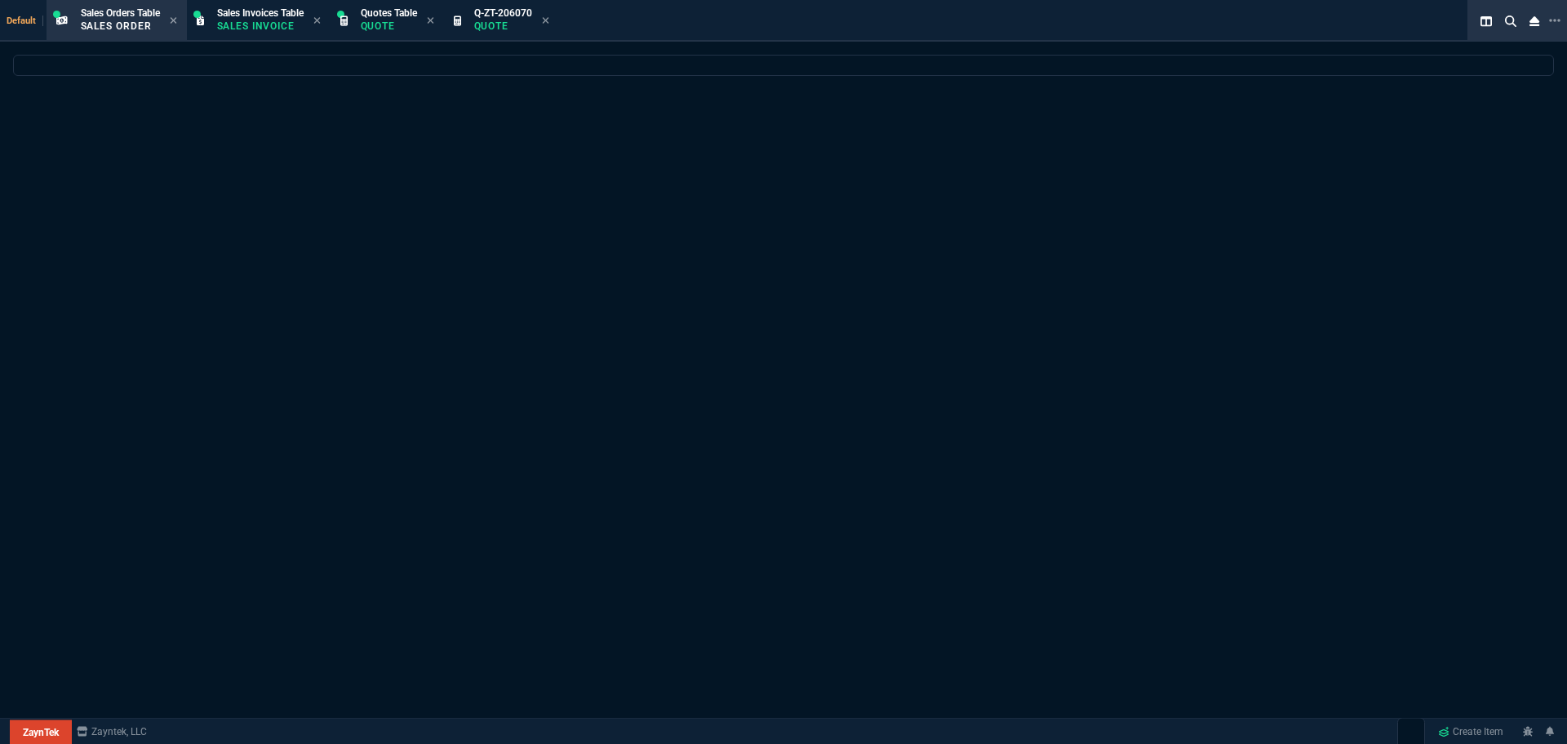
select select "4: SHAD"
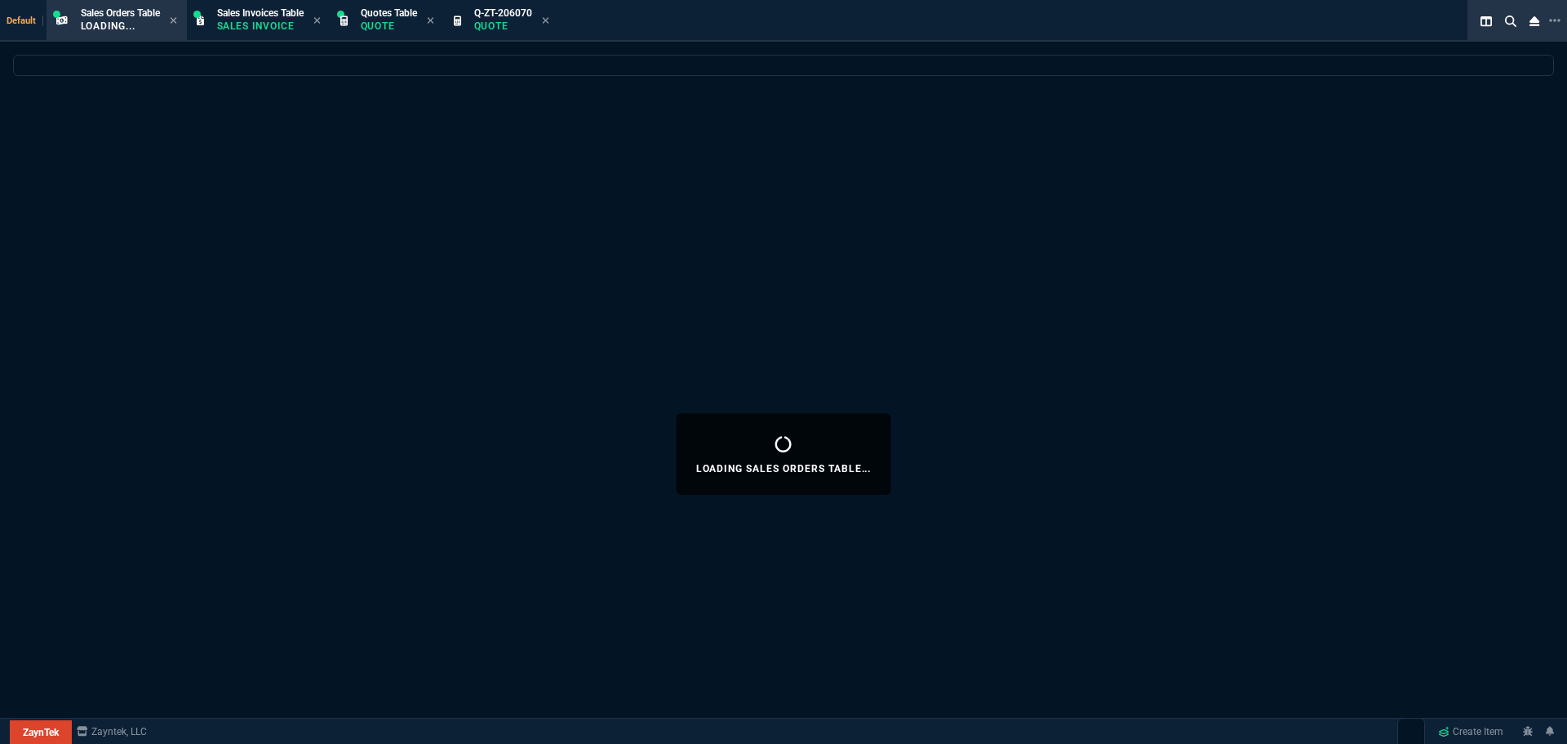
select select
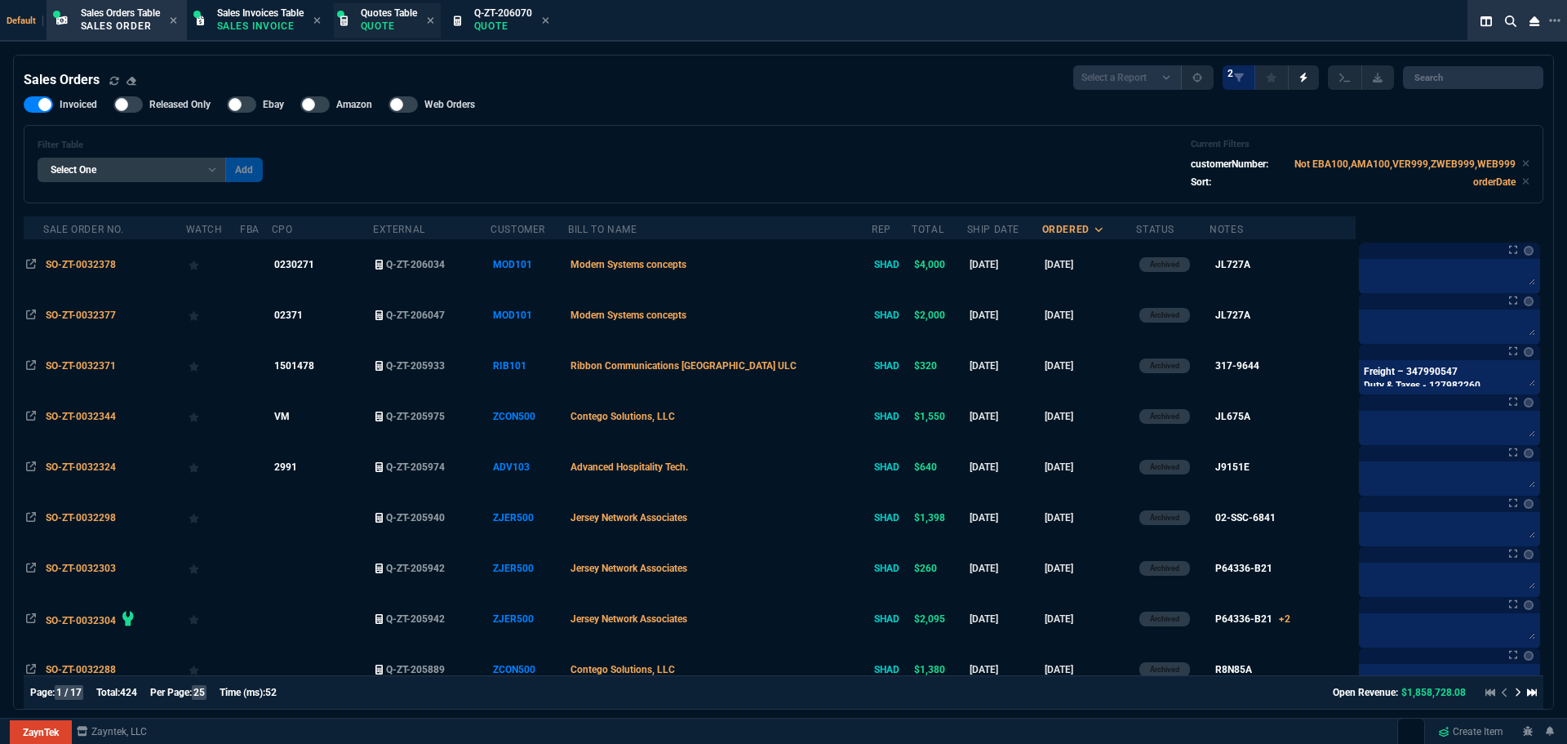
click at [404, 19] on div "Quotes Table Quote" at bounding box center [389, 21] width 56 height 29
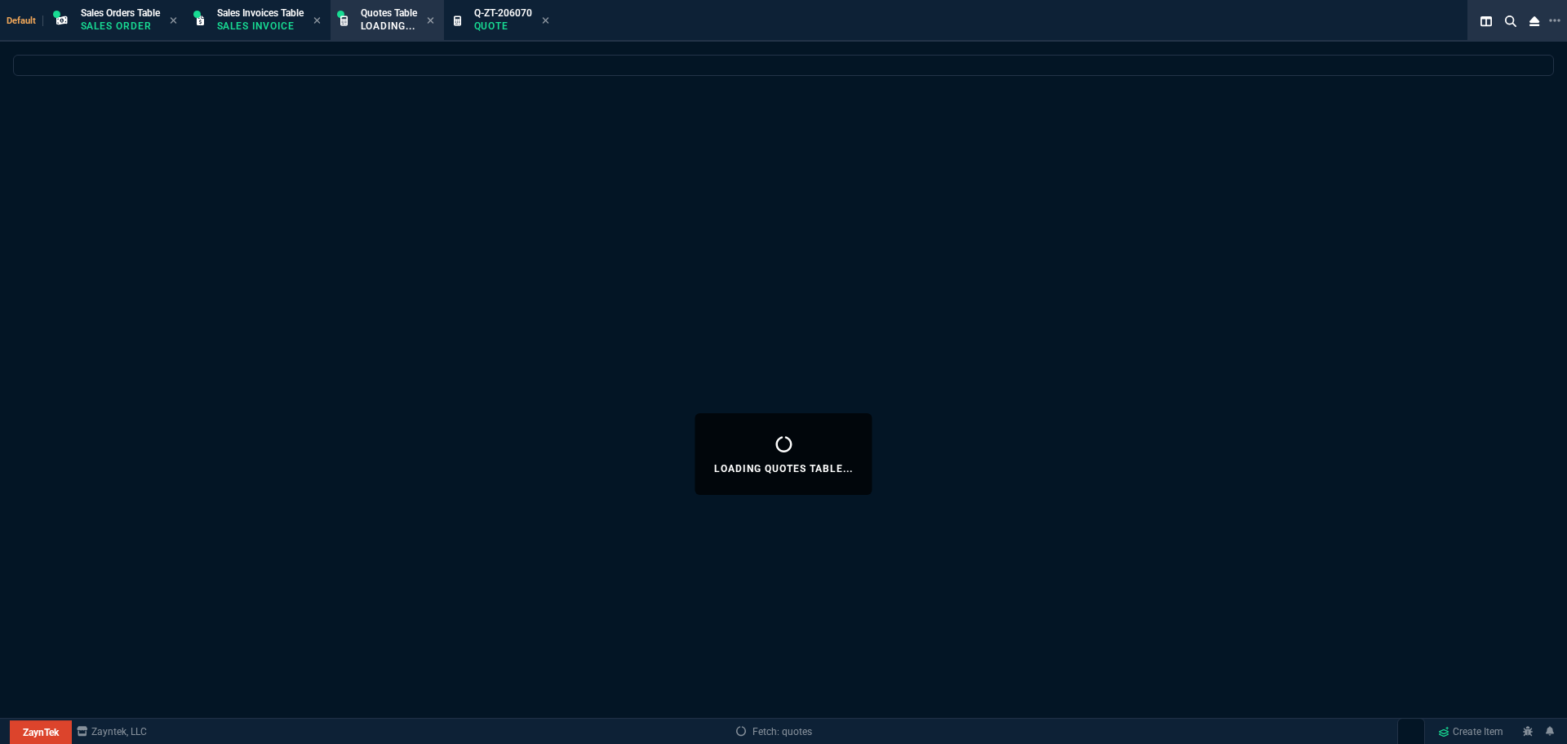
select select
select select "4: SHAD"
select select
select select "4: SHAD"
select select
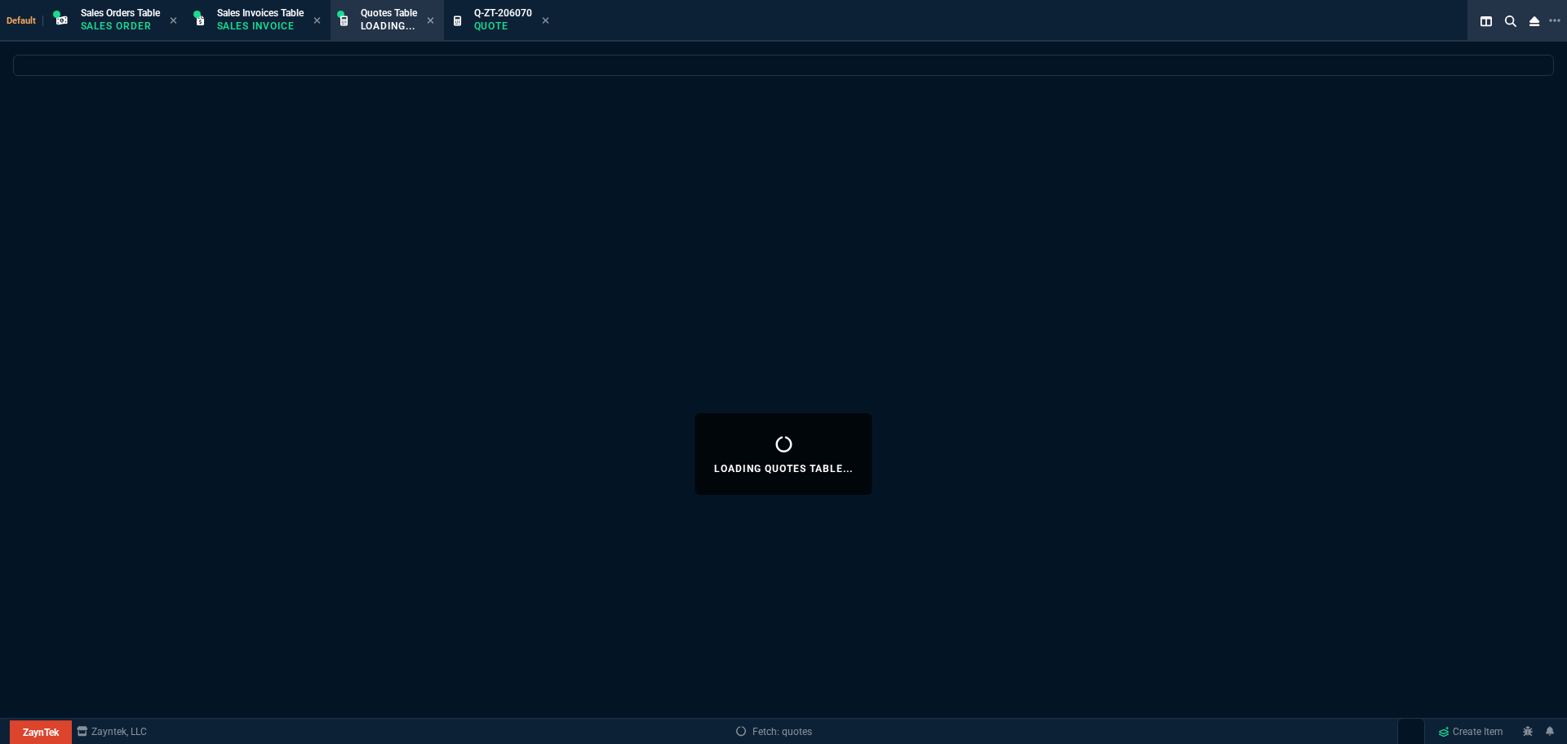
select select "4: SHAD"
select select
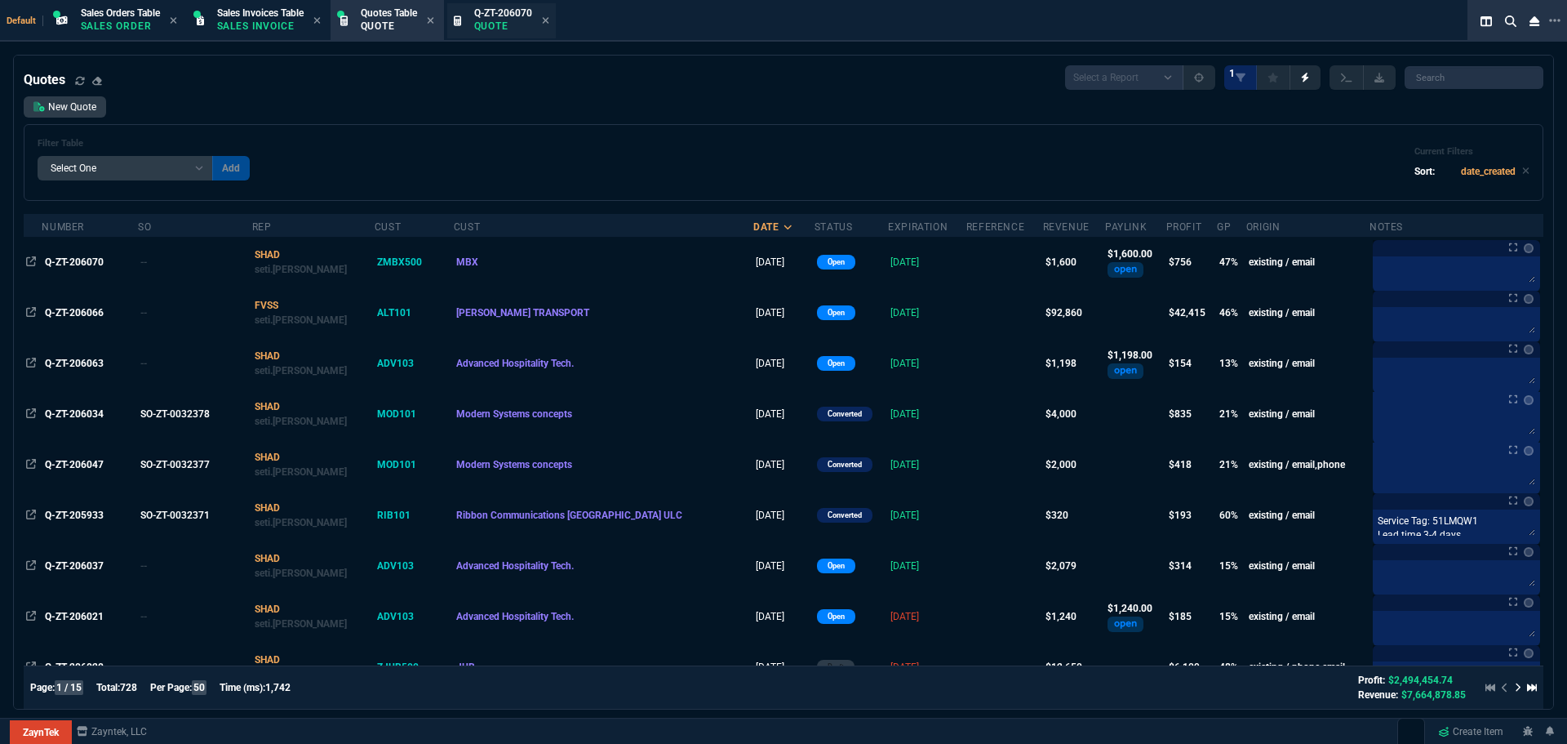
click at [495, 22] on p "Quote" at bounding box center [503, 26] width 58 height 13
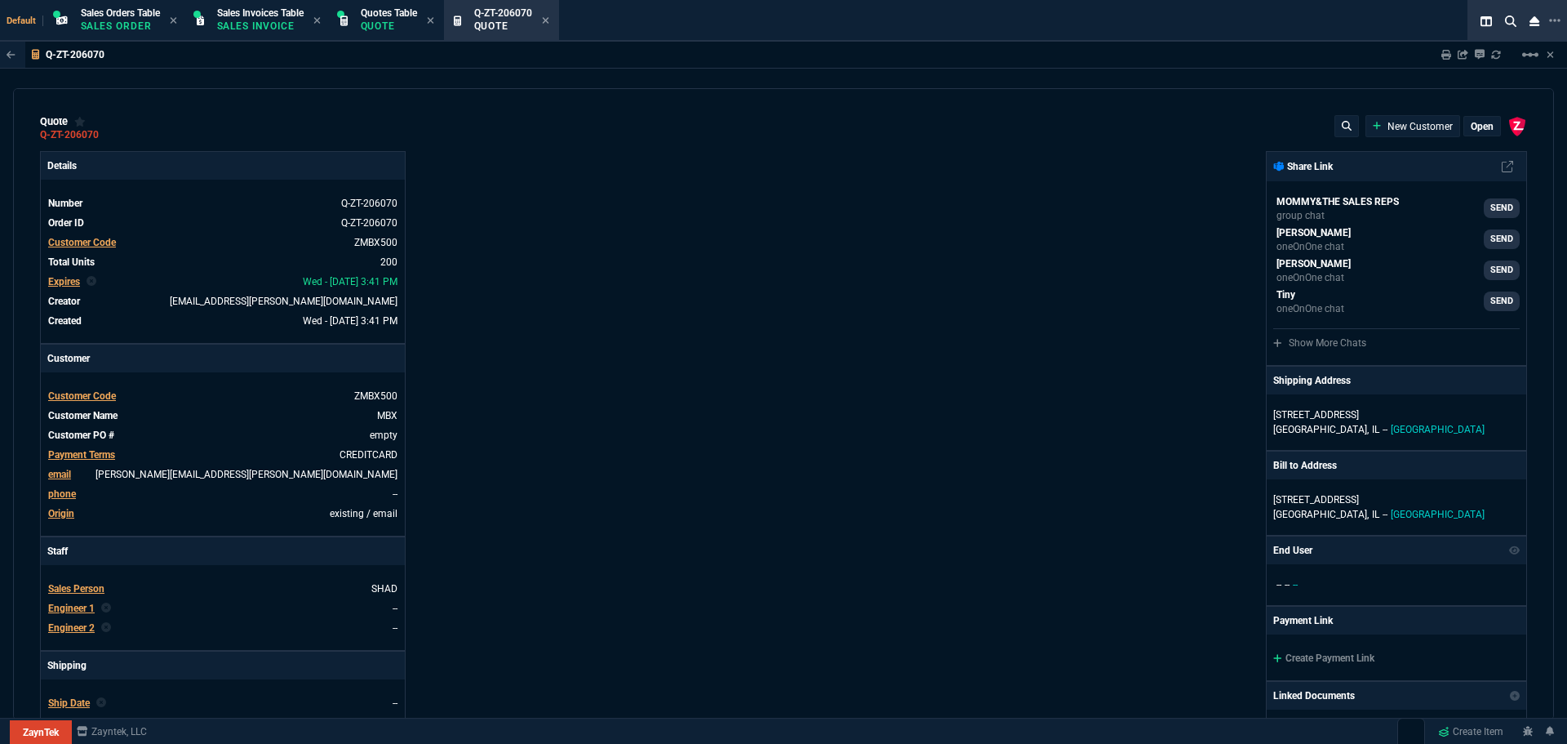
type input "50"
type input "4"
type input "70.18"
type input "89"
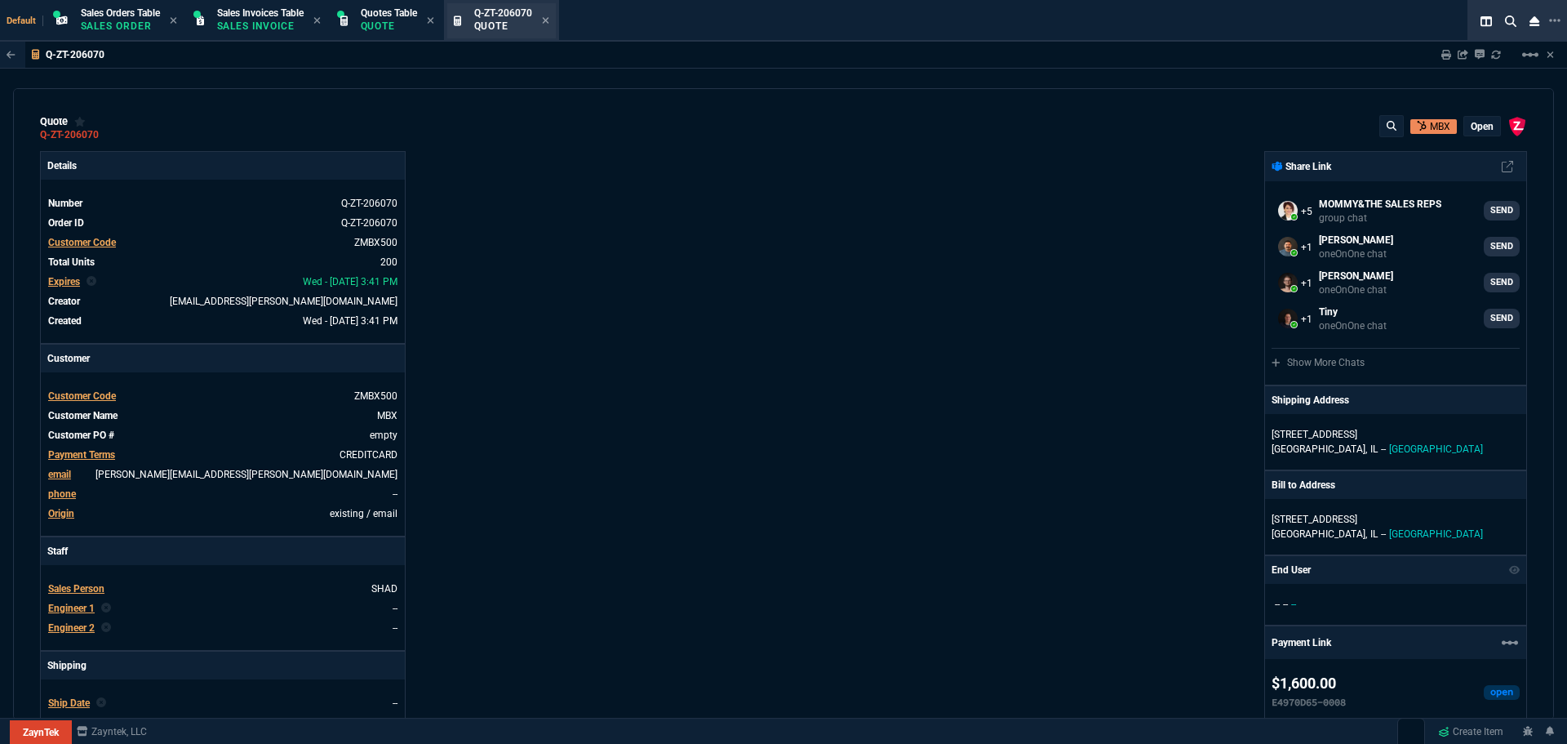
click at [556, 19] on div "Q-ZT-206070 Quote" at bounding box center [501, 20] width 109 height 35
click at [549, 16] on icon at bounding box center [545, 21] width 7 height 10
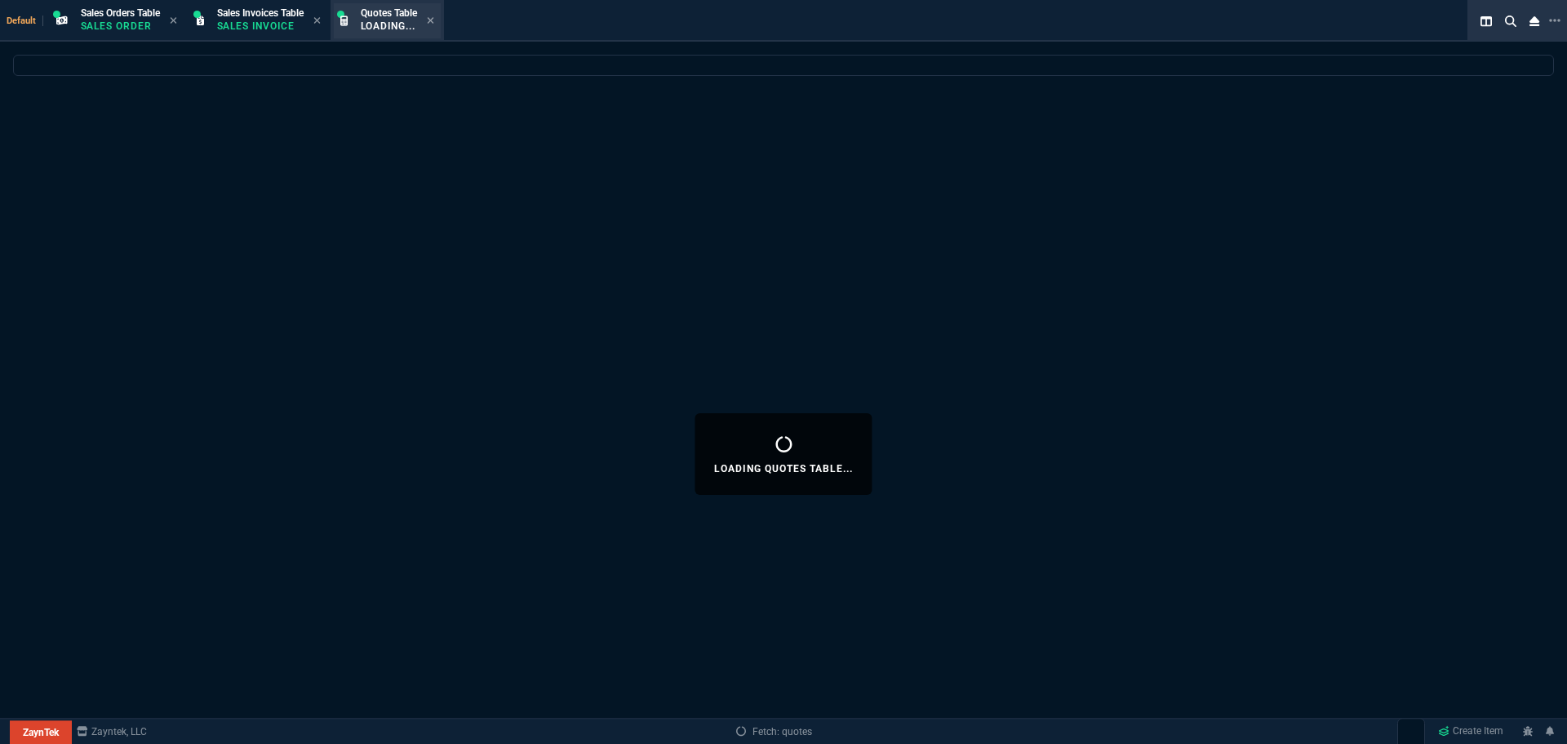
click at [432, 17] on div "Quotes Table Loading..." at bounding box center [397, 21] width 73 height 29
select select
